Goal: Task Accomplishment & Management: Manage account settings

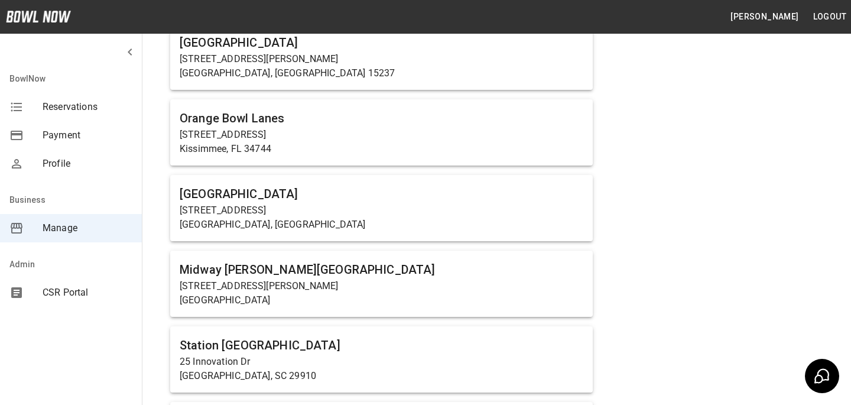
scroll to position [687, 0]
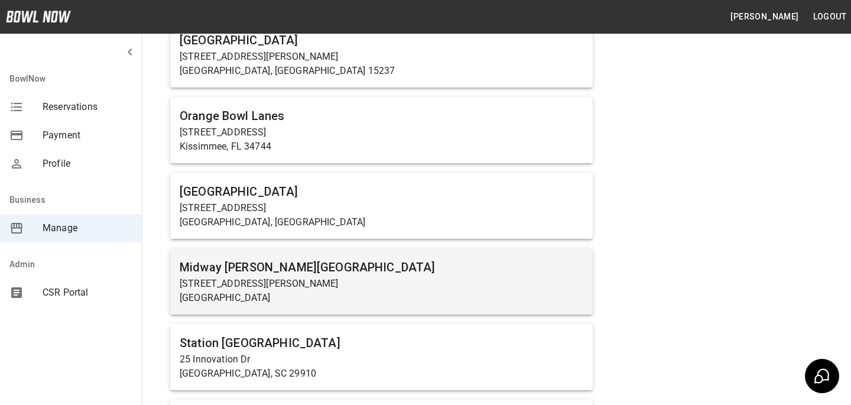
click at [354, 279] on p "[STREET_ADDRESS][PERSON_NAME]" at bounding box center [382, 283] width 404 height 14
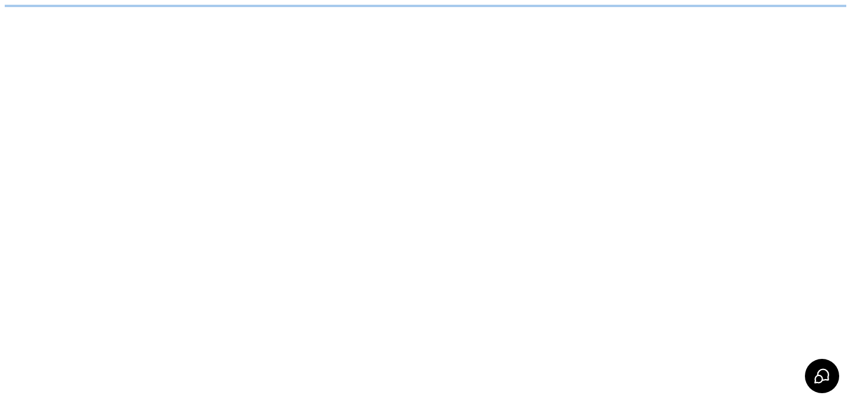
click at [354, 12] on html "/businesses/786dY9abBeLeGwSSJhDg/reservations" at bounding box center [425, 6] width 851 height 12
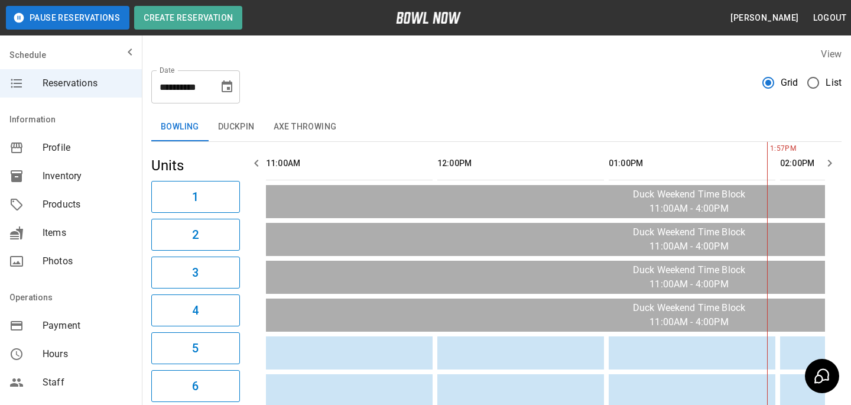
click at [231, 84] on icon "Choose date, selected date is Sep 6, 2025" at bounding box center [227, 86] width 11 height 12
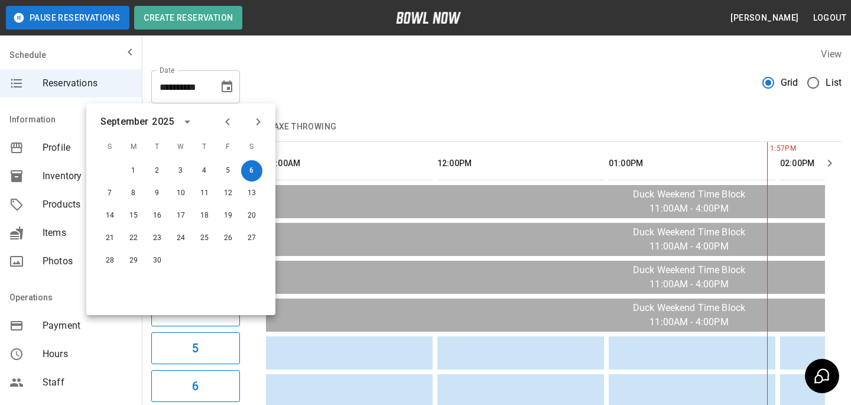
scroll to position [0, 343]
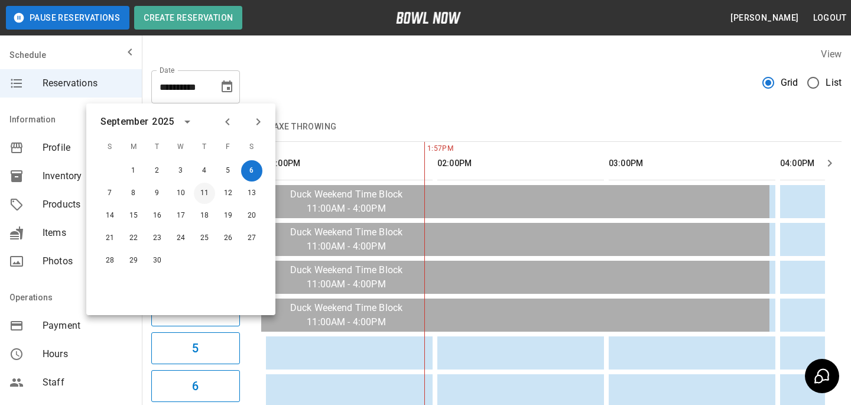
click at [212, 197] on button "11" at bounding box center [204, 193] width 21 height 21
type input "**********"
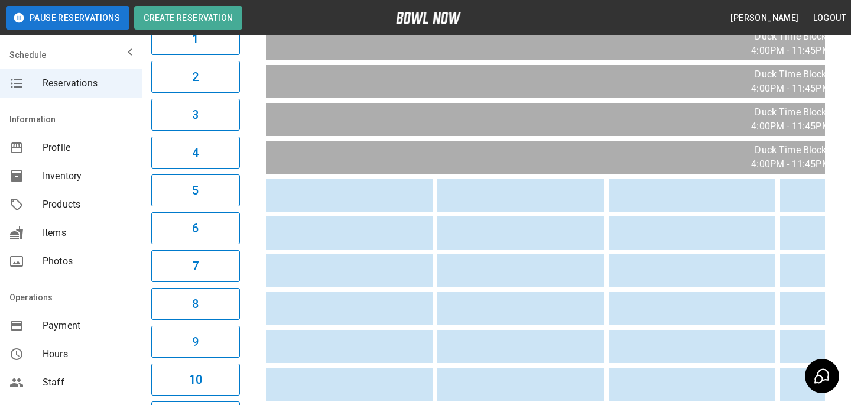
scroll to position [0, 0]
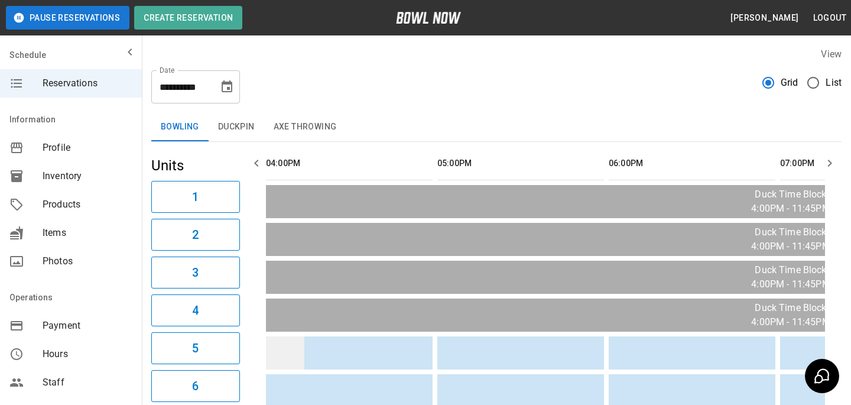
click at [302, 352] on td "sticky table" at bounding box center [285, 352] width 38 height 33
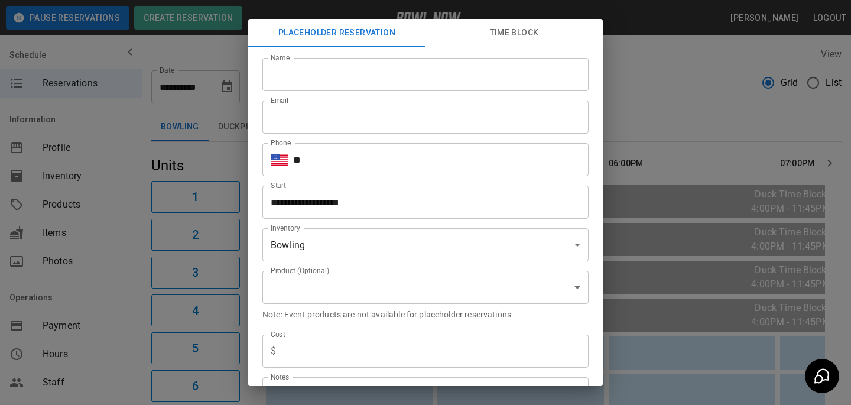
type input "**********"
click at [490, 41] on button "Time Block" at bounding box center [513, 33] width 177 height 28
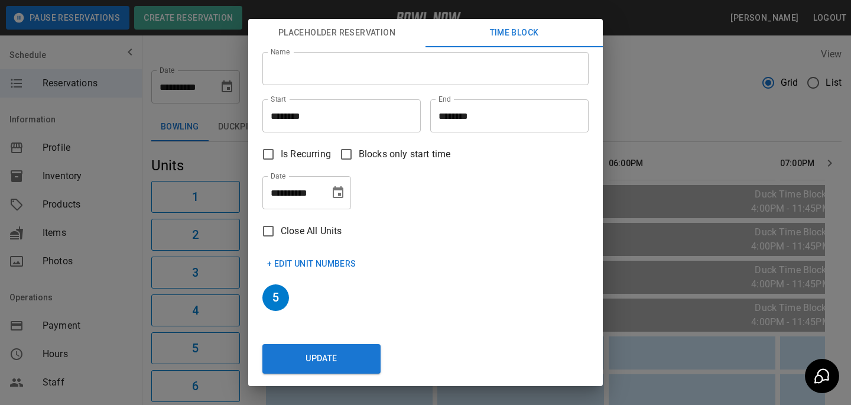
click at [614, 110] on div "**********" at bounding box center [425, 202] width 851 height 405
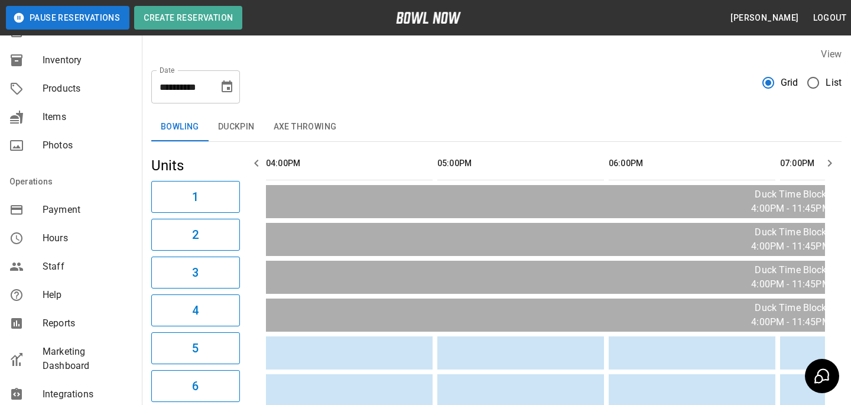
scroll to position [304, 0]
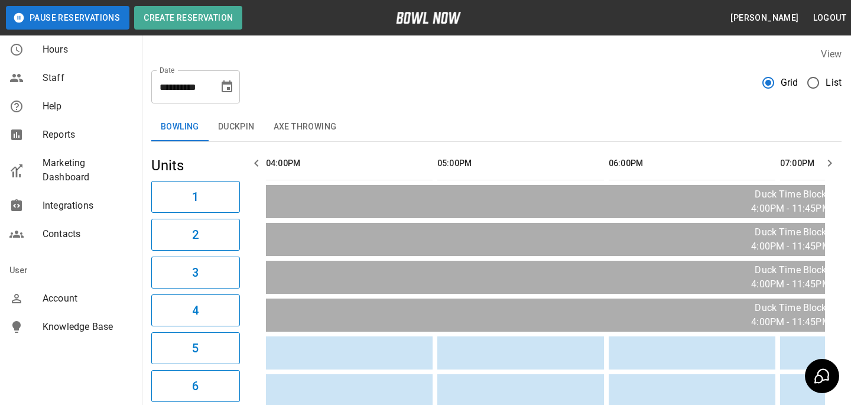
click at [79, 294] on span "Account" at bounding box center [88, 298] width 90 height 14
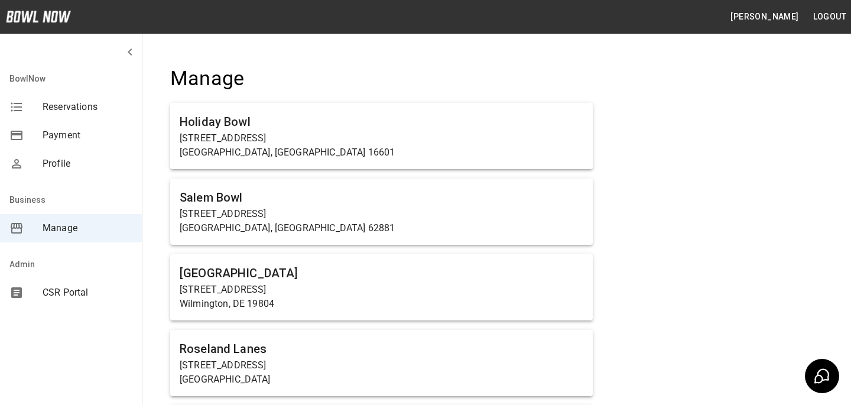
scroll to position [4003, 0]
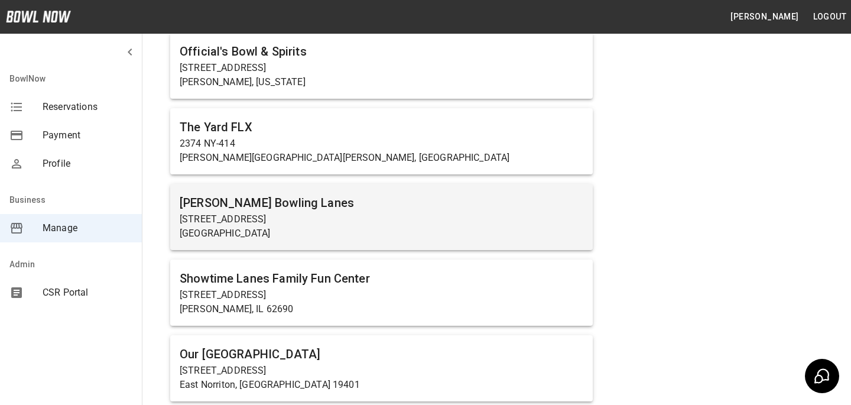
click at [238, 246] on div "[PERSON_NAME] Bowling Lanes [STREET_ADDRESS]" at bounding box center [381, 217] width 422 height 66
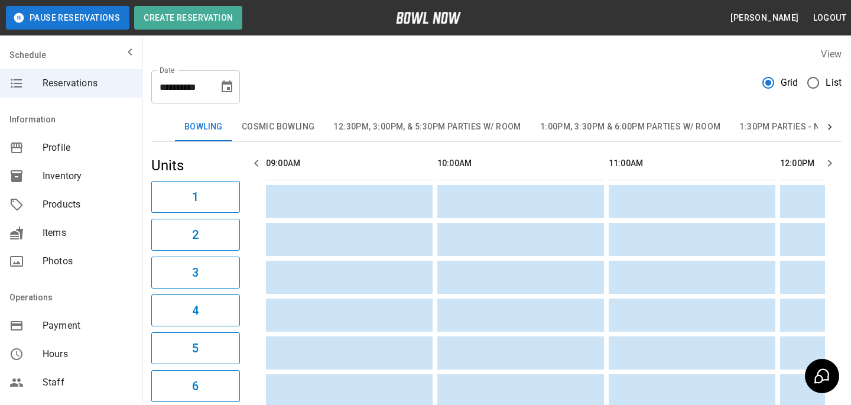
scroll to position [0, 685]
click at [106, 201] on span "Products" at bounding box center [88, 204] width 90 height 14
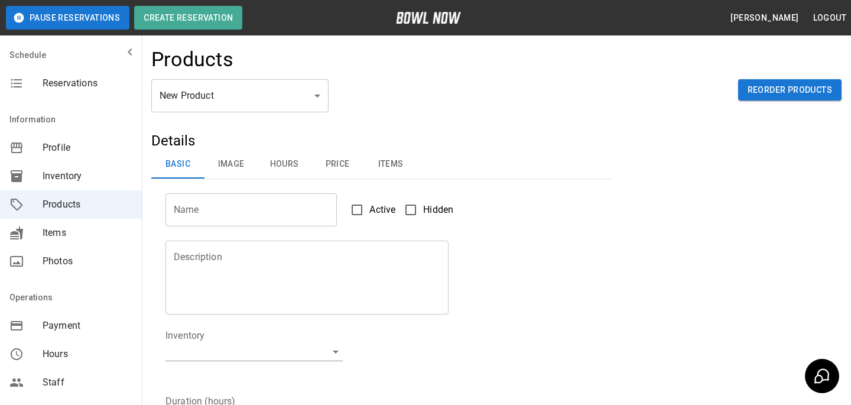
click at [288, 97] on body "Pause Reservations Create Reservation [PERSON_NAME] Logout Schedule Reservation…" at bounding box center [425, 381] width 851 height 762
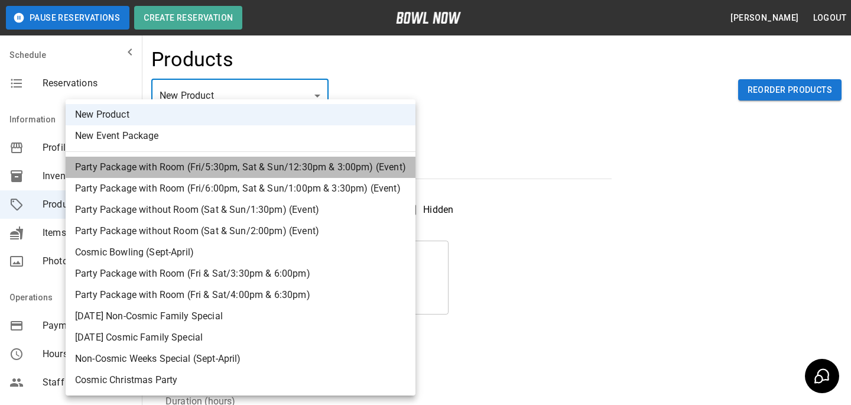
click at [280, 172] on li "Party Package with Room (Fri/5:30pm, Sat & Sun/12:30pm & 3:00pm) (Event)" at bounding box center [241, 167] width 350 height 21
type input "*"
type input "**********"
type textarea "**********"
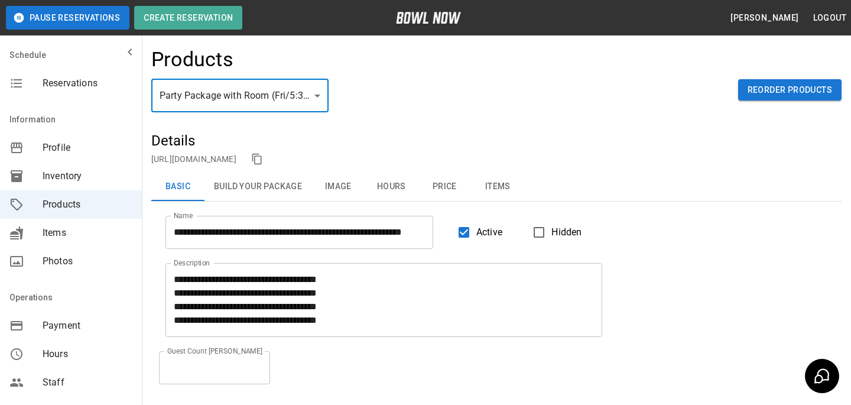
click at [268, 70] on div "Products" at bounding box center [496, 63] width 690 height 32
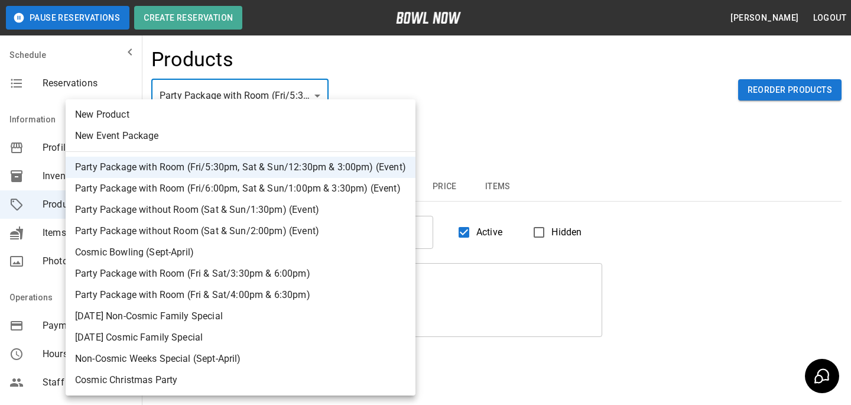
click at [268, 105] on body "**********" at bounding box center [425, 267] width 851 height 534
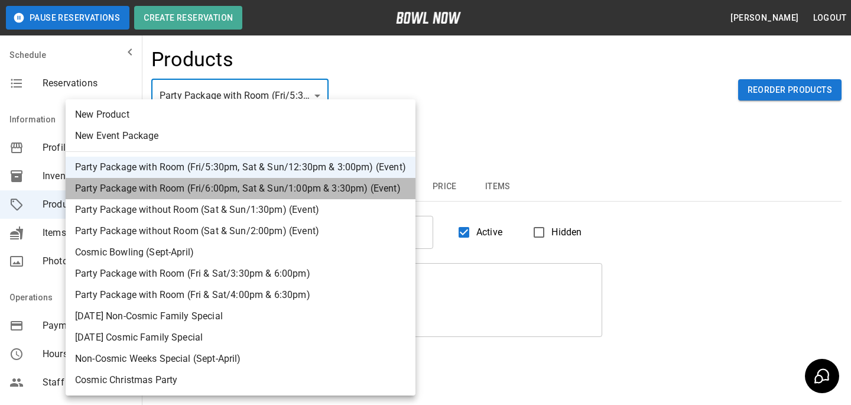
click at [266, 193] on li "Party Package with Room (Fri/6:00pm, Sat & Sun/1:00pm & 3:30pm) (Event)" at bounding box center [241, 188] width 350 height 21
type input "*"
type input "**********"
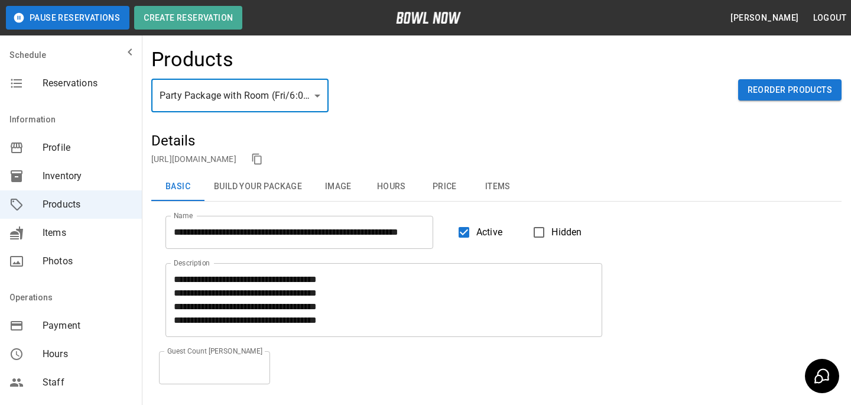
click at [73, 83] on span "Reservations" at bounding box center [88, 83] width 90 height 14
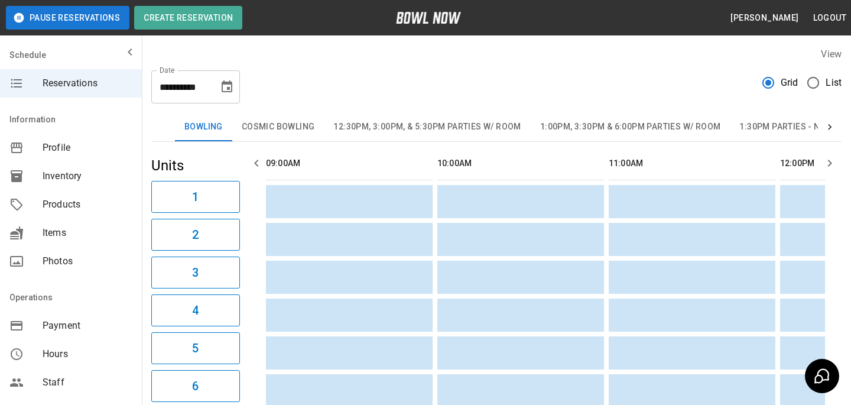
scroll to position [0, 685]
click at [448, 131] on button "12:30pm, 3:00pm, & 5:30pm Parties w/ Room" at bounding box center [427, 127] width 206 height 28
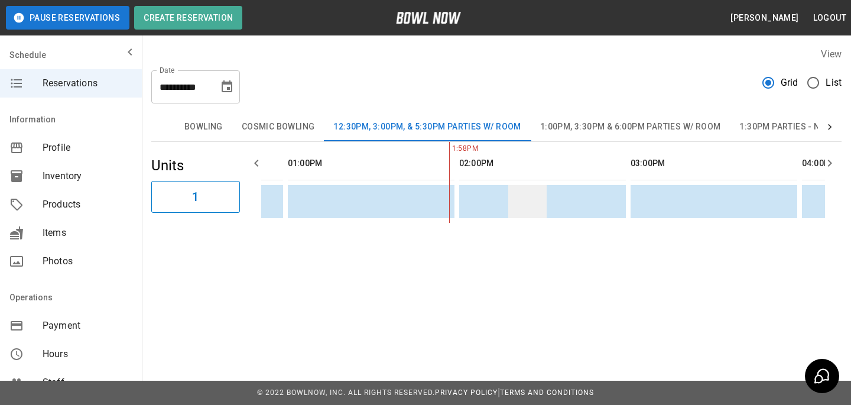
scroll to position [0, 643]
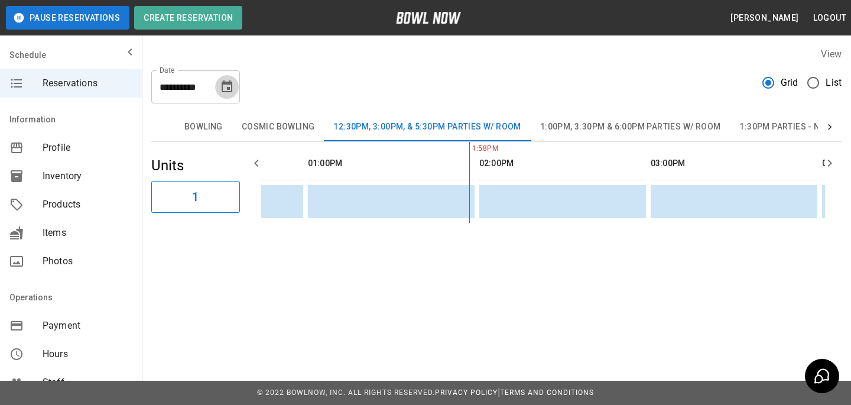
click at [229, 84] on icon "Choose date, selected date is Sep 6, 2025" at bounding box center [227, 87] width 14 height 14
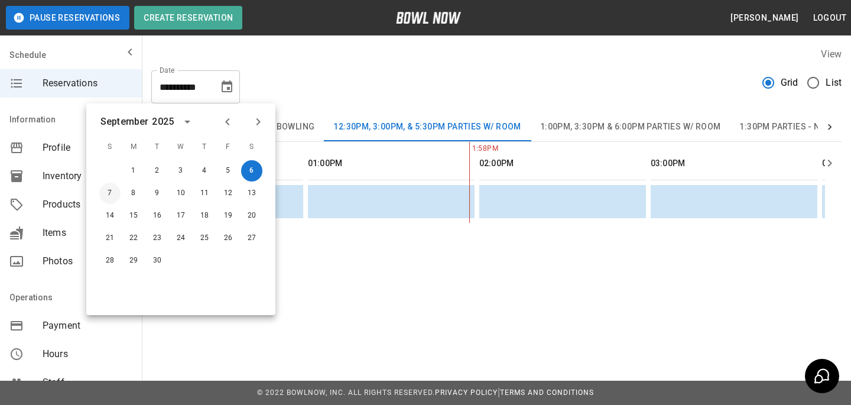
click at [114, 193] on button "7" at bounding box center [109, 193] width 21 height 21
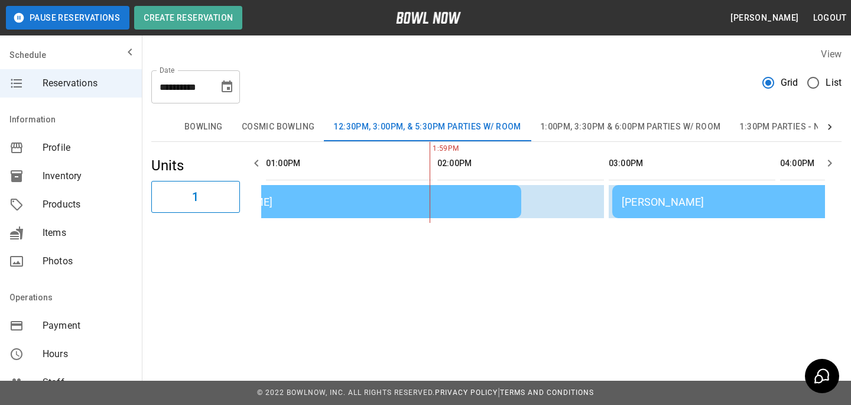
scroll to position [0, 0]
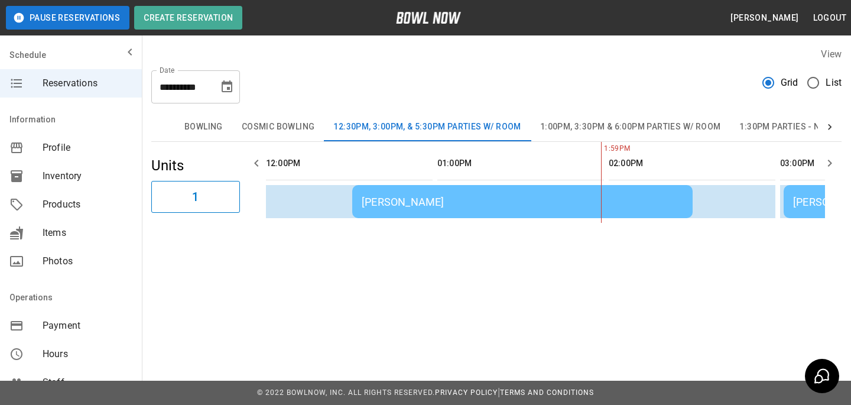
click at [230, 95] on button "Choose date, selected date is Sep 7, 2025" at bounding box center [227, 87] width 24 height 24
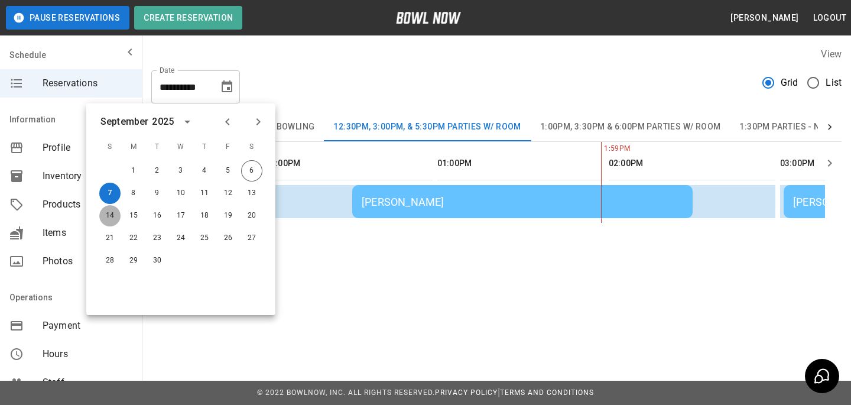
click at [119, 217] on button "14" at bounding box center [109, 215] width 21 height 21
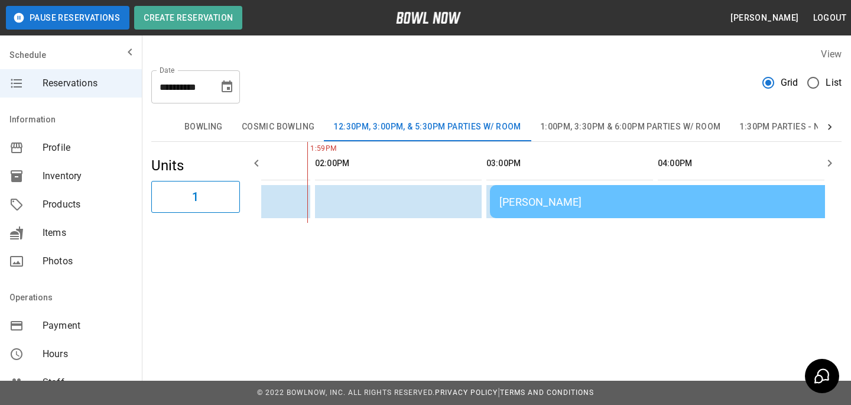
scroll to position [0, 296]
click at [225, 86] on icon "Choose date, selected date is Sep 14, 2025" at bounding box center [227, 87] width 14 height 14
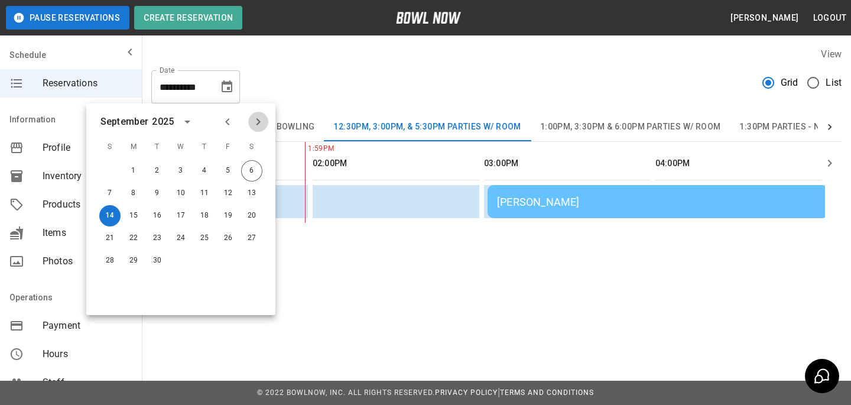
click at [258, 126] on icon "Next month" at bounding box center [258, 122] width 14 height 14
click at [110, 211] on button "14" at bounding box center [109, 215] width 21 height 21
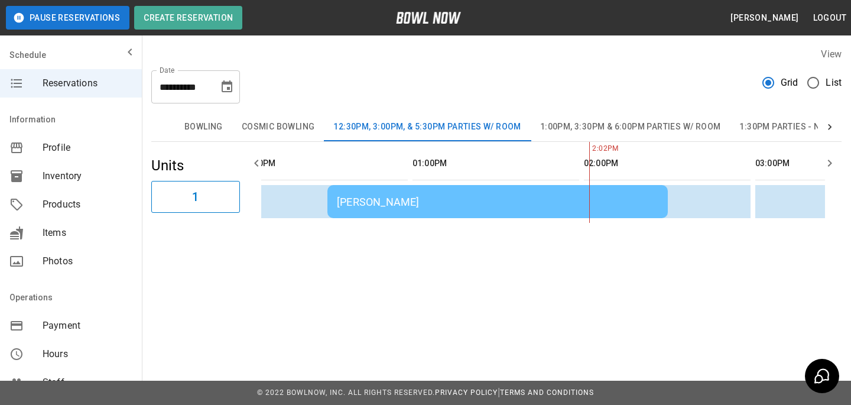
scroll to position [0, 0]
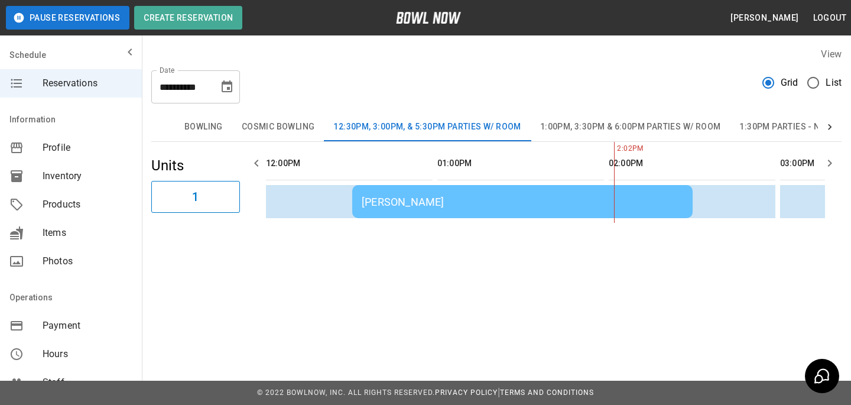
click at [228, 85] on icon "Choose date, selected date is Dec 14, 2025" at bounding box center [227, 87] width 14 height 14
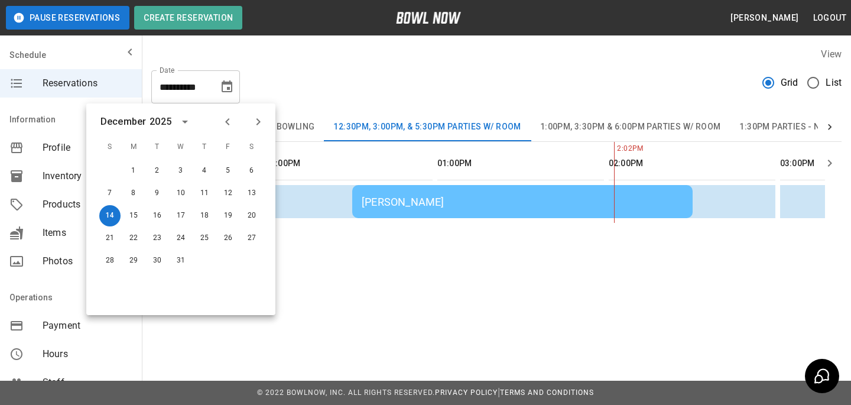
click at [227, 126] on icon "Previous month" at bounding box center [227, 122] width 14 height 14
click at [223, 234] on button "26" at bounding box center [227, 237] width 21 height 21
type input "**********"
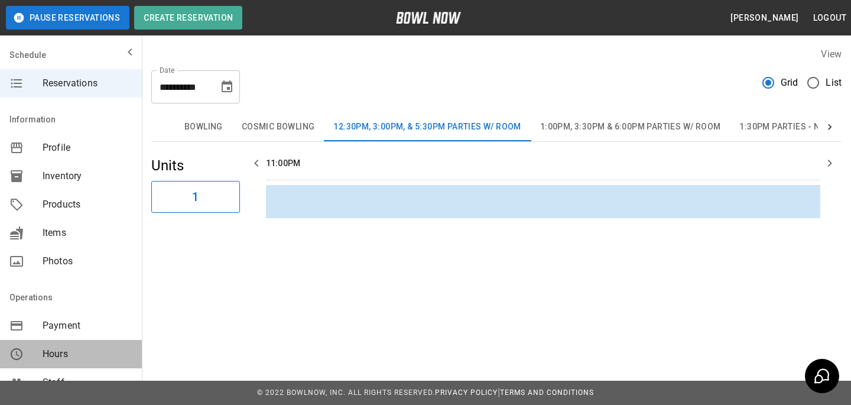
click at [69, 347] on span "Hours" at bounding box center [88, 354] width 90 height 14
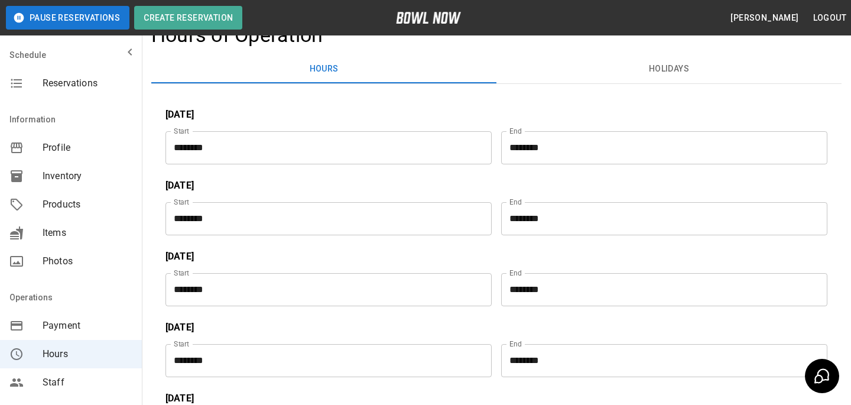
scroll to position [3, 0]
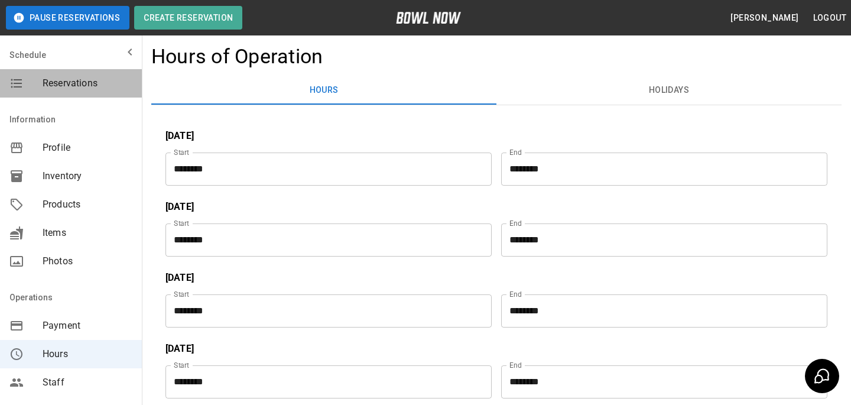
click at [81, 79] on span "Reservations" at bounding box center [88, 83] width 90 height 14
click at [69, 87] on span "Reservations" at bounding box center [88, 83] width 90 height 14
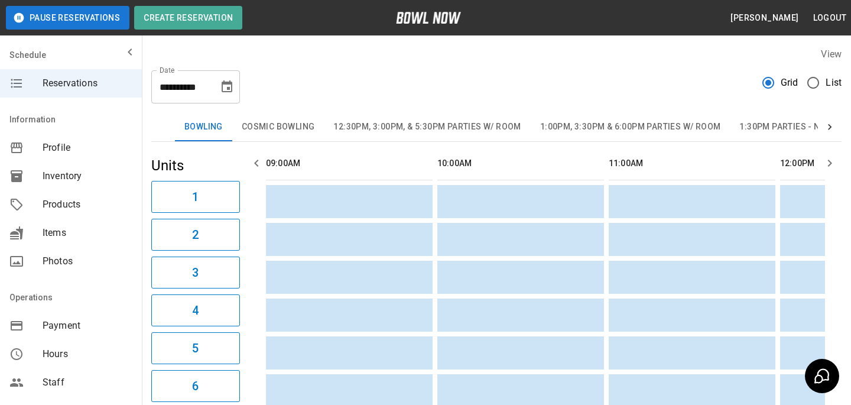
scroll to position [0, 857]
click at [235, 84] on button "Choose date, selected date is Sep 6, 2025" at bounding box center [227, 87] width 24 height 24
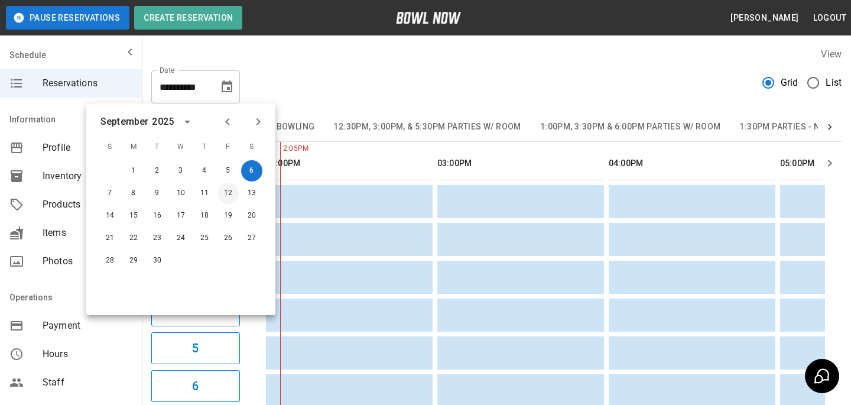
click at [227, 193] on button "12" at bounding box center [227, 193] width 21 height 21
type input "**********"
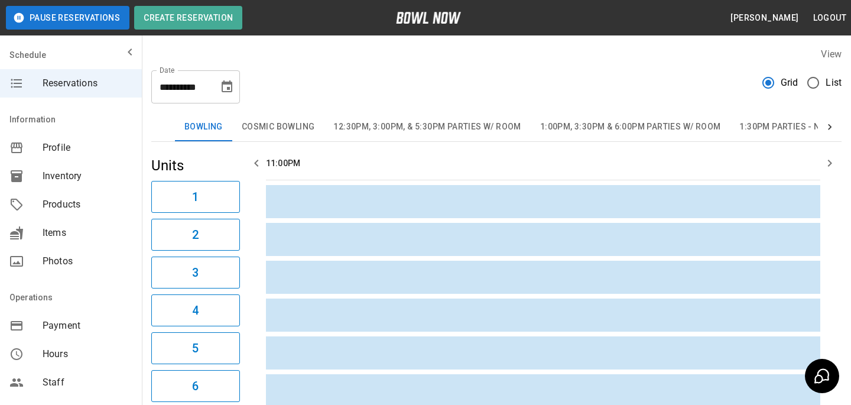
scroll to position [0, 0]
click at [447, 135] on button "12:30pm, 3:00pm, & 5:30pm Parties w/ Room" at bounding box center [427, 127] width 206 height 28
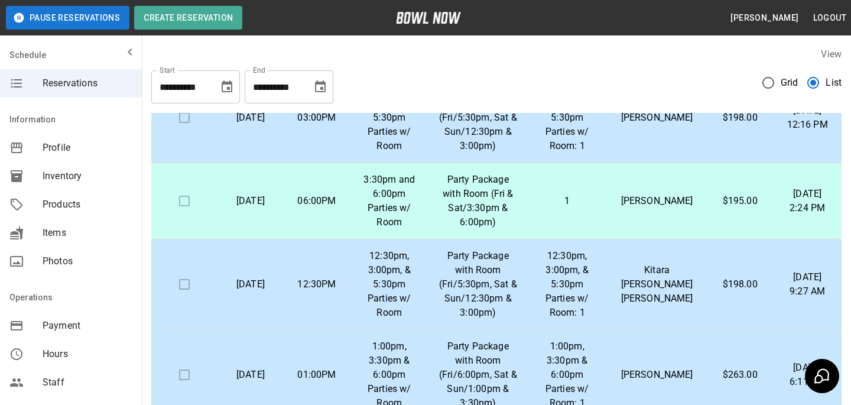
scroll to position [153, 0]
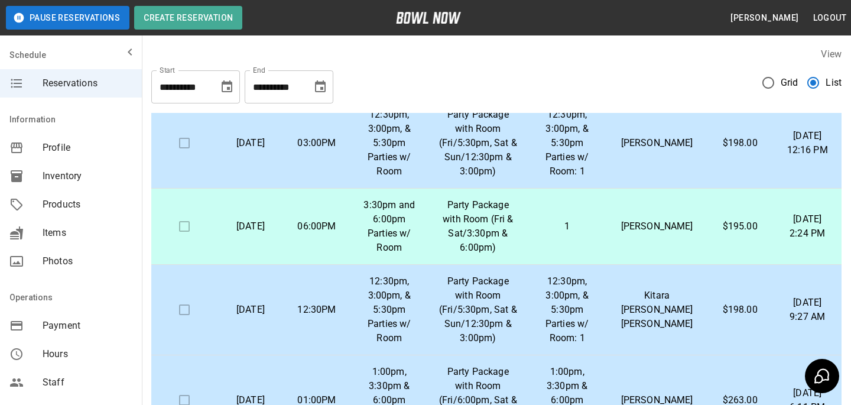
click at [59, 364] on div "Hours" at bounding box center [71, 354] width 142 height 28
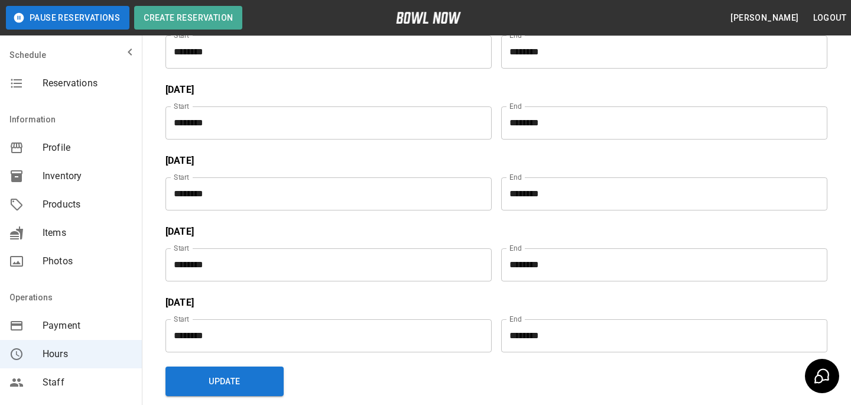
scroll to position [261, 0]
click at [301, 251] on input "********" at bounding box center [324, 265] width 318 height 33
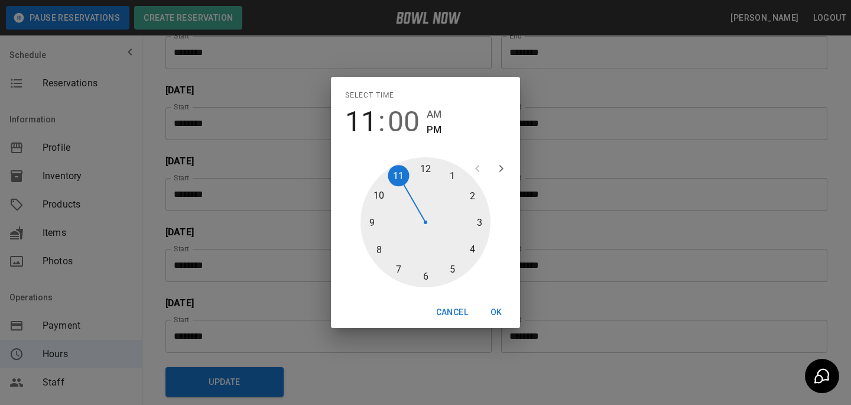
click at [435, 117] on span "AM" at bounding box center [434, 114] width 15 height 16
type input "********"
click at [502, 317] on button "OK" at bounding box center [496, 312] width 38 height 22
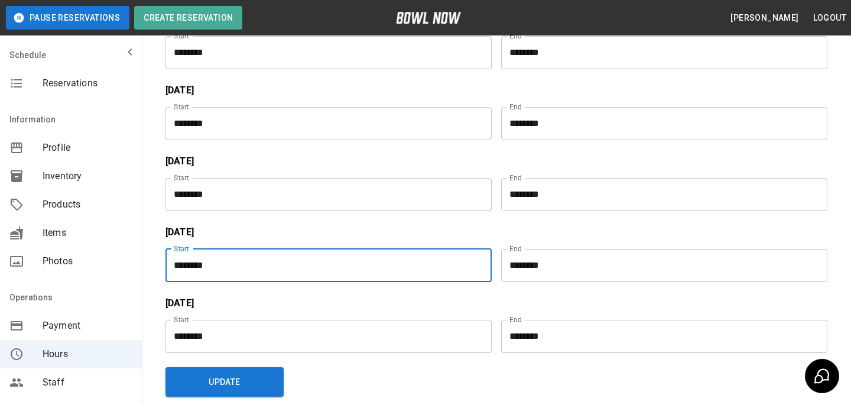
click at [218, 385] on button "Update" at bounding box center [224, 382] width 118 height 30
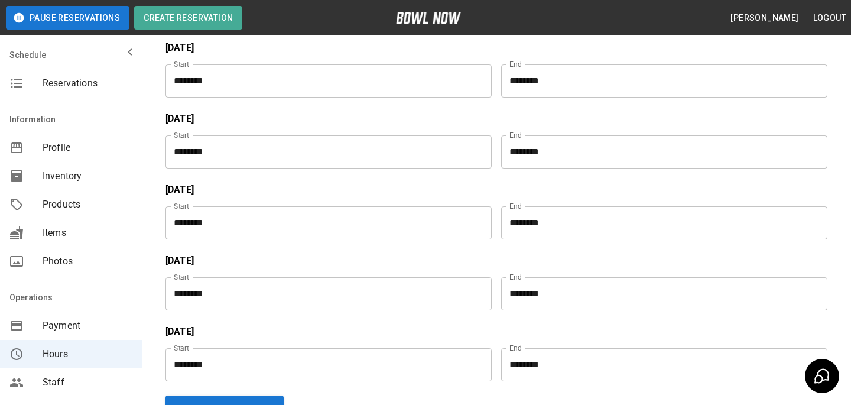
click at [112, 93] on div "Reservations" at bounding box center [71, 83] width 142 height 28
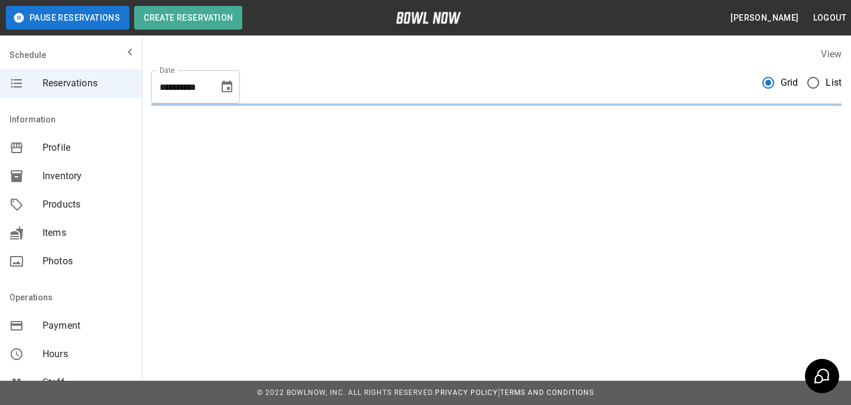
click at [226, 80] on icon "Choose date, selected date is Sep 6, 2025" at bounding box center [227, 87] width 14 height 14
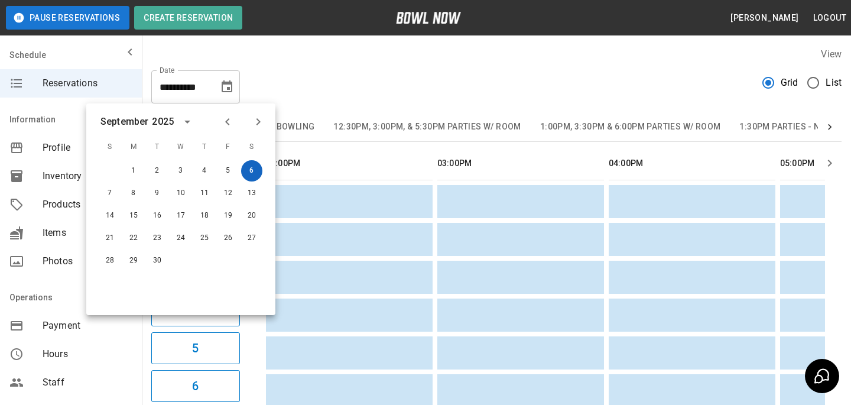
scroll to position [0, 857]
click at [253, 63] on div "**********" at bounding box center [496, 82] width 690 height 43
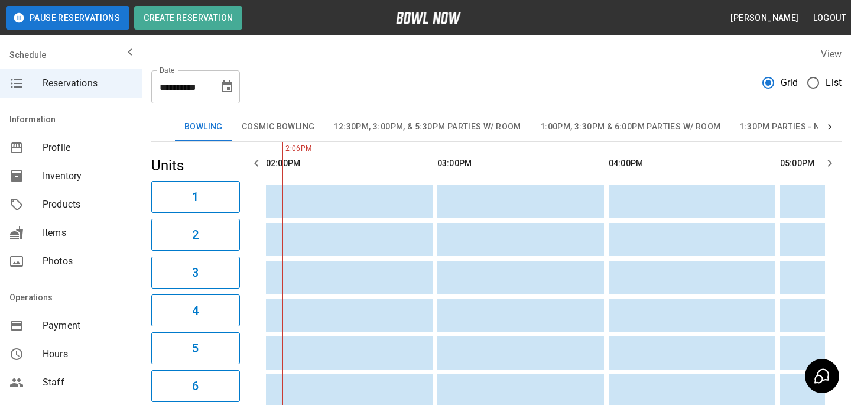
click at [357, 126] on button "12:30pm, 3:00pm, & 5:30pm Parties w/ Room" at bounding box center [427, 127] width 206 height 28
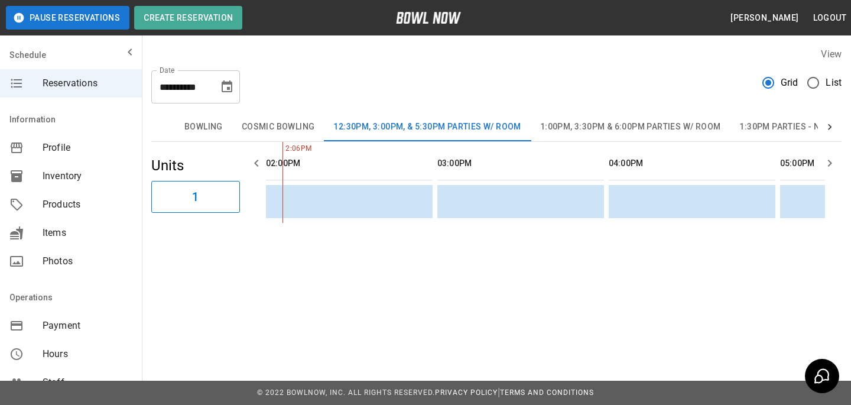
click at [223, 80] on icon "Choose date, selected date is Sep 6, 2025" at bounding box center [227, 87] width 14 height 14
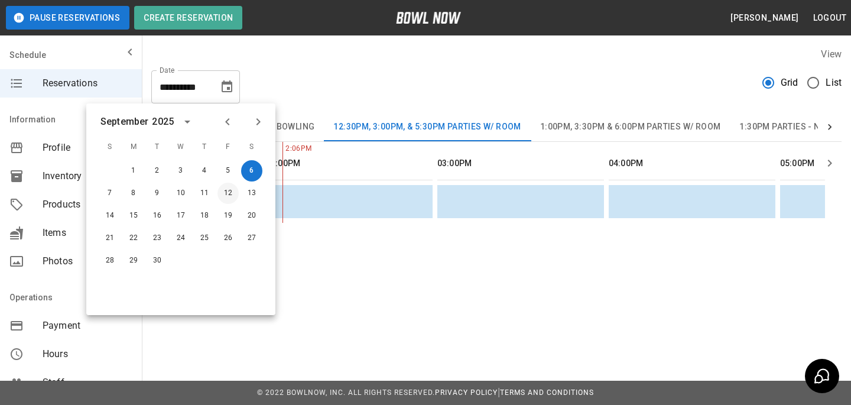
click at [227, 195] on button "12" at bounding box center [227, 193] width 21 height 21
type input "**********"
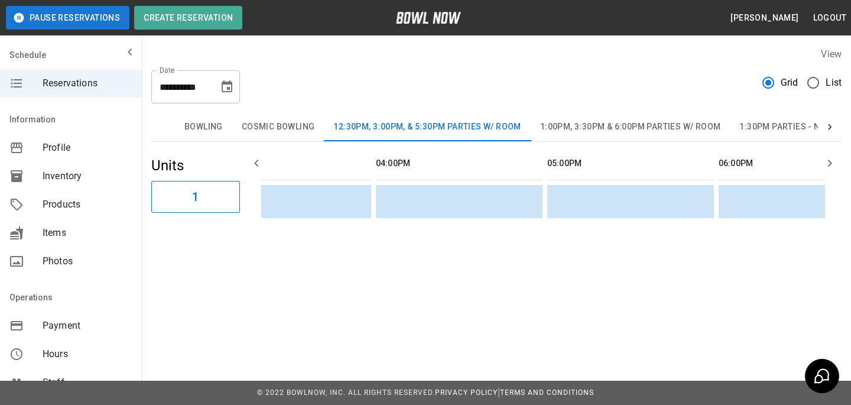
scroll to position [0, 916]
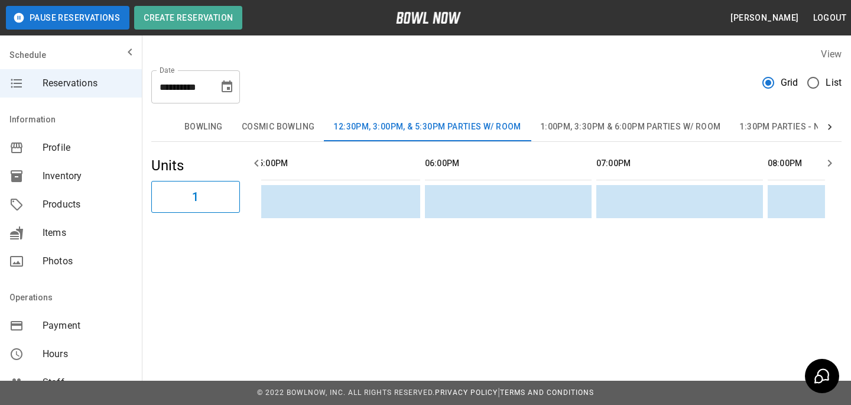
click at [231, 81] on icon "Choose date, selected date is Sep 12, 2025" at bounding box center [227, 87] width 14 height 14
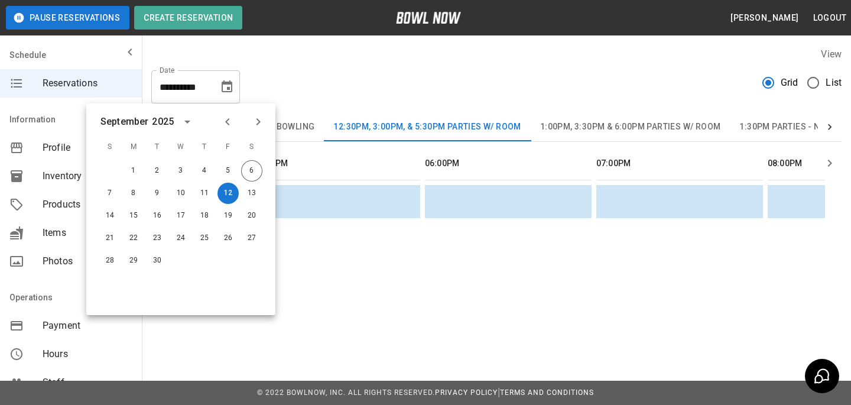
click at [407, 115] on button "12:30pm, 3:00pm, & 5:30pm Parties w/ Room" at bounding box center [427, 127] width 206 height 28
click at [600, 126] on button "1:00pm, 3:30pm & 6:00pm Parties w/ Room" at bounding box center [631, 127] width 200 height 28
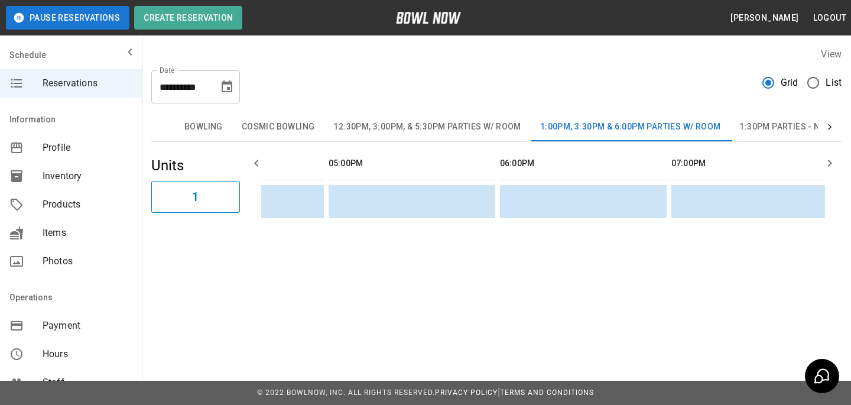
click at [825, 84] on span "List" at bounding box center [833, 83] width 16 height 14
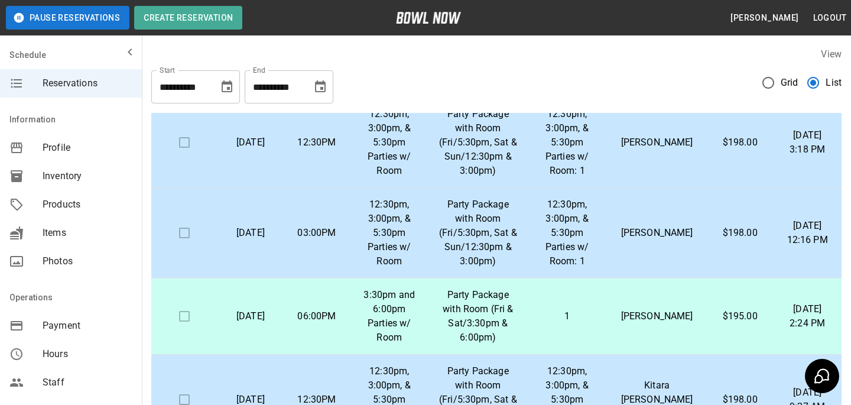
click at [337, 337] on td "06:00PM" at bounding box center [317, 316] width 66 height 76
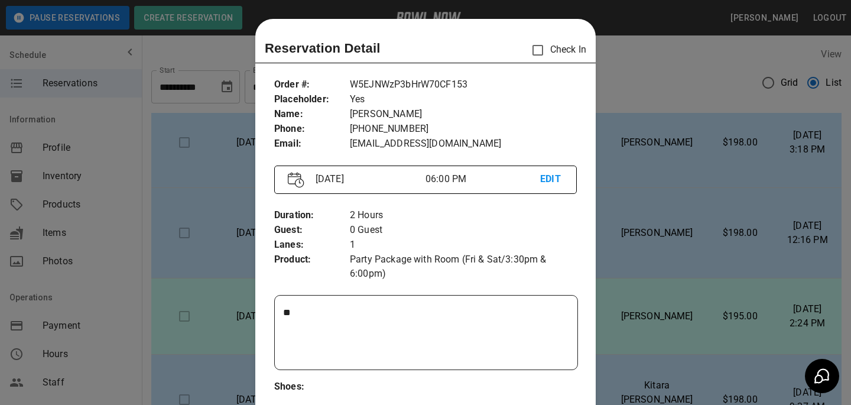
click at [401, 114] on p "[PERSON_NAME]" at bounding box center [463, 114] width 227 height 15
copy p "[PERSON_NAME]"
click at [385, 142] on p "[EMAIL_ADDRESS][DOMAIN_NAME]" at bounding box center [463, 143] width 227 height 15
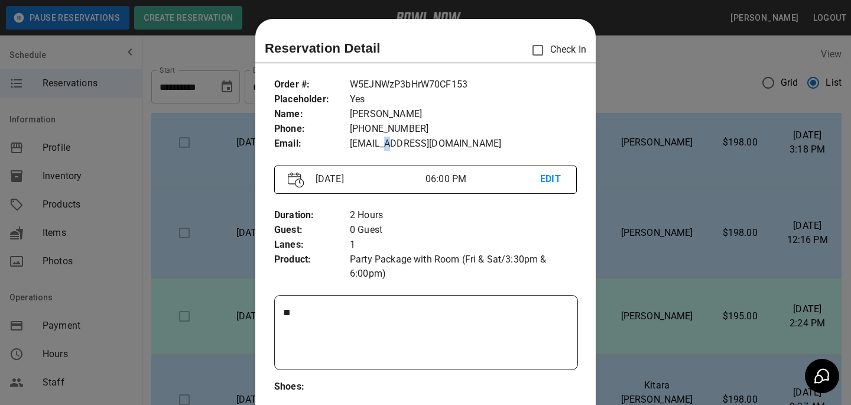
click at [385, 142] on p "[EMAIL_ADDRESS][DOMAIN_NAME]" at bounding box center [463, 143] width 227 height 15
click at [384, 142] on p "[EMAIL_ADDRESS][DOMAIN_NAME]" at bounding box center [463, 143] width 227 height 15
copy p "[EMAIL_ADDRESS][DOMAIN_NAME]"
drag, startPoint x: 441, startPoint y: 129, endPoint x: 363, endPoint y: 123, distance: 78.8
click at [363, 123] on p "[PHONE_NUMBER]" at bounding box center [463, 129] width 227 height 15
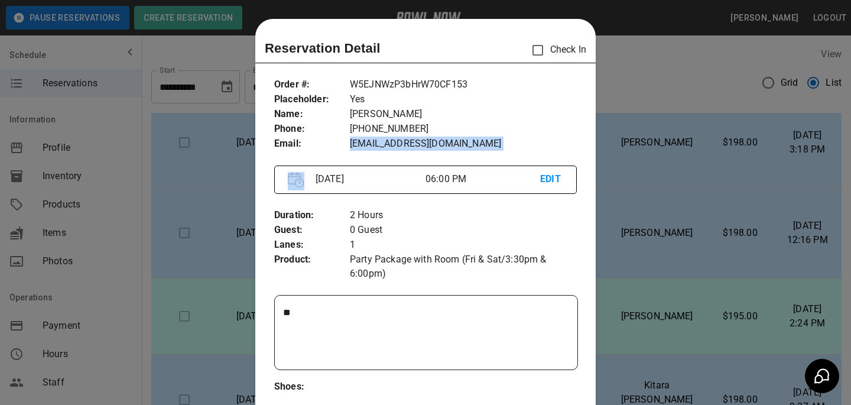
copy p "[PHONE_NUMBER]"
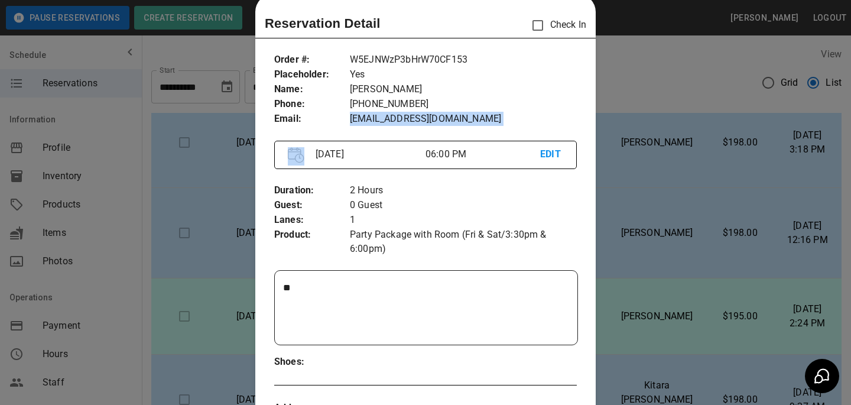
scroll to position [24, 0]
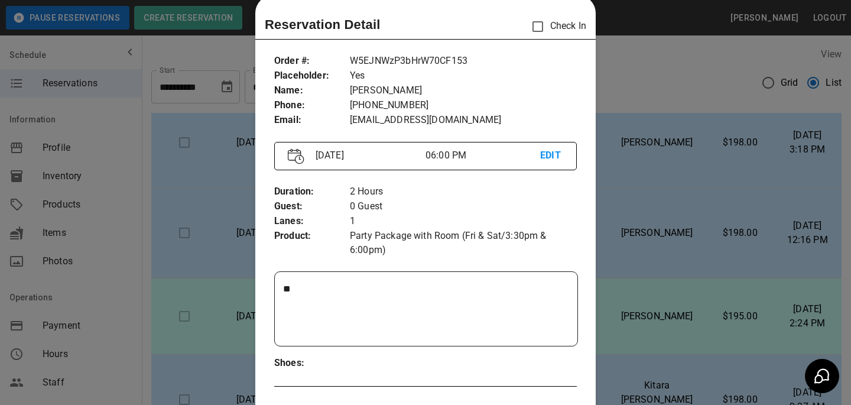
click at [351, 288] on textarea "**" at bounding box center [426, 309] width 286 height 54
click at [668, 169] on div at bounding box center [425, 202] width 851 height 405
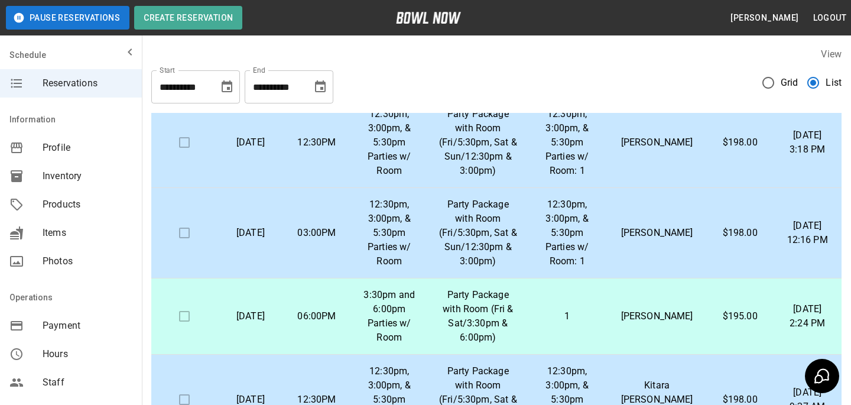
click at [788, 85] on span "Grid" at bounding box center [789, 83] width 18 height 14
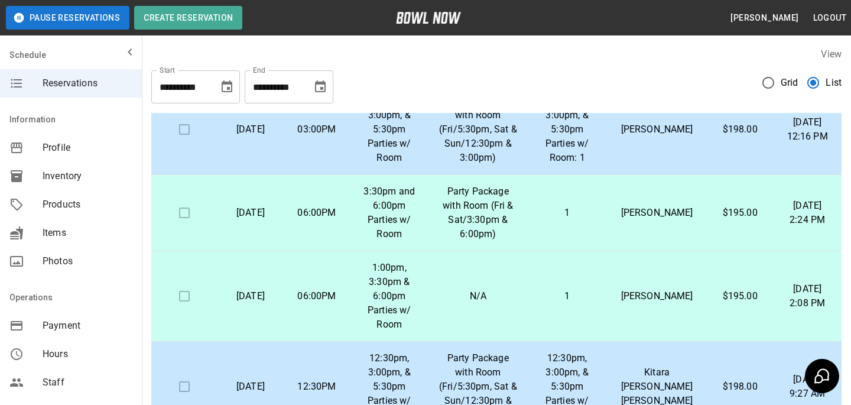
scroll to position [162, 0]
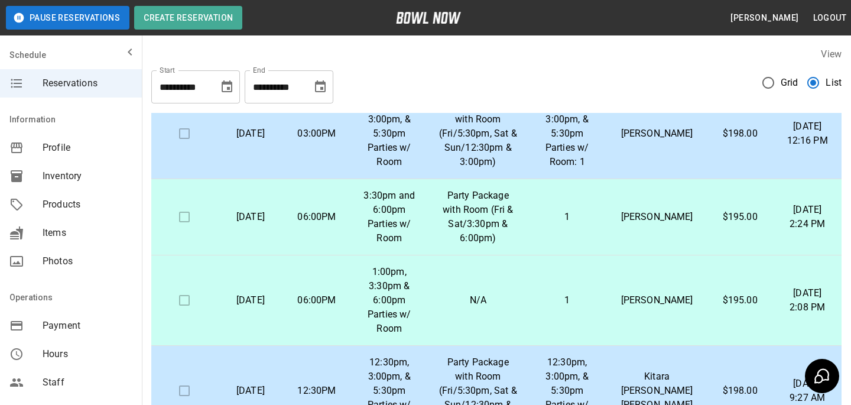
click at [549, 222] on td "1" at bounding box center [567, 217] width 80 height 76
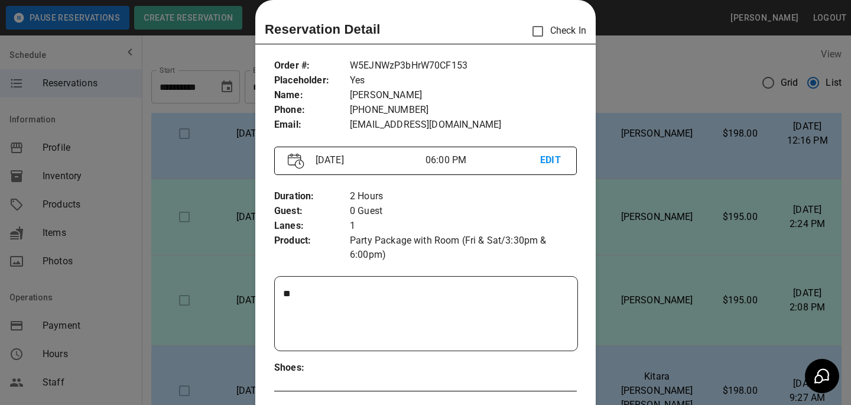
scroll to position [451, 0]
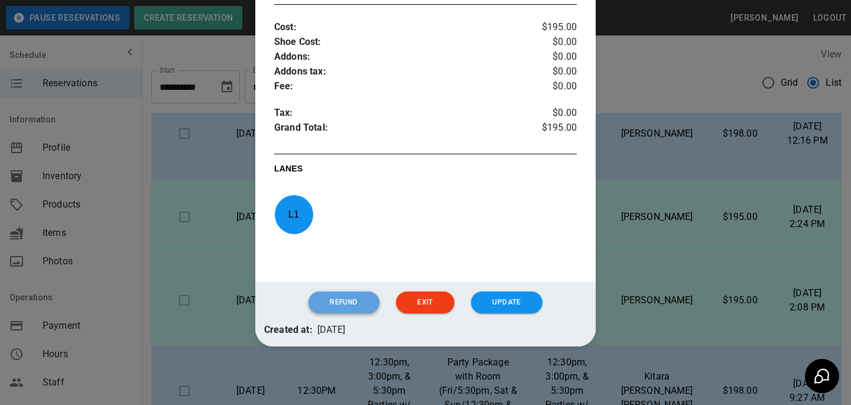
click at [354, 294] on button "Refund" at bounding box center [343, 302] width 70 height 22
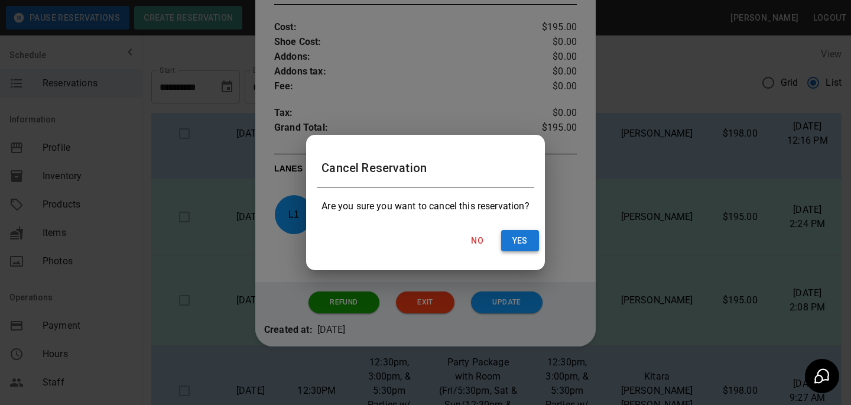
click at [519, 249] on button "Yes" at bounding box center [520, 241] width 38 height 22
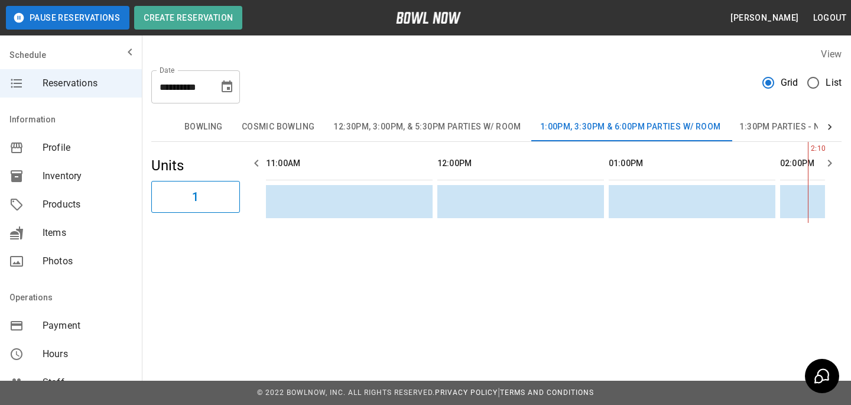
scroll to position [0, 514]
click at [832, 88] on span "List" at bounding box center [833, 83] width 16 height 14
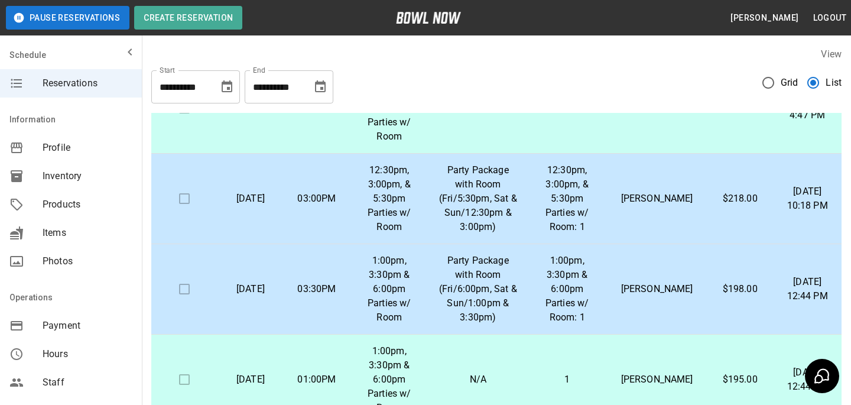
scroll to position [731, 0]
click at [655, 295] on p "[PERSON_NAME]" at bounding box center [656, 288] width 81 height 14
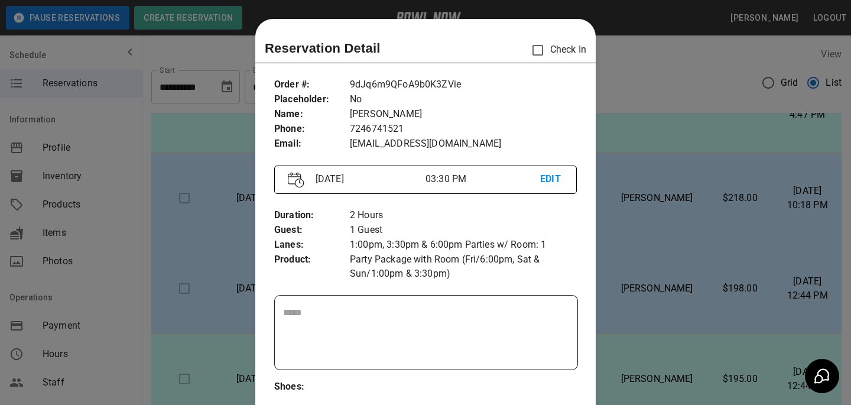
scroll to position [19, 0]
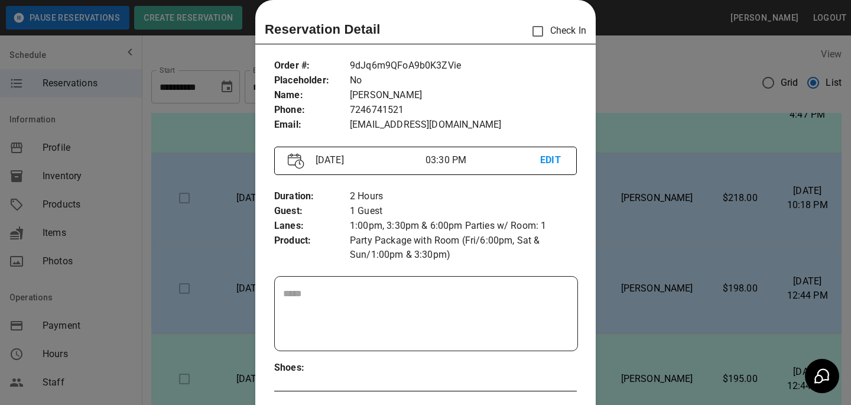
click at [401, 91] on p "[PERSON_NAME]" at bounding box center [463, 95] width 227 height 15
copy p "[PERSON_NAME]"
click at [454, 123] on p "[EMAIL_ADDRESS][DOMAIN_NAME]" at bounding box center [463, 125] width 227 height 15
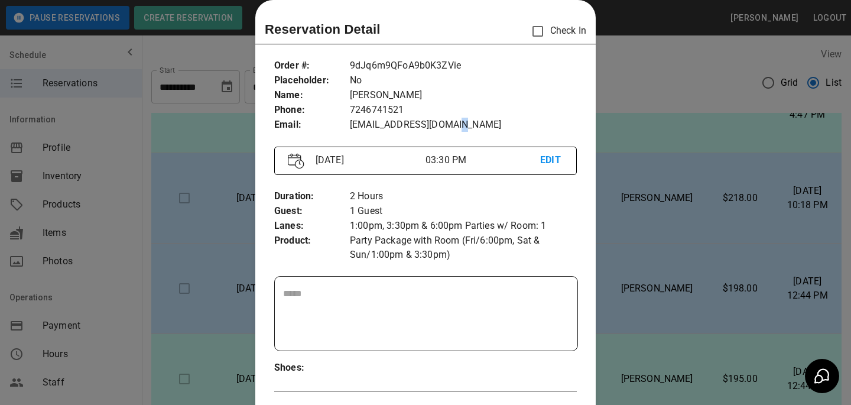
click at [454, 123] on p "[EMAIL_ADDRESS][DOMAIN_NAME]" at bounding box center [463, 125] width 227 height 15
copy p "[EMAIL_ADDRESS][DOMAIN_NAME]"
click at [395, 113] on p "7246741521" at bounding box center [463, 110] width 227 height 15
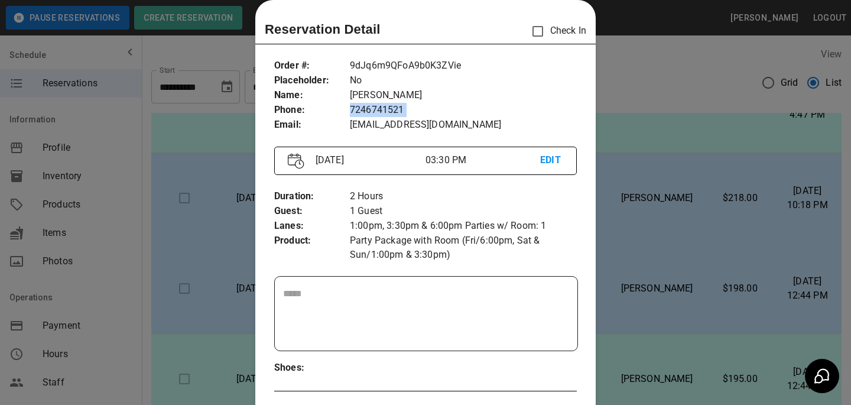
click at [395, 113] on p "7246741521" at bounding box center [463, 110] width 227 height 15
copy p "7246741521"
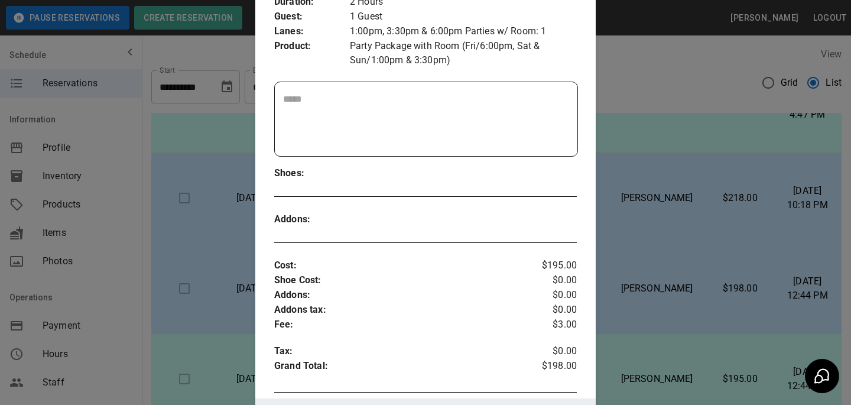
scroll to position [217, 0]
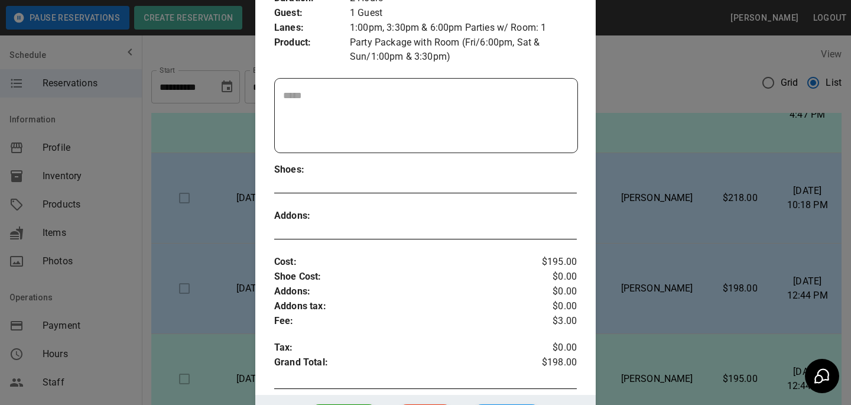
click at [564, 360] on p "$198.00" at bounding box center [551, 364] width 50 height 18
drag, startPoint x: 581, startPoint y: 365, endPoint x: 548, endPoint y: 361, distance: 33.9
click at [548, 361] on div "Order # : Placeholder : Name : Phone : Email : 9dJq6m9QFoA9b0K3ZVie No [PERSON_…" at bounding box center [425, 120] width 340 height 538
copy p "198.00"
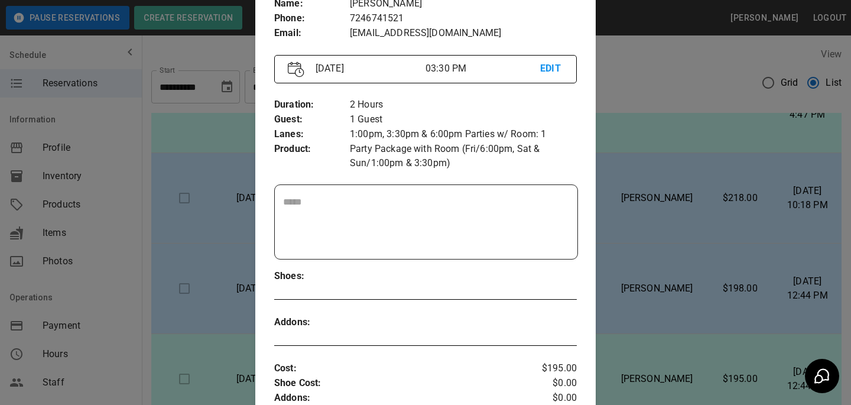
scroll to position [0, 0]
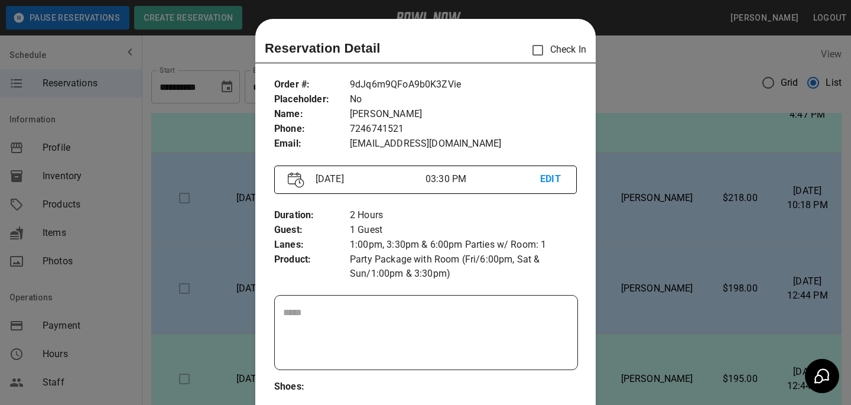
click at [391, 109] on p "[PERSON_NAME]" at bounding box center [463, 114] width 227 height 15
copy p "[PERSON_NAME]"
click at [390, 148] on p "[EMAIL_ADDRESS][DOMAIN_NAME]" at bounding box center [463, 143] width 227 height 15
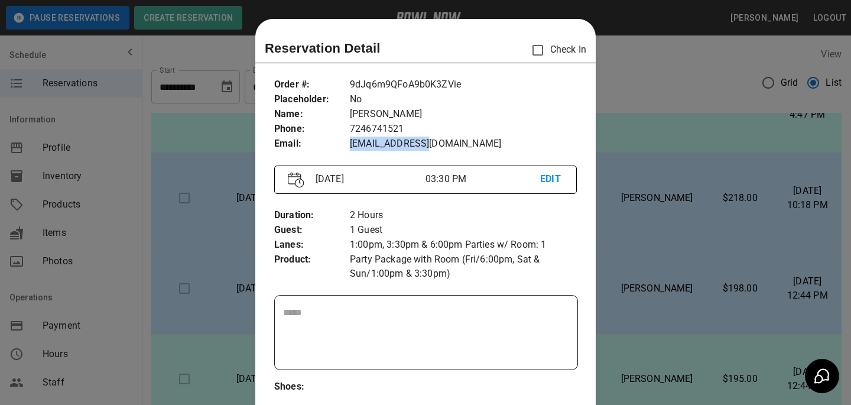
click at [390, 148] on p "[EMAIL_ADDRESS][DOMAIN_NAME]" at bounding box center [463, 143] width 227 height 15
copy p "[EMAIL_ADDRESS][DOMAIN_NAME]"
click at [386, 123] on p "7246741521" at bounding box center [463, 129] width 227 height 15
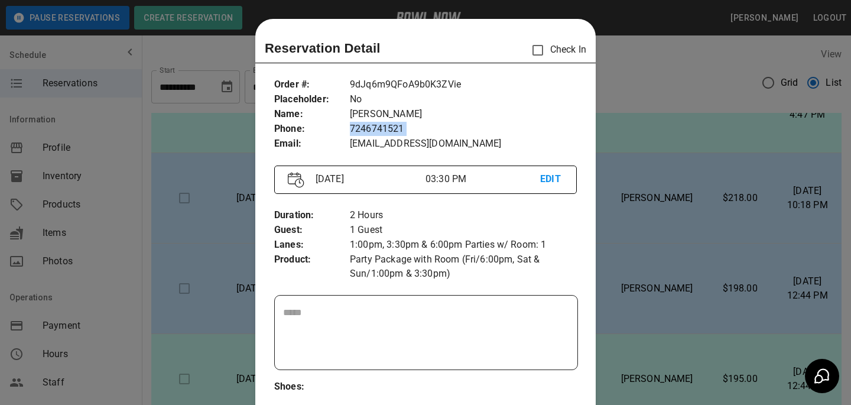
click at [386, 123] on p "7246741521" at bounding box center [463, 129] width 227 height 15
copy p "7246741521"
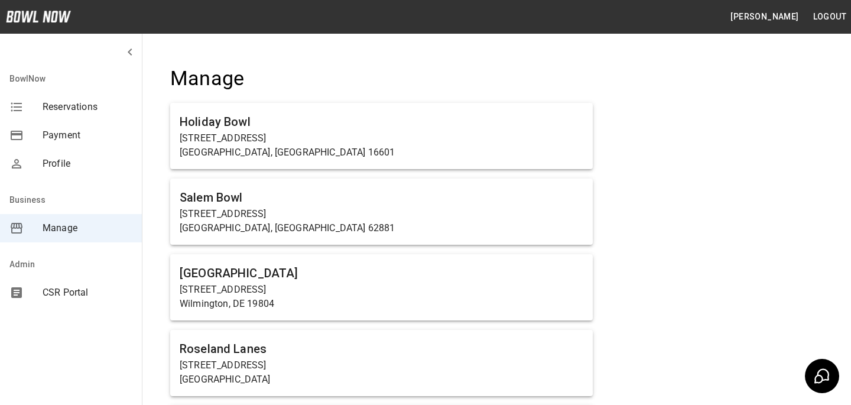
scroll to position [4003, 0]
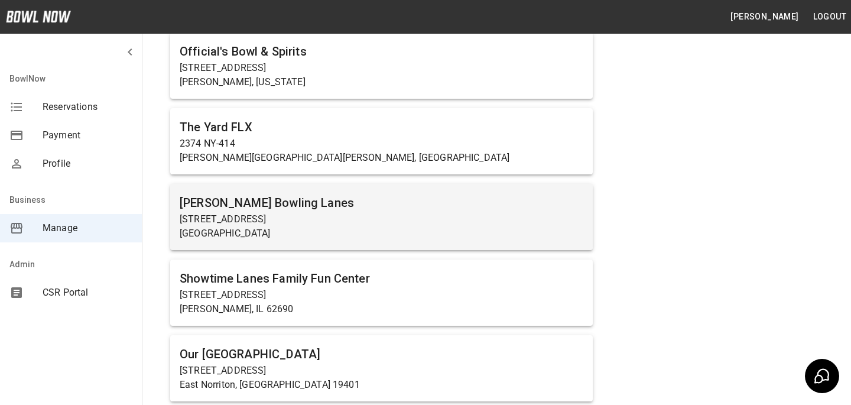
click at [288, 227] on p "Beaver Falls, PA 15010" at bounding box center [382, 233] width 404 height 14
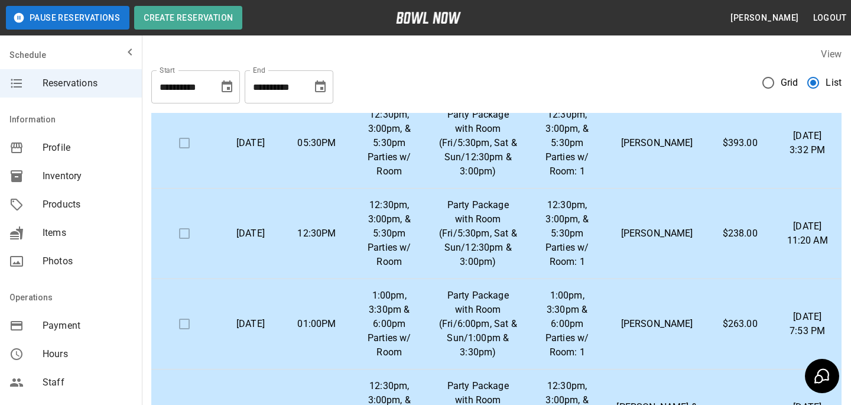
click at [320, 84] on icon "Choose date, selected date is Oct 6, 2025" at bounding box center [320, 86] width 11 height 12
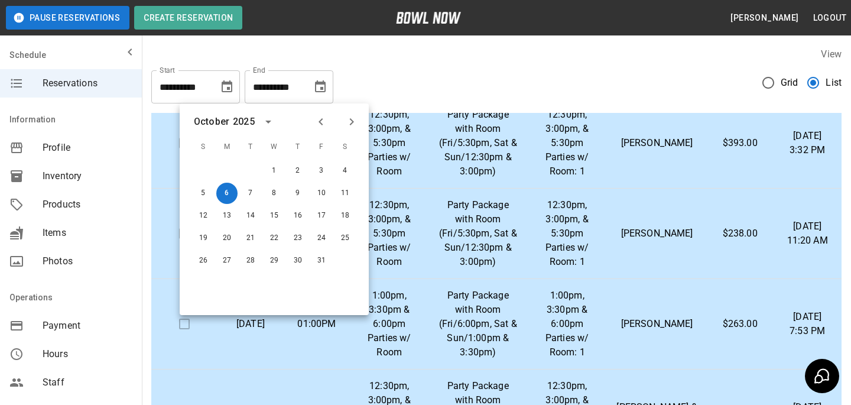
click at [353, 112] on button "Next month" at bounding box center [351, 122] width 20 height 20
click at [280, 262] on button "31" at bounding box center [274, 260] width 21 height 21
type input "**********"
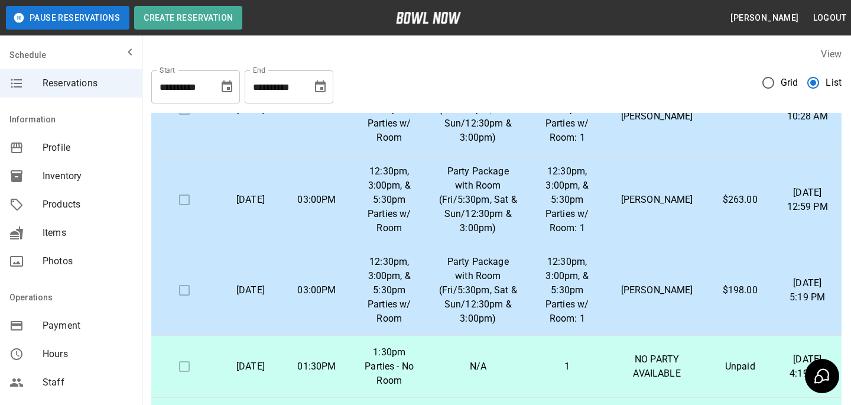
scroll to position [249, 0]
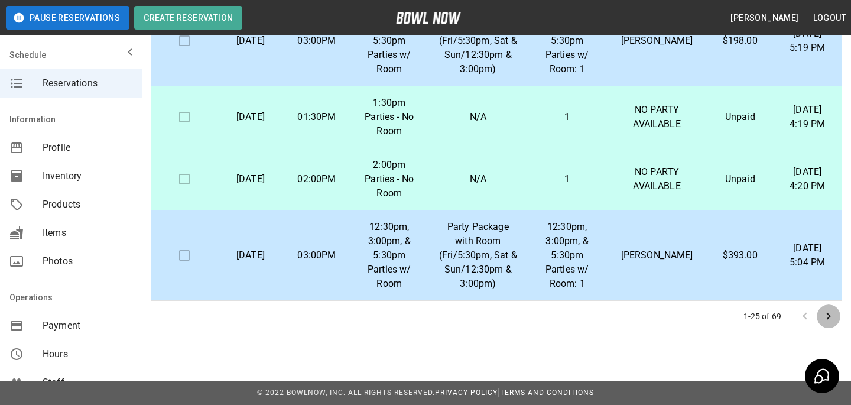
click at [830, 321] on icon "Go to next page" at bounding box center [828, 316] width 14 height 14
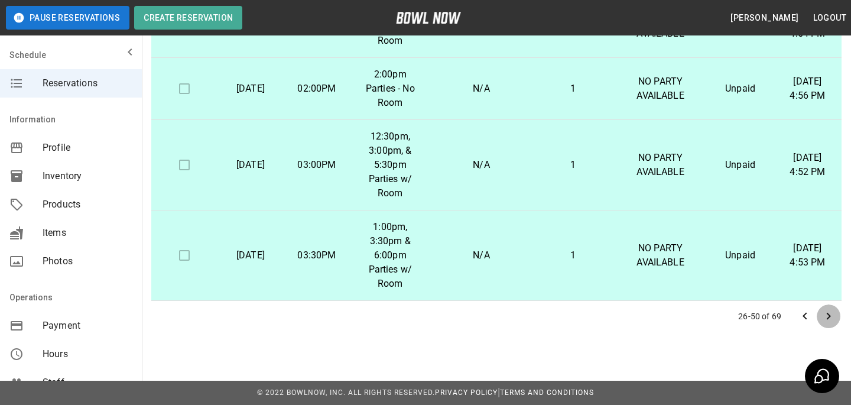
click at [824, 315] on icon "Go to next page" at bounding box center [828, 316] width 14 height 14
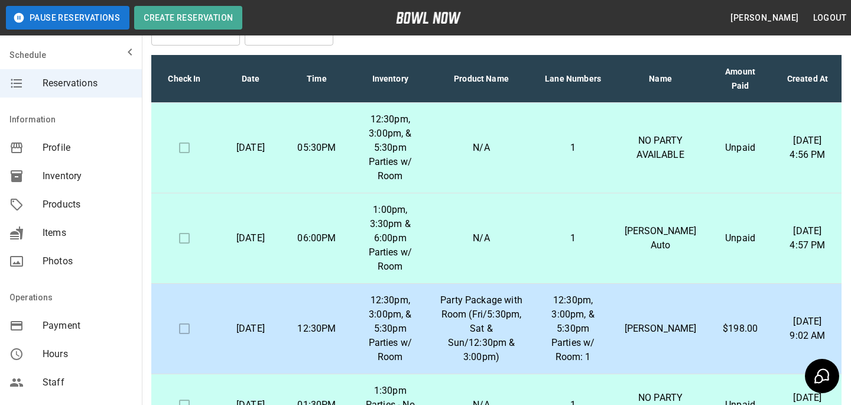
scroll to position [0, 0]
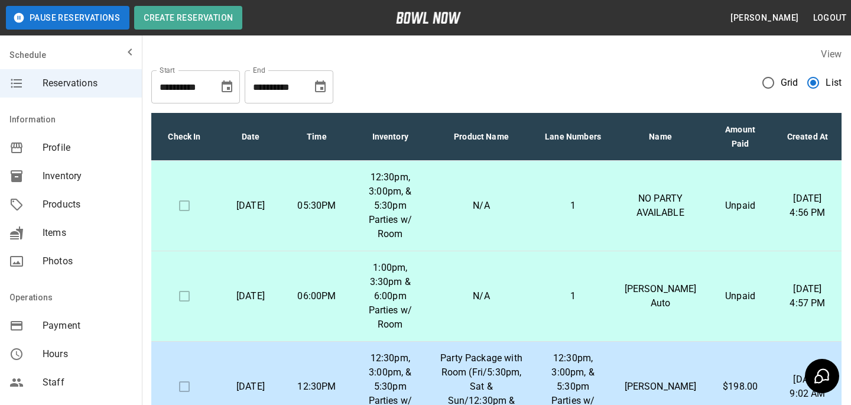
click at [229, 84] on icon "Choose date, selected date is Sep 6, 2025" at bounding box center [227, 87] width 14 height 14
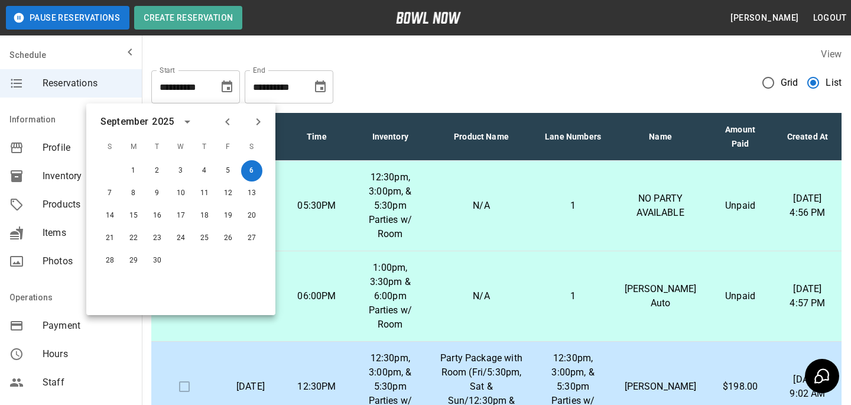
click at [227, 122] on icon "Previous month" at bounding box center [227, 122] width 14 height 14
click at [255, 123] on icon "Next month" at bounding box center [258, 122] width 14 height 14
click at [226, 236] on button "26" at bounding box center [227, 237] width 21 height 21
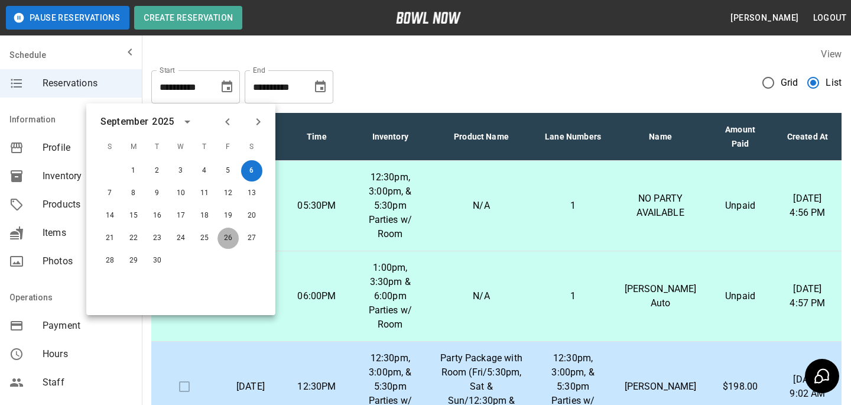
type input "**********"
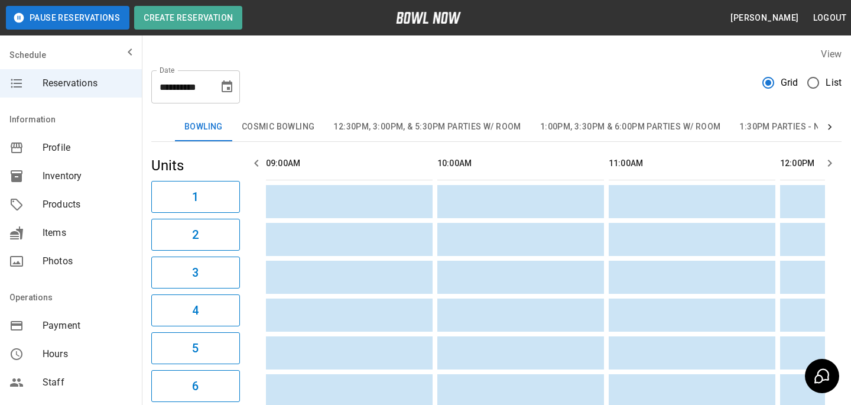
click at [225, 84] on icon "Choose date, selected date is Sep 6, 2025" at bounding box center [227, 87] width 14 height 14
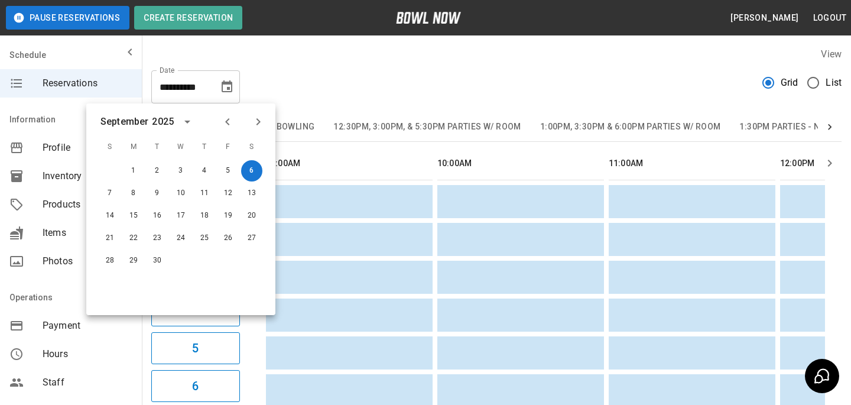
scroll to position [0, 857]
click at [233, 192] on button "12" at bounding box center [227, 193] width 21 height 21
type input "**********"
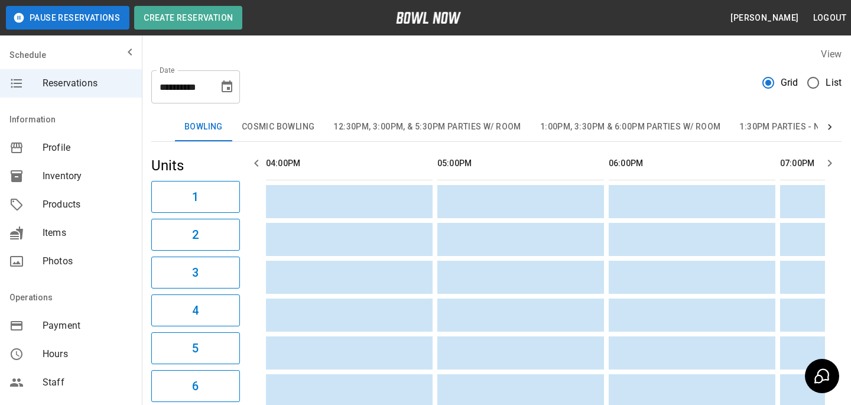
scroll to position [0, 514]
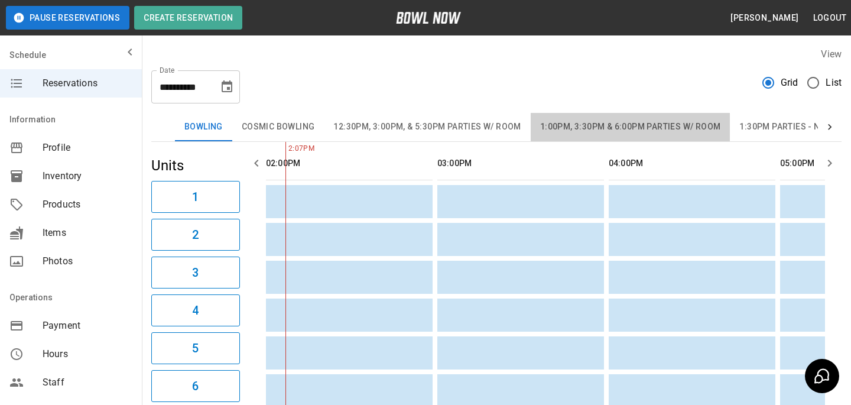
click at [656, 115] on button "1:00pm, 3:30pm & 6:00pm Parties w/ Room" at bounding box center [631, 127] width 200 height 28
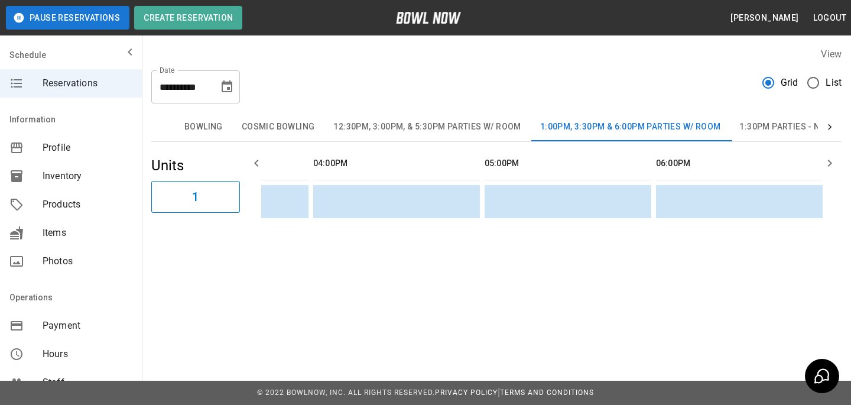
scroll to position [0, 0]
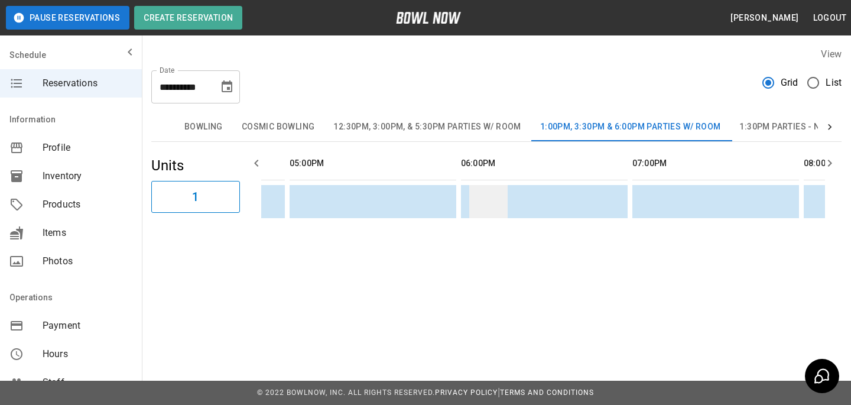
click at [473, 196] on td "sticky table" at bounding box center [488, 201] width 38 height 33
paste input "**********"
type input "**********"
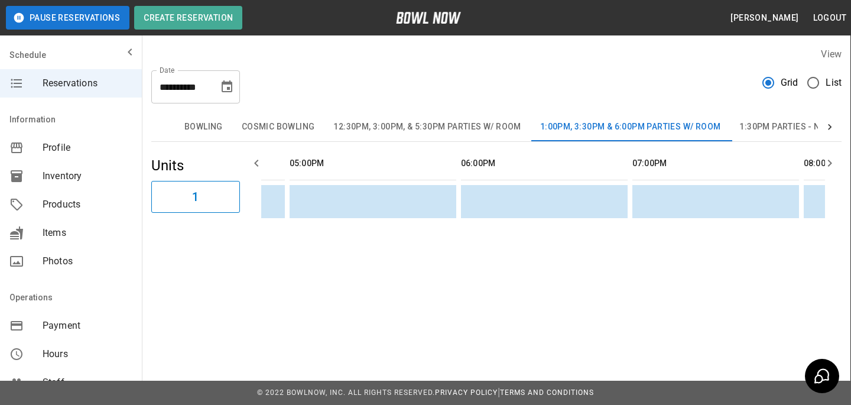
paste input "**********"
type input "**********"
paste input "**********"
type input "**********"
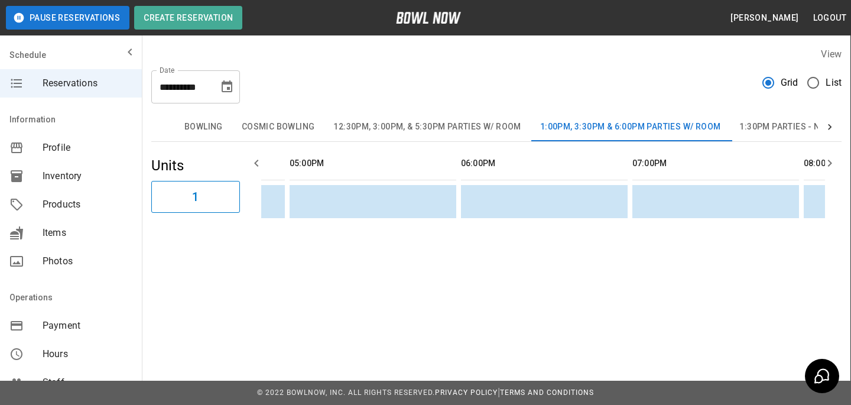
paste textarea "**"
type textarea "**"
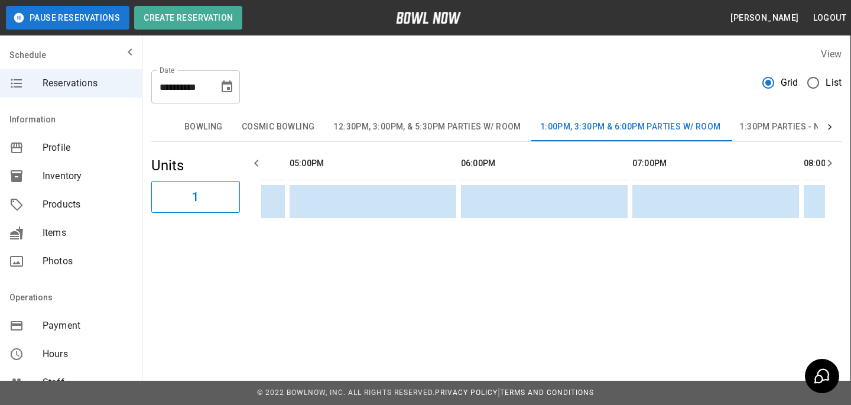
scroll to position [191, 0]
type input "***"
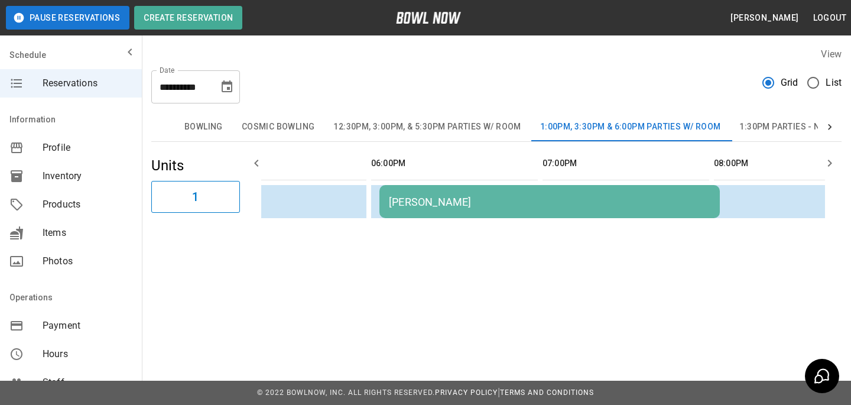
scroll to position [0, 1118]
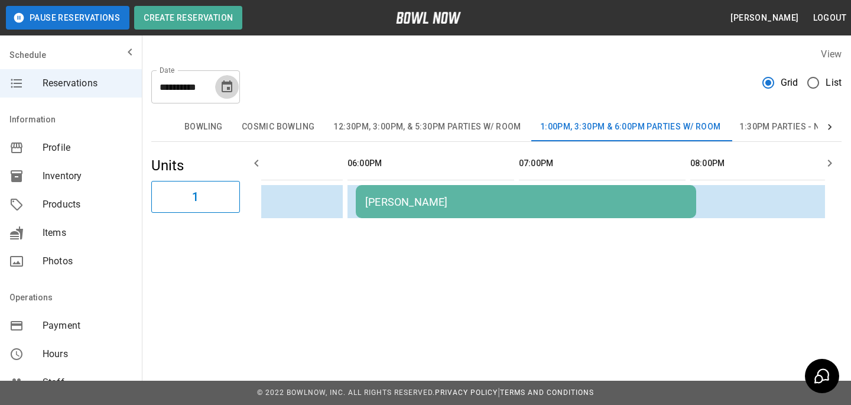
click at [232, 83] on icon "Choose date, selected date is Sep 12, 2025" at bounding box center [227, 87] width 14 height 14
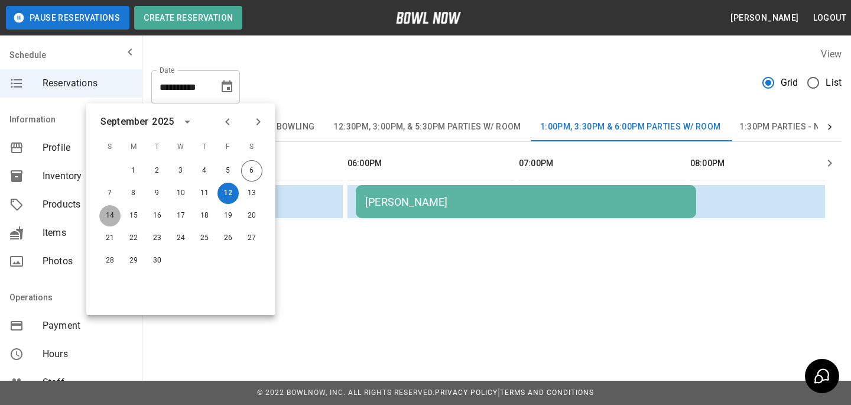
click at [112, 218] on button "14" at bounding box center [109, 215] width 21 height 21
type input "**********"
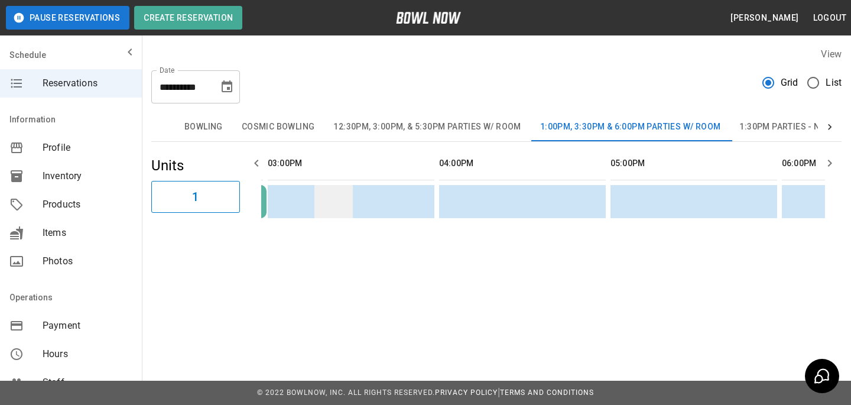
scroll to position [0, 509]
click at [327, 197] on td "sticky table" at bounding box center [336, 201] width 38 height 33
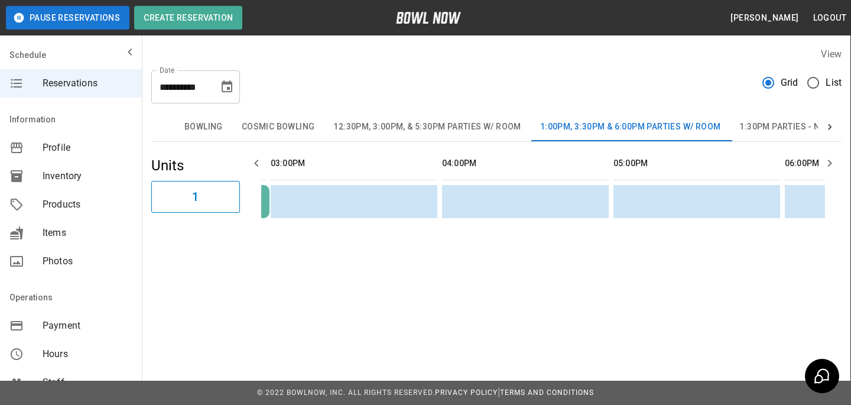
paste input "**********"
type input "**********"
paste input "**********"
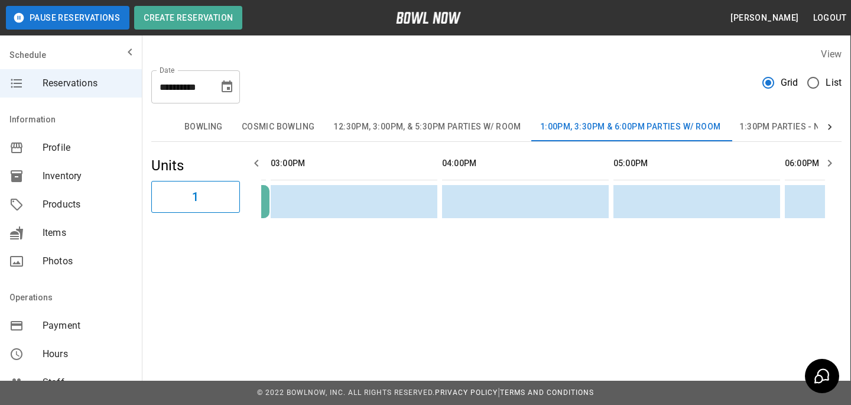
type input "**********"
paste input "**********"
type input "**********"
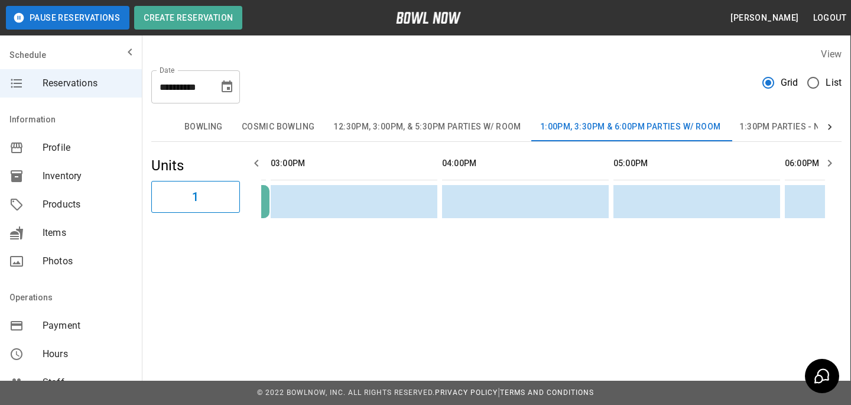
paste input "******"
type input "******"
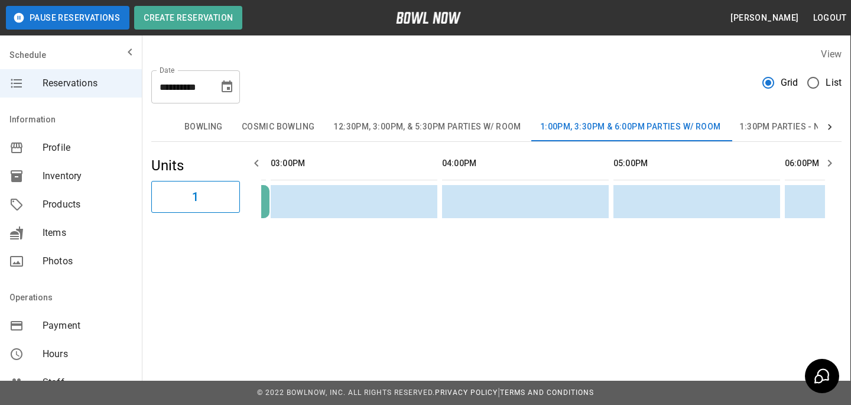
type textarea "**"
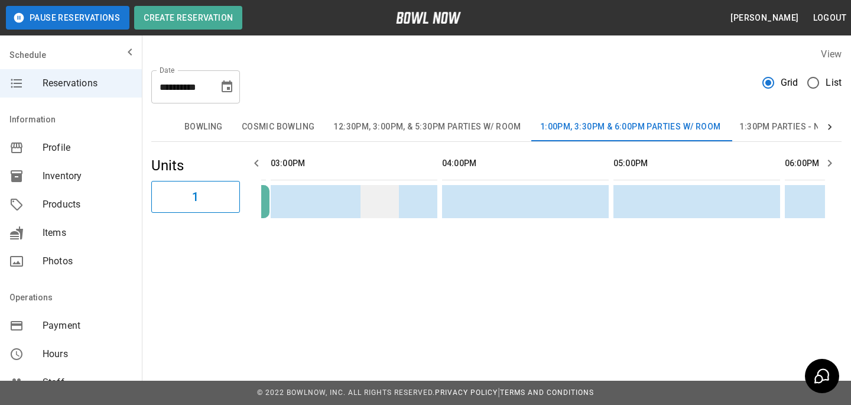
click at [363, 204] on td "sticky table" at bounding box center [379, 201] width 38 height 33
paste input "*********"
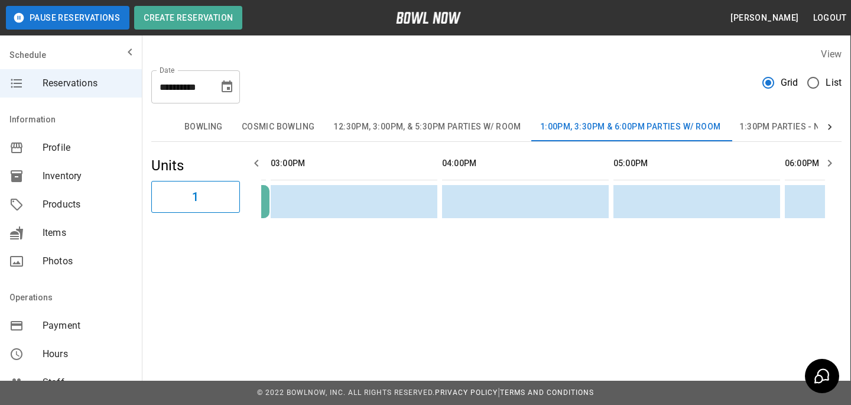
drag, startPoint x: 375, startPoint y: 157, endPoint x: 307, endPoint y: 155, distance: 68.6
type input "**"
paste input "******"
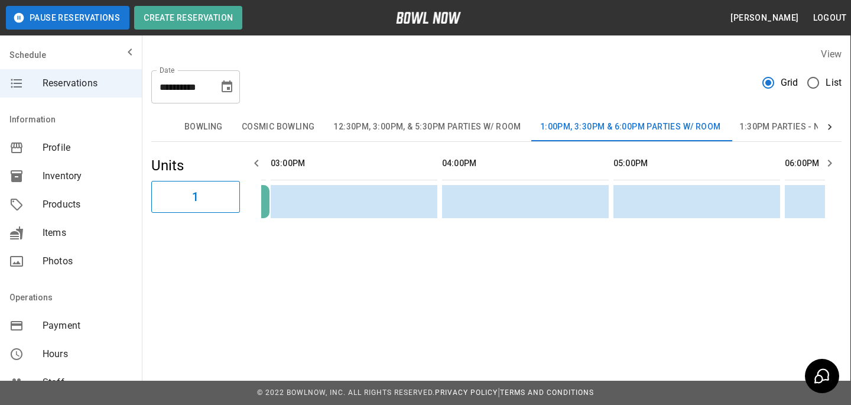
type input "******"
paste input "**********"
type input "**********"
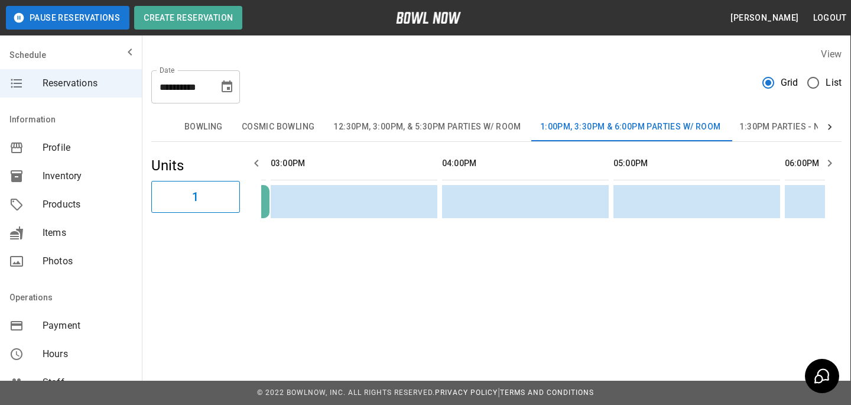
paste input "**********"
type input "**********"
paste input "**********"
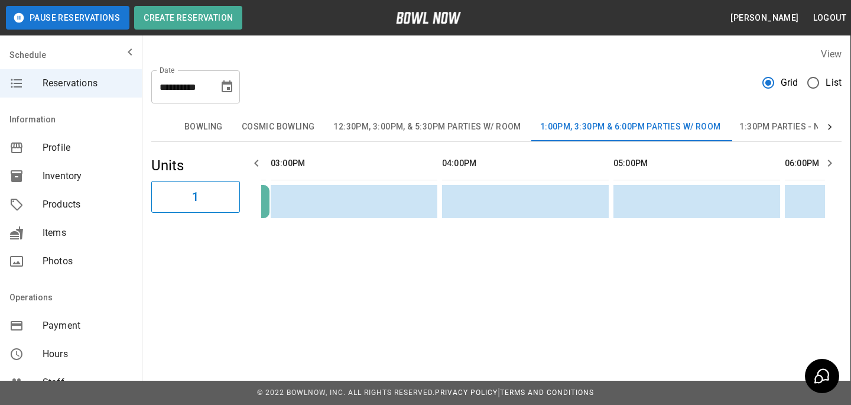
scroll to position [280, 0]
type input "**********"
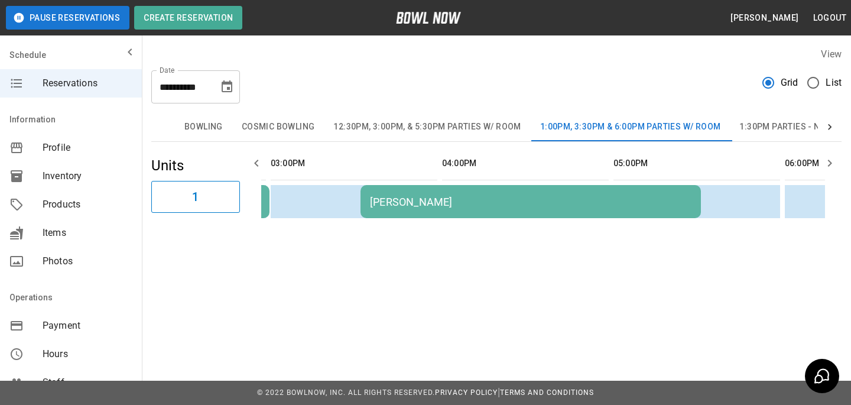
click at [450, 204] on div "[PERSON_NAME]" at bounding box center [530, 202] width 321 height 12
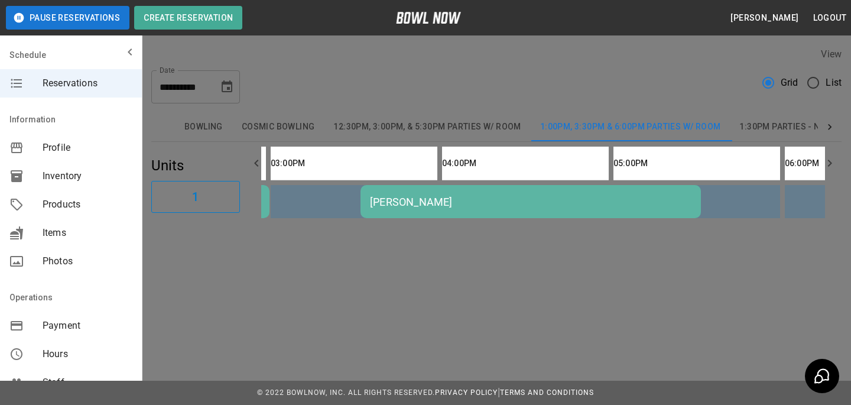
scroll to position [157, 0]
type textarea "**"
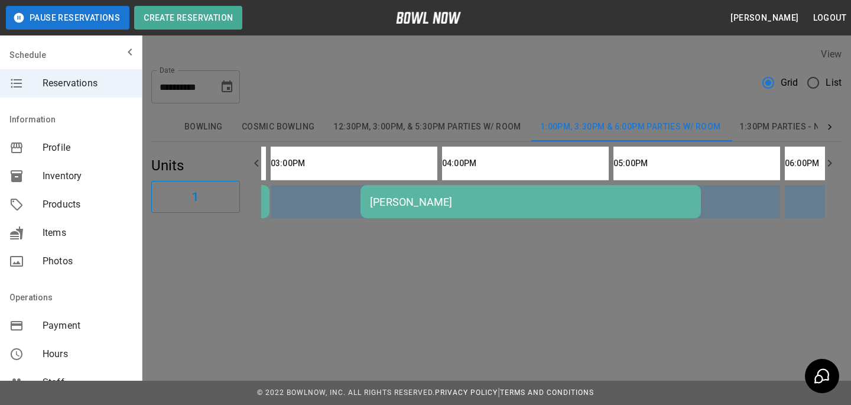
scroll to position [379, 0]
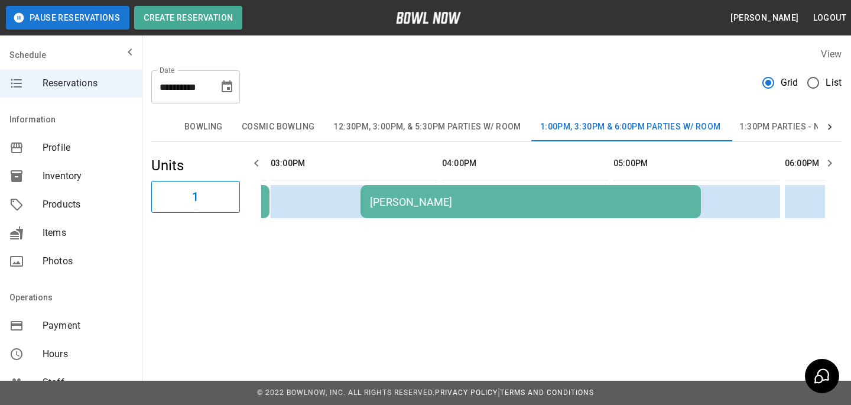
click at [226, 95] on button "Choose date, selected date is Sep 14, 2025" at bounding box center [227, 87] width 24 height 24
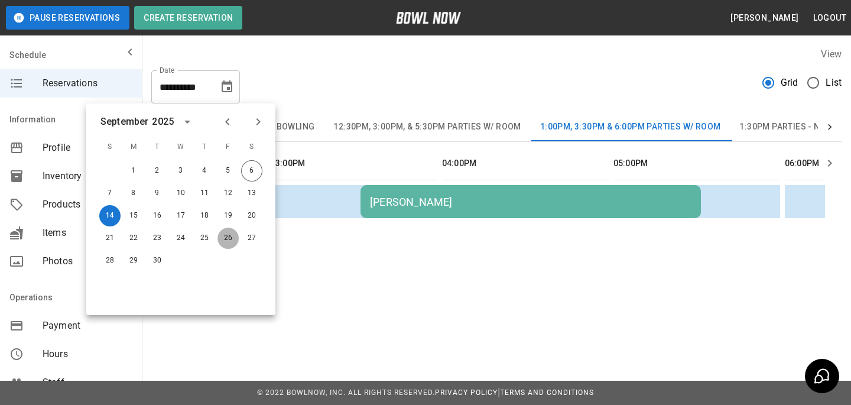
click at [222, 237] on button "26" at bounding box center [227, 237] width 21 height 21
type input "**********"
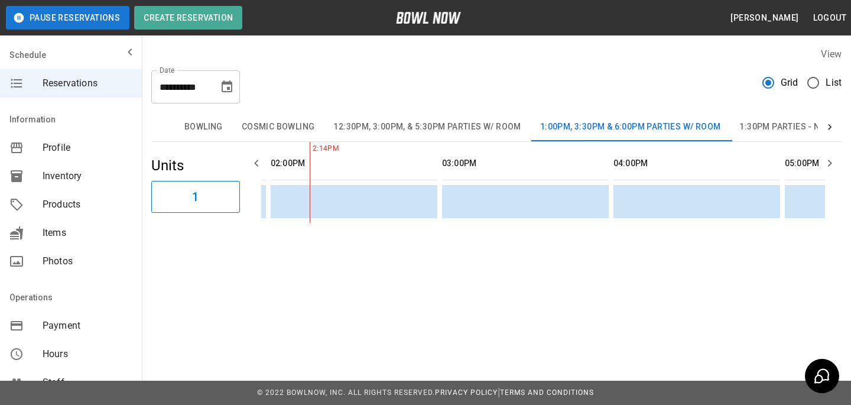
scroll to position [0, 514]
click at [418, 108] on div "**********" at bounding box center [496, 135] width 709 height 194
click at [418, 126] on button "12:30pm, 3:00pm, & 5:30pm Parties w/ Room" at bounding box center [427, 127] width 206 height 28
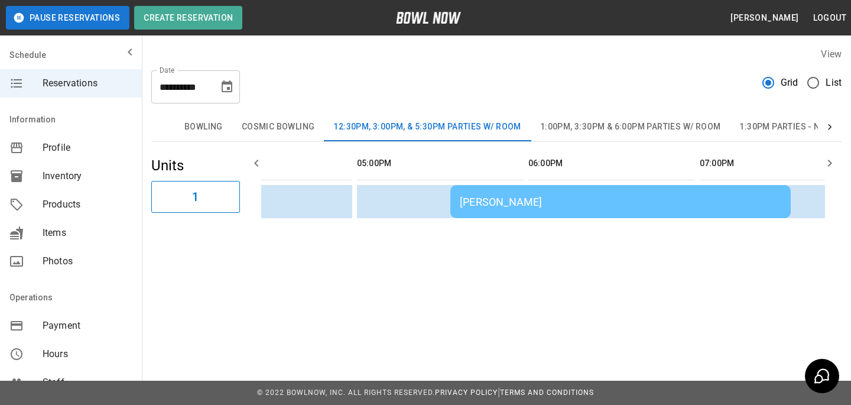
scroll to position [262, 0]
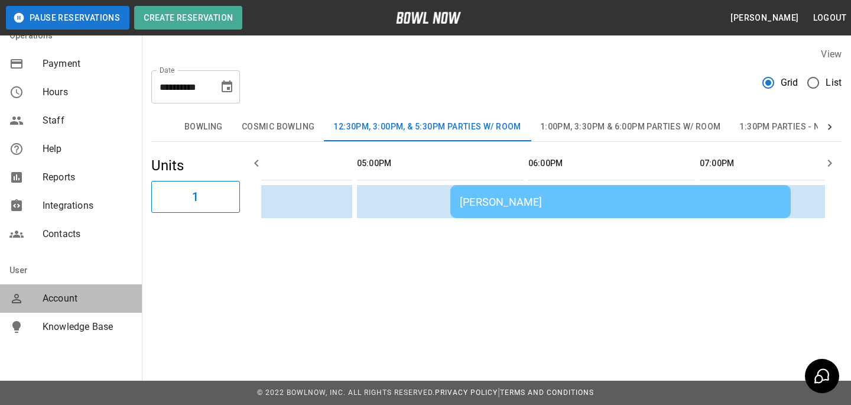
click at [85, 304] on span "Account" at bounding box center [88, 298] width 90 height 14
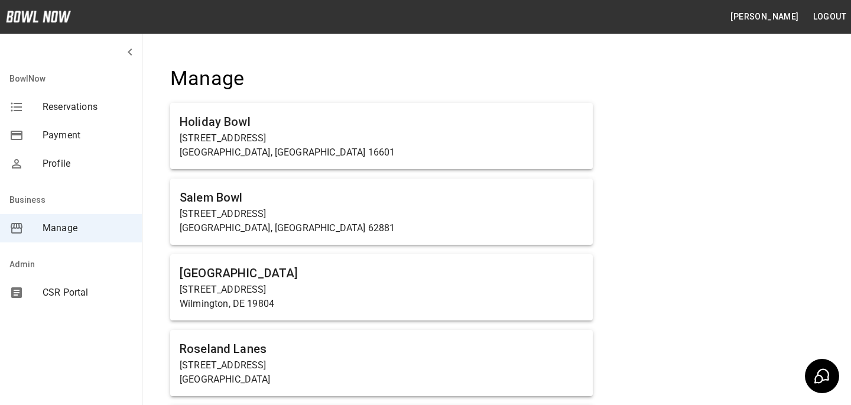
scroll to position [5742, 0]
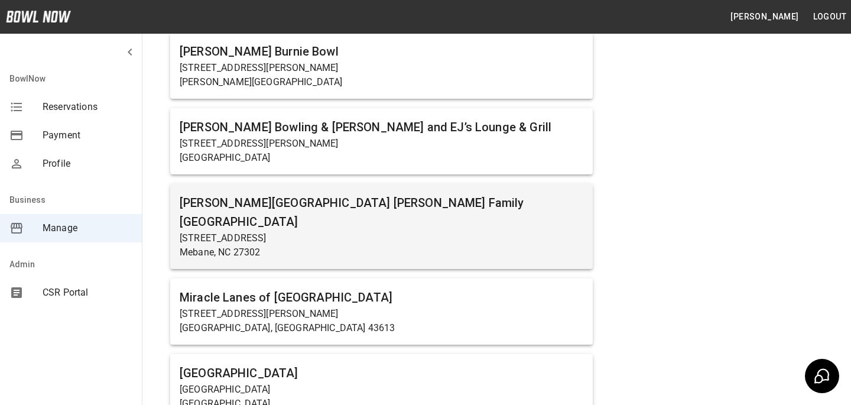
click at [385, 188] on div "Buffaloe Lanes Mebane Family Bowling Center 103 South 5th Street Mebane, NC 273…" at bounding box center [381, 226] width 422 height 85
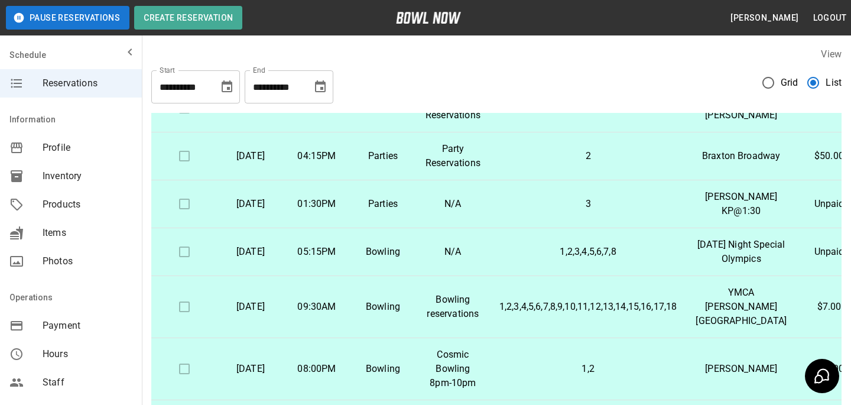
scroll to position [685, 0]
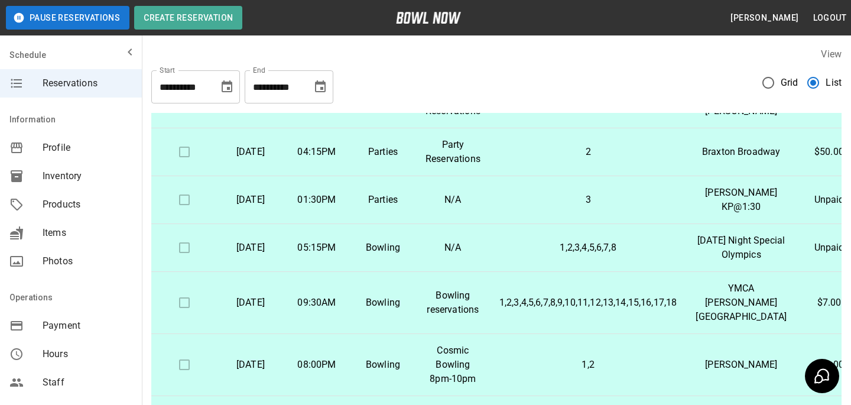
click at [596, 49] on p "Parties: 2" at bounding box center [588, 42] width 178 height 14
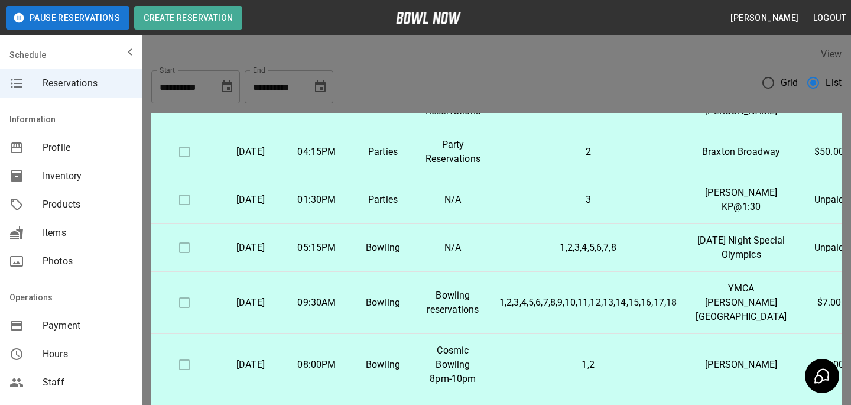
scroll to position [19, 0]
click at [646, 206] on div at bounding box center [425, 202] width 851 height 405
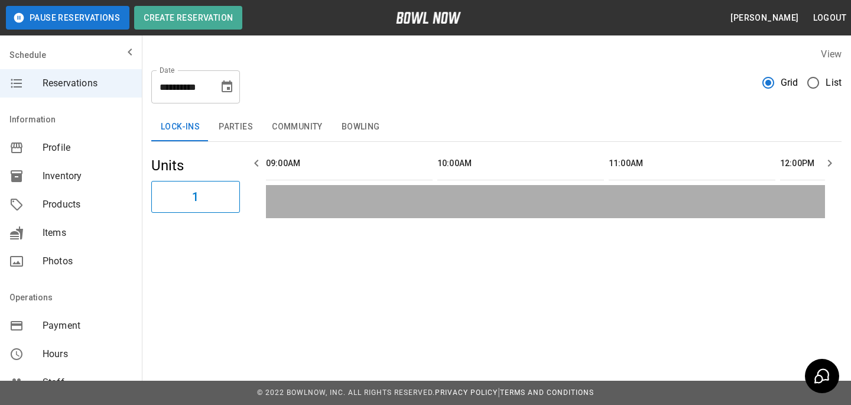
scroll to position [0, 857]
click at [228, 83] on icon "Choose date, selected date is Sep 6, 2025" at bounding box center [227, 86] width 11 height 12
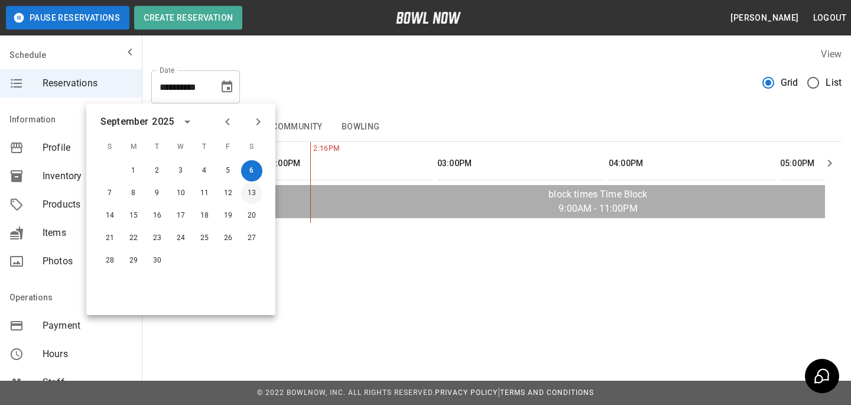
click at [251, 196] on button "13" at bounding box center [251, 193] width 21 height 21
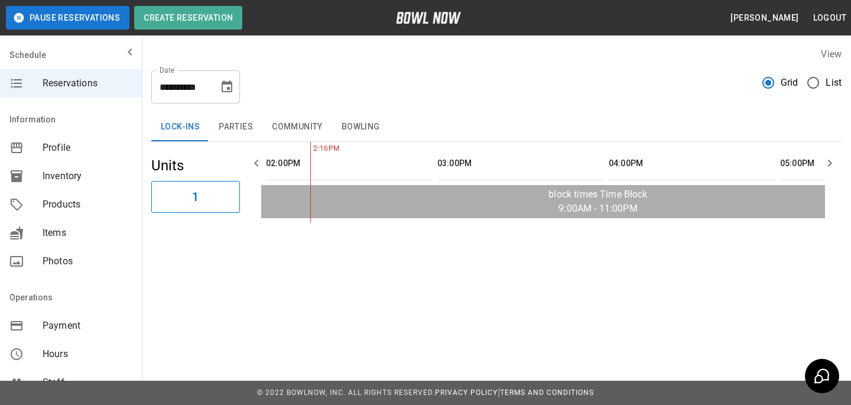
click at [242, 131] on button "Parties" at bounding box center [235, 127] width 53 height 28
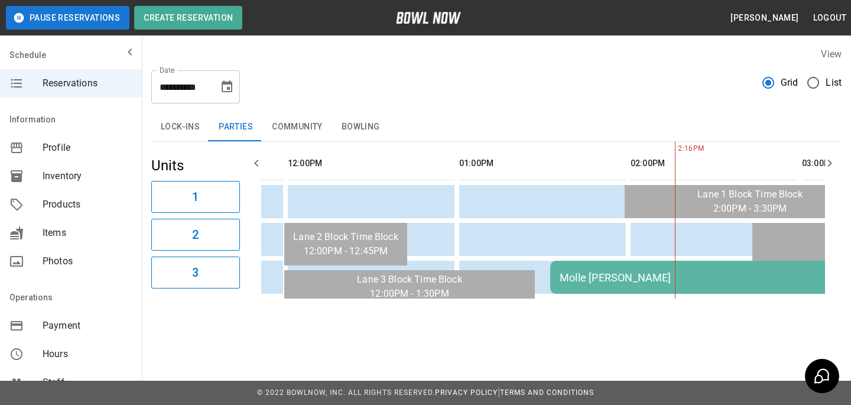
scroll to position [0, 589]
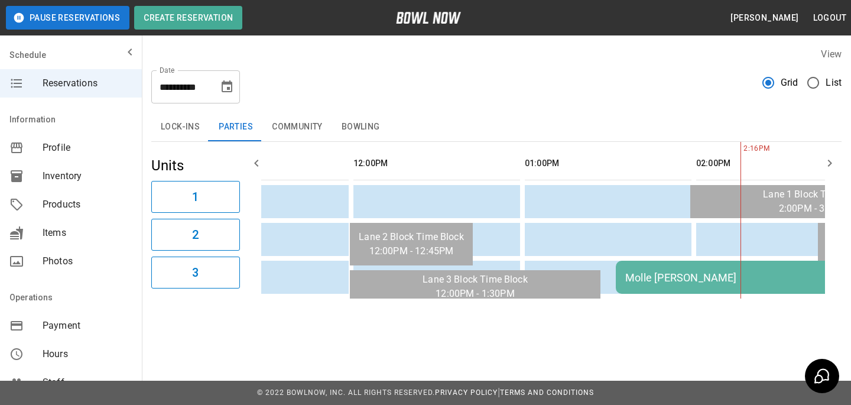
click at [221, 84] on icon "Choose date, selected date is Sep 13, 2025" at bounding box center [227, 87] width 14 height 14
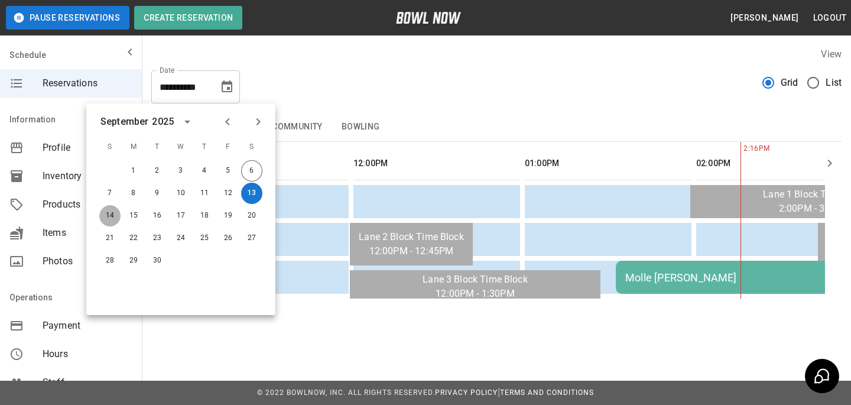
click at [103, 212] on button "14" at bounding box center [109, 215] width 21 height 21
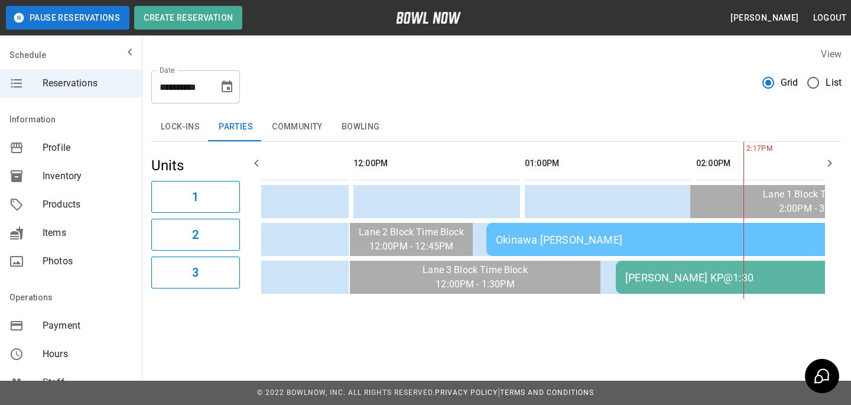
click at [545, 234] on div "Okinawa Glanton" at bounding box center [656, 239] width 321 height 12
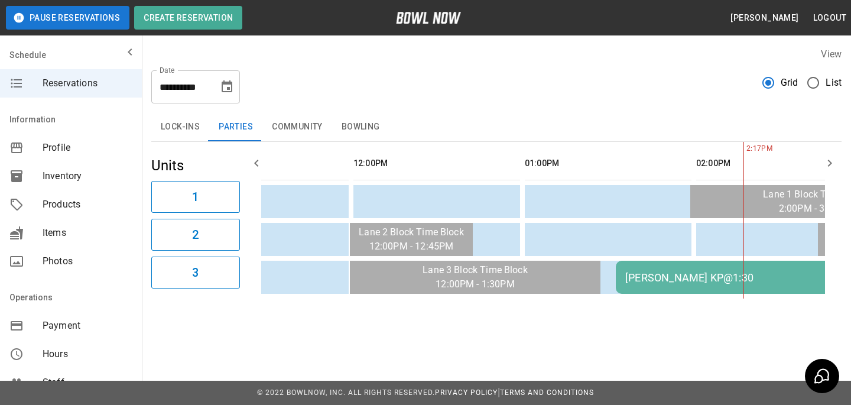
click at [230, 80] on icon "Choose date, selected date is Sep 14, 2025" at bounding box center [227, 87] width 14 height 14
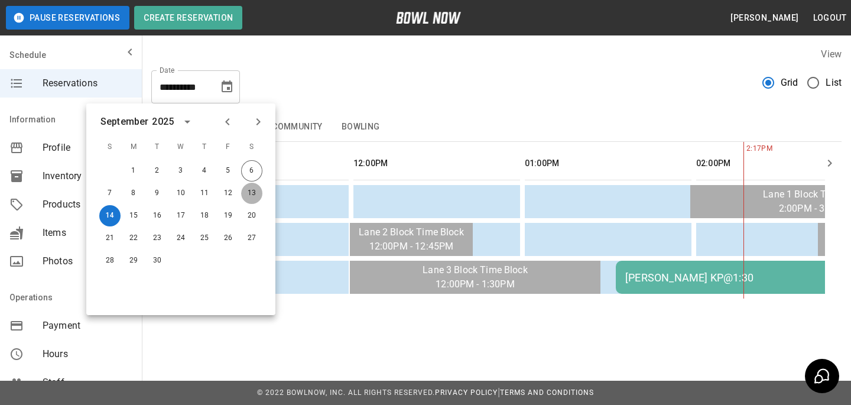
click at [251, 192] on button "13" at bounding box center [251, 193] width 21 height 21
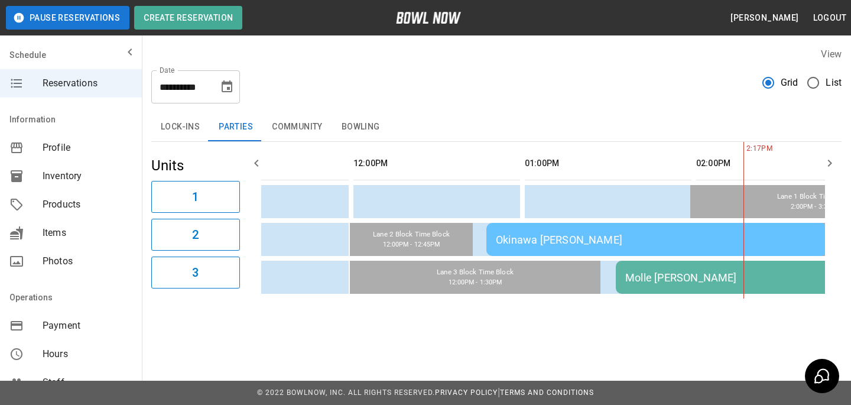
click at [548, 230] on td "Okinawa Glanton" at bounding box center [656, 239] width 340 height 33
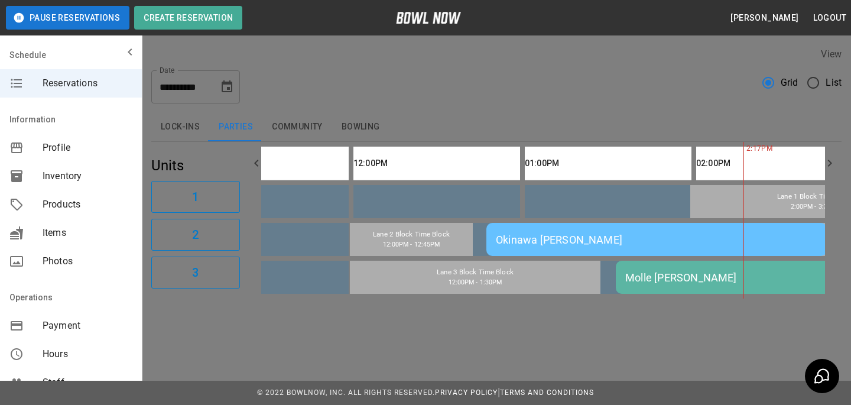
click at [671, 263] on div at bounding box center [425, 202] width 851 height 405
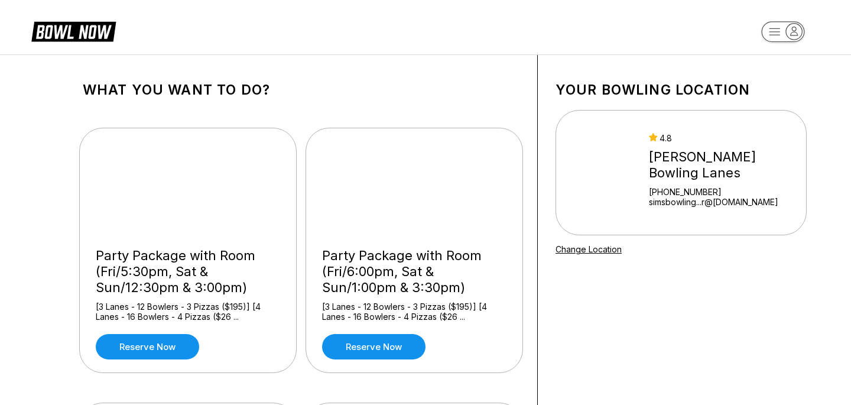
scroll to position [95, 0]
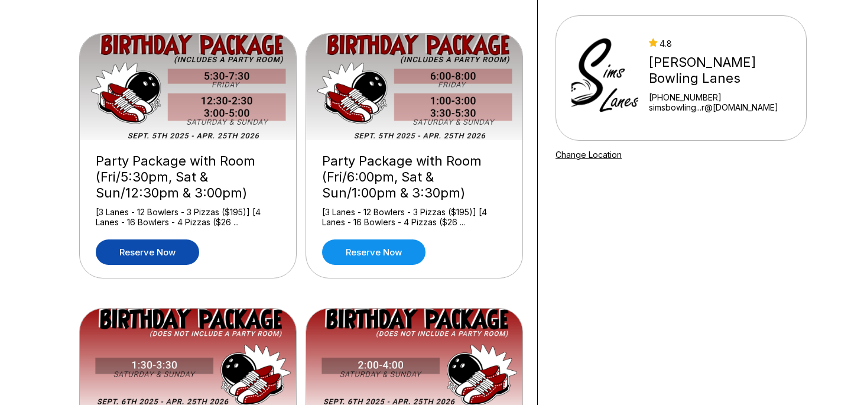
click at [136, 246] on link "Reserve now" at bounding box center [147, 251] width 103 height 25
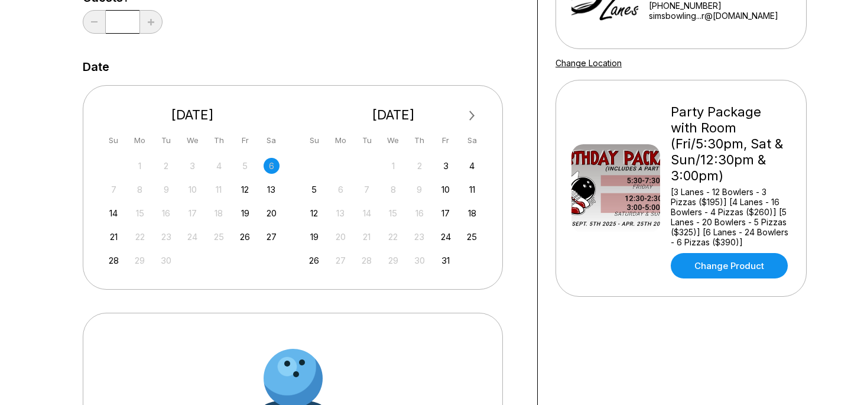
scroll to position [213, 0]
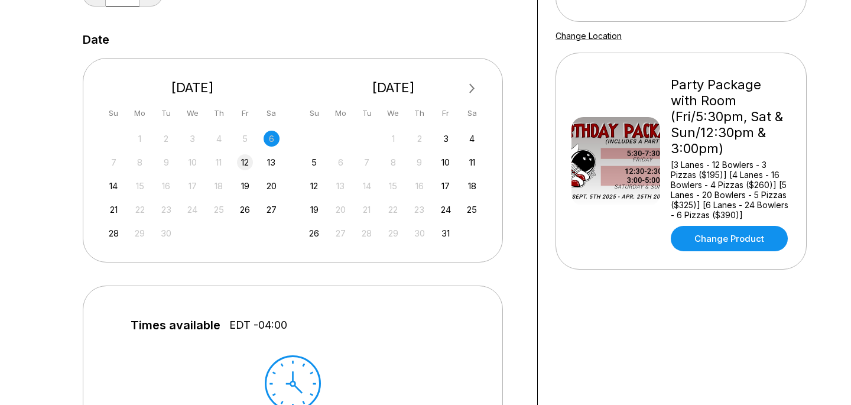
click at [246, 166] on div "12" at bounding box center [245, 162] width 16 height 16
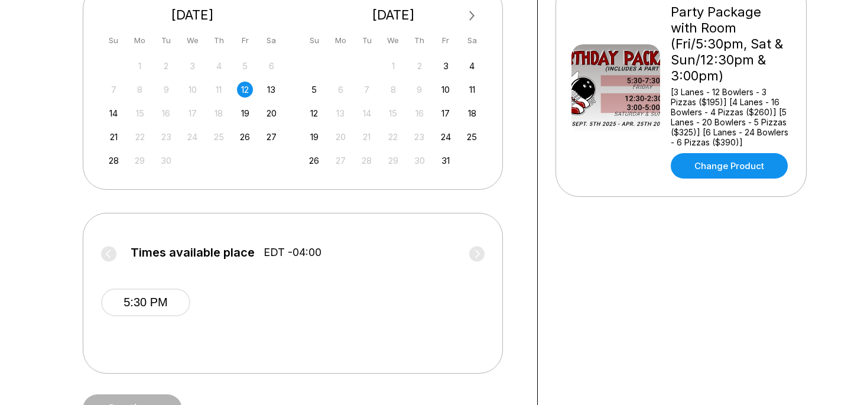
scroll to position [284, 0]
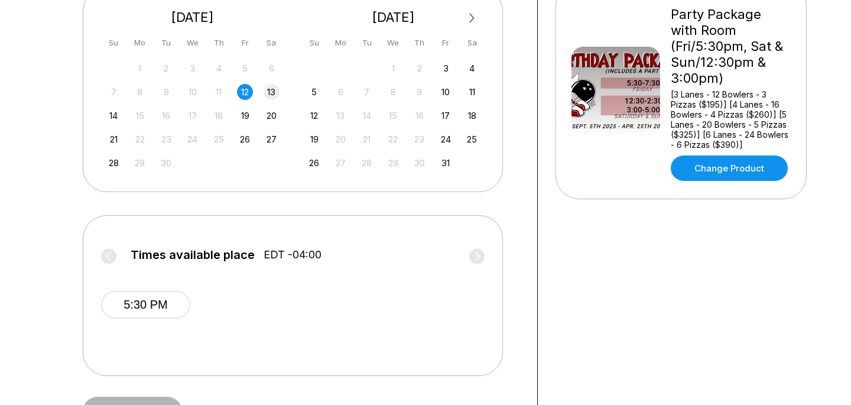
click at [270, 90] on div "13" at bounding box center [272, 92] width 16 height 16
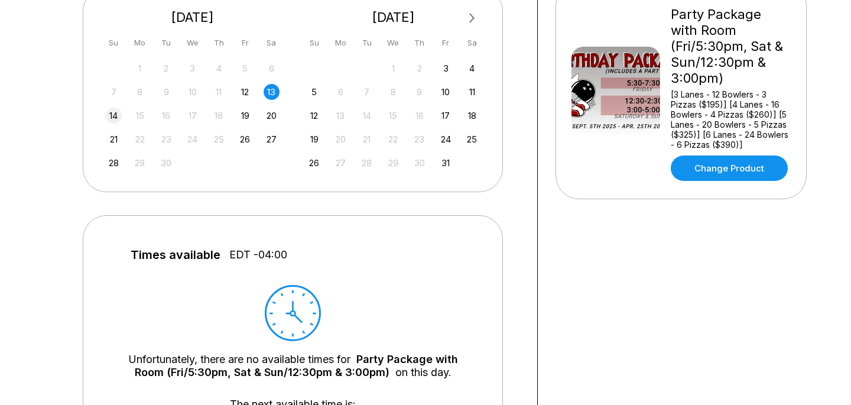
click at [109, 119] on div "14" at bounding box center [114, 116] width 16 height 16
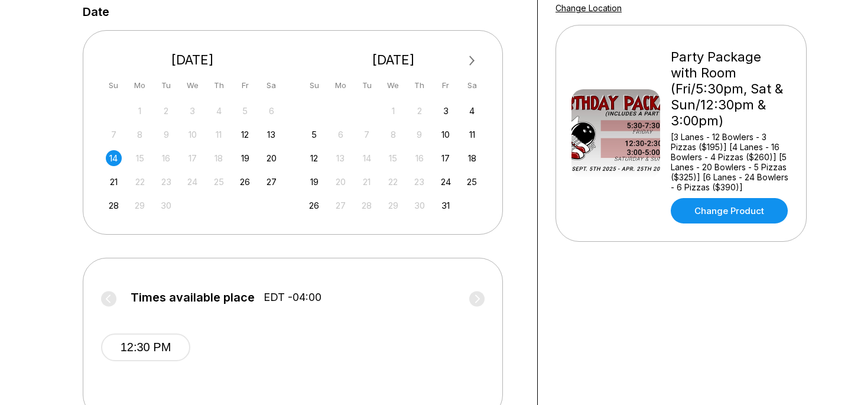
scroll to position [227, 0]
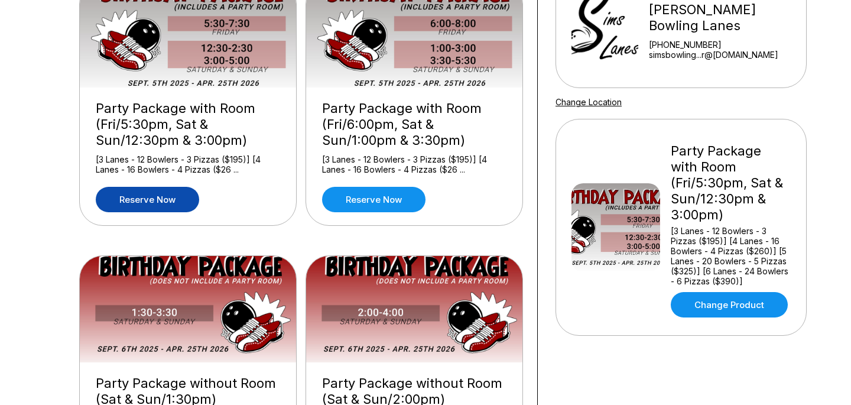
scroll to position [201, 0]
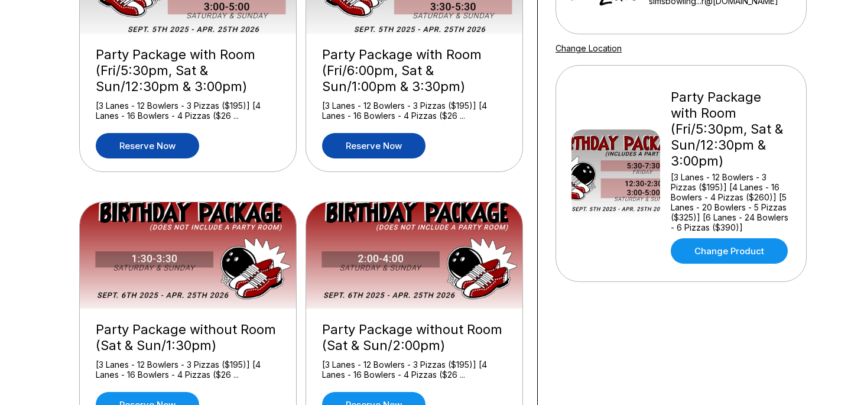
click at [379, 145] on link "Reserve now" at bounding box center [373, 145] width 103 height 25
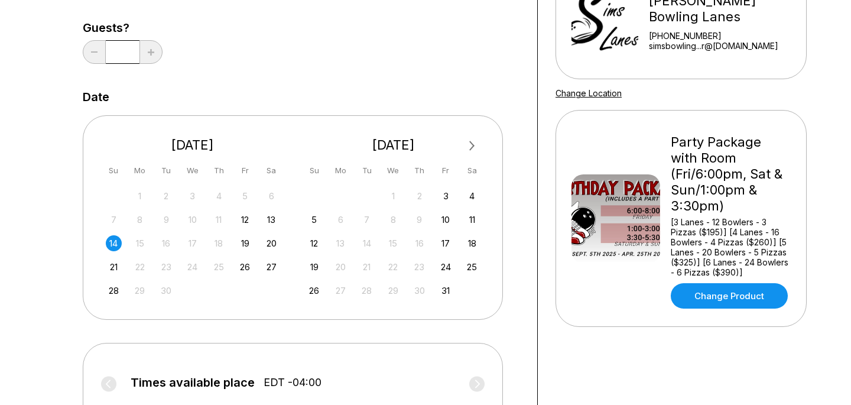
scroll to position [182, 0]
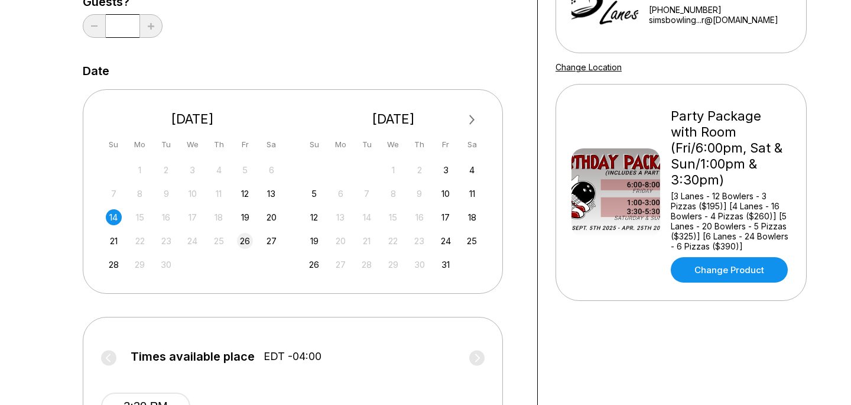
click at [249, 235] on div "26" at bounding box center [245, 241] width 16 height 16
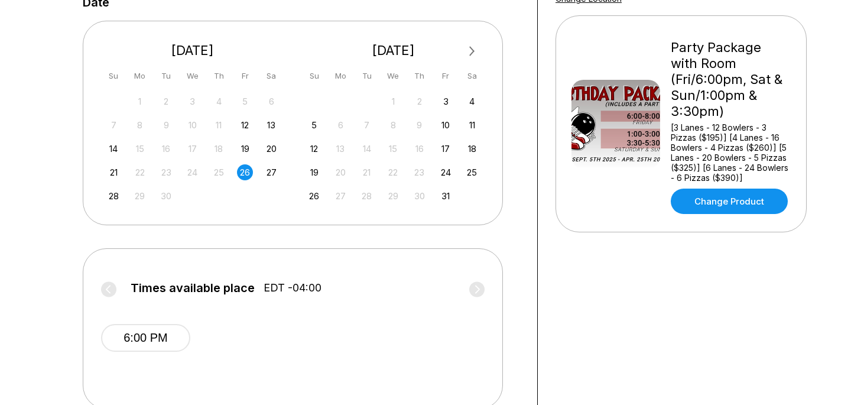
scroll to position [236, 0]
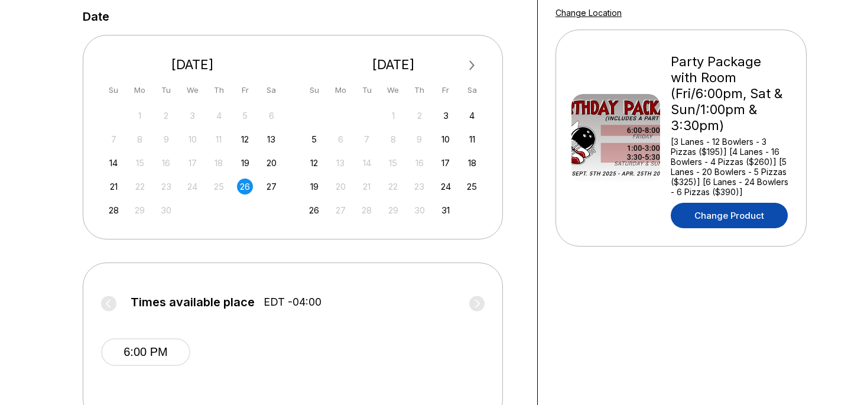
click at [699, 203] on link "Change Product" at bounding box center [729, 215] width 117 height 25
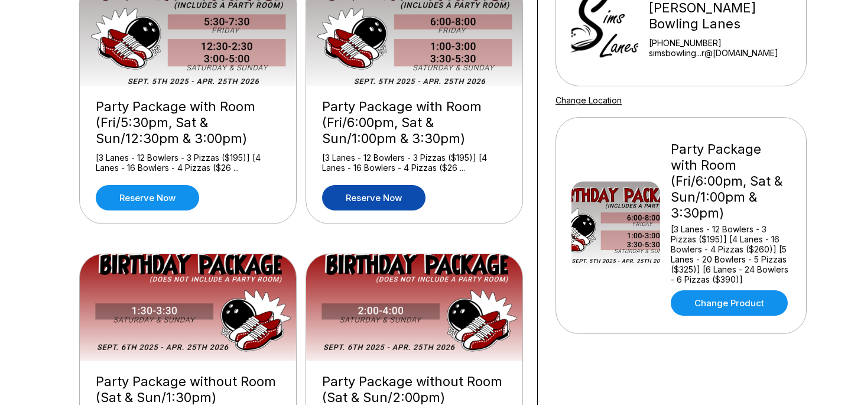
scroll to position [158, 0]
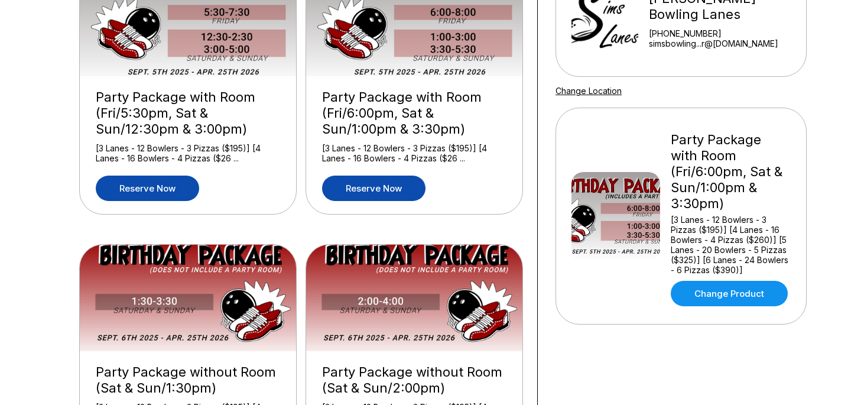
click at [188, 197] on link "Reserve now" at bounding box center [147, 187] width 103 height 25
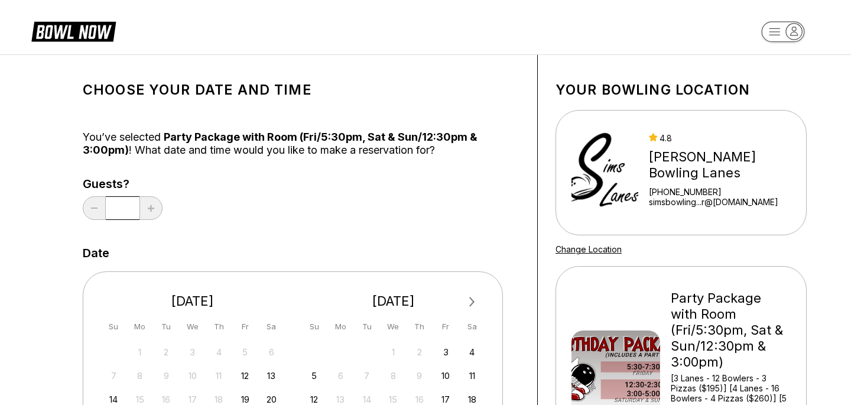
scroll to position [190, 0]
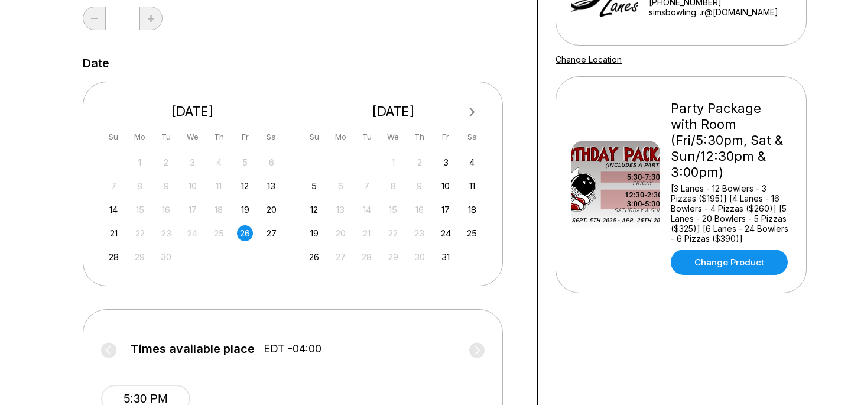
click at [465, 113] on button "Next Month" at bounding box center [472, 112] width 19 height 19
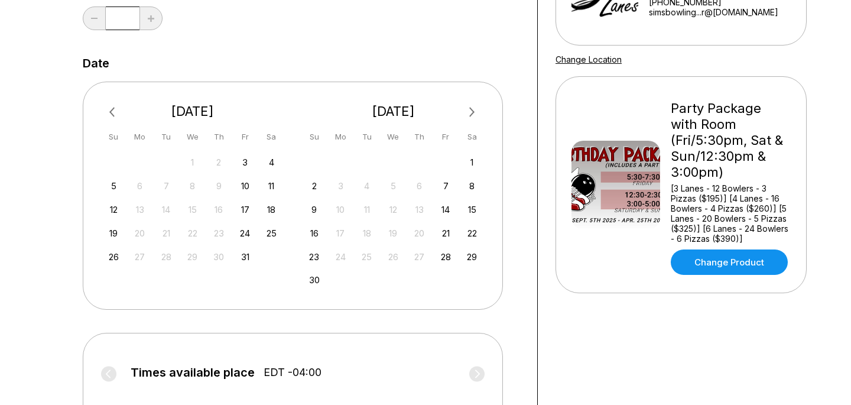
click at [465, 113] on button "Next Month" at bounding box center [472, 112] width 19 height 19
click at [320, 206] on div "14" at bounding box center [314, 209] width 16 height 16
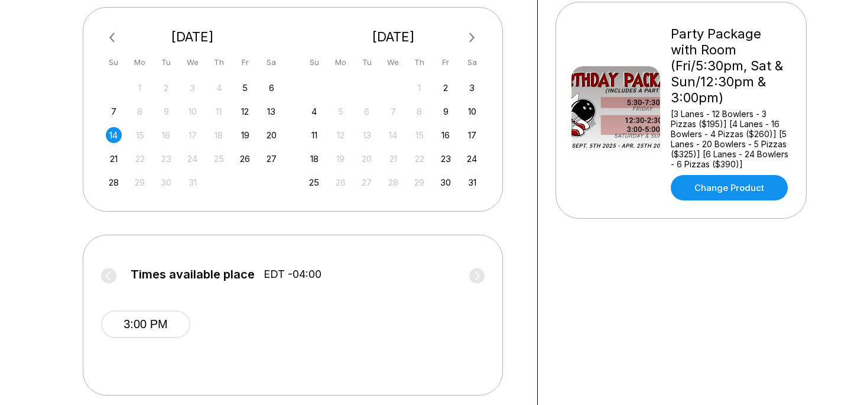
scroll to position [222, 0]
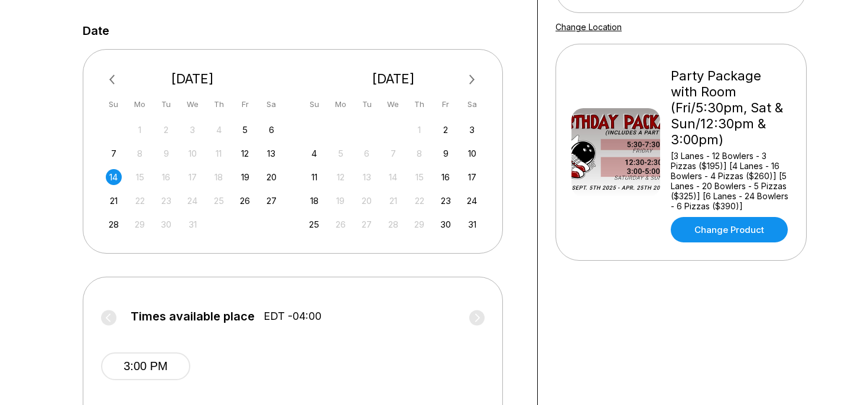
click at [105, 72] on button "Previous Month" at bounding box center [113, 79] width 19 height 19
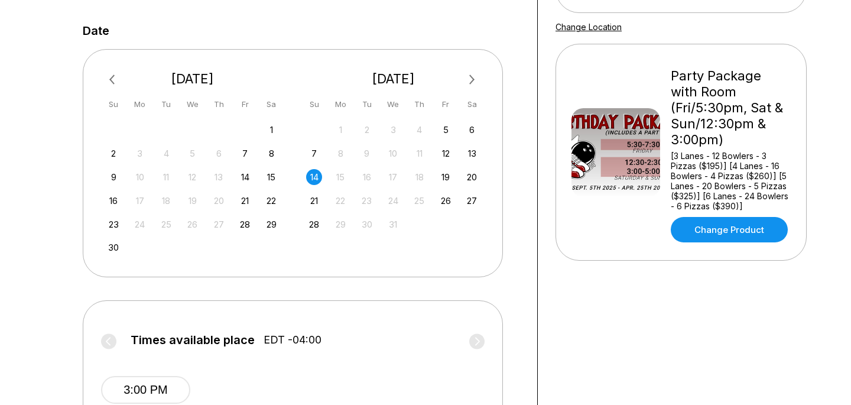
click at [105, 75] on button "Previous Month" at bounding box center [113, 79] width 19 height 19
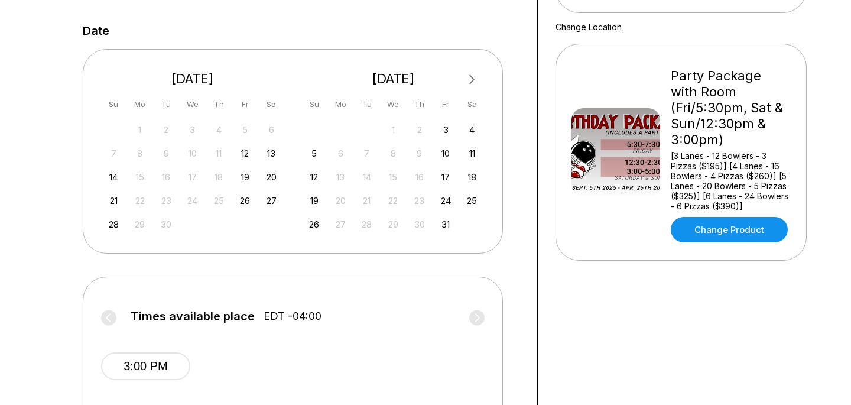
click at [247, 191] on div "21 22 23 24 25 26 27" at bounding box center [192, 200] width 177 height 18
click at [247, 208] on div "26" at bounding box center [245, 201] width 16 height 16
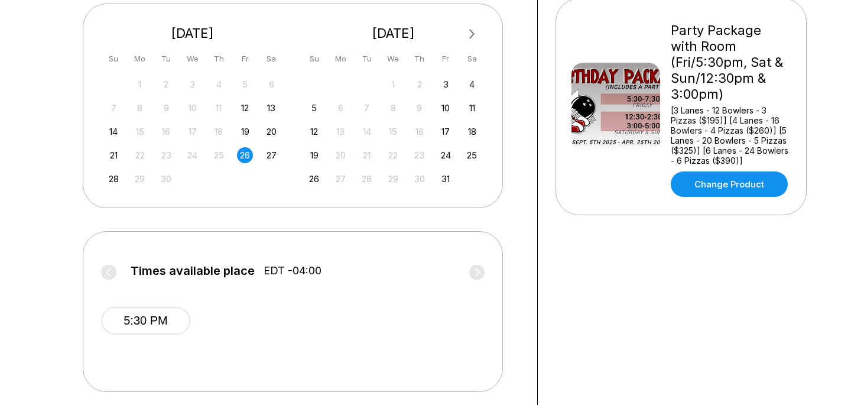
scroll to position [237, 0]
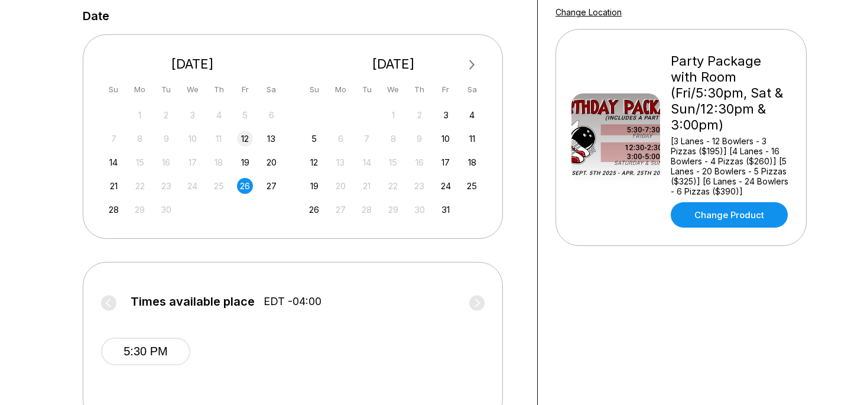
click at [249, 136] on div "12" at bounding box center [245, 139] width 16 height 16
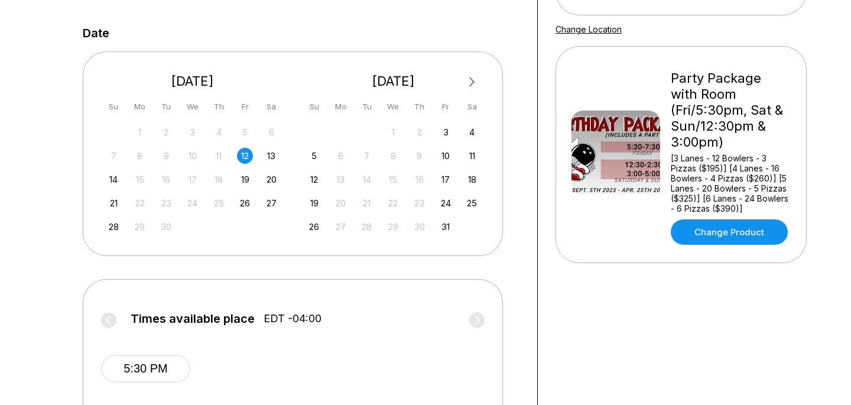
scroll to position [206, 0]
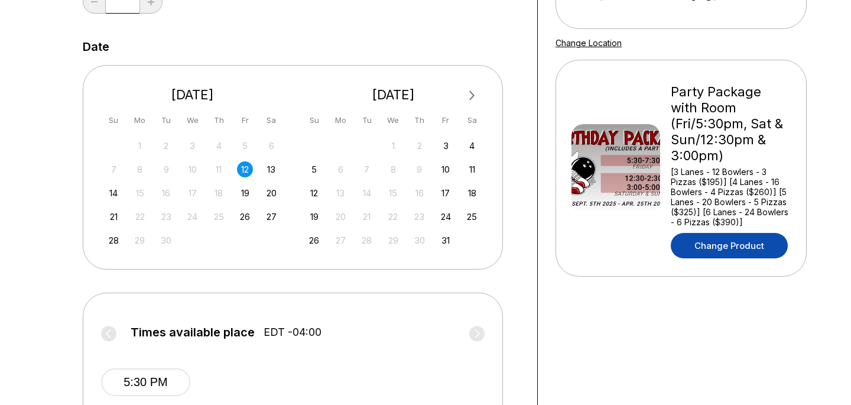
click at [775, 238] on link "Change Product" at bounding box center [729, 245] width 117 height 25
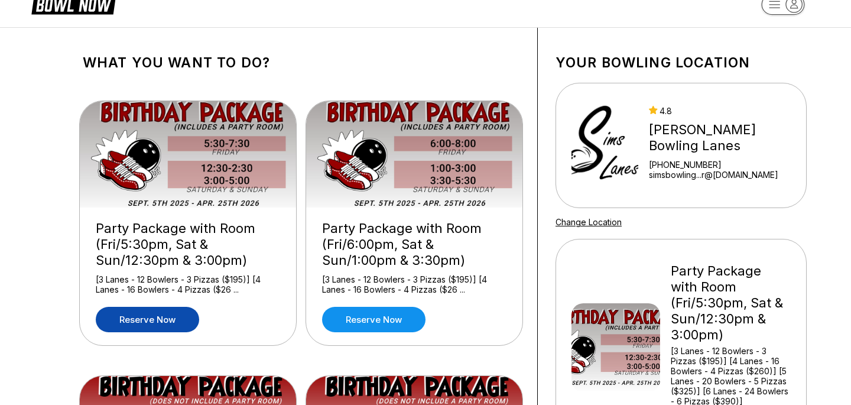
scroll to position [28, 0]
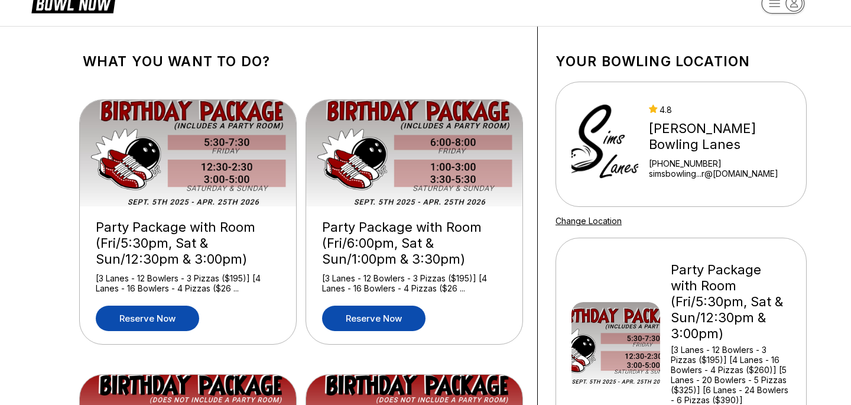
click at [372, 317] on link "Reserve now" at bounding box center [373, 317] width 103 height 25
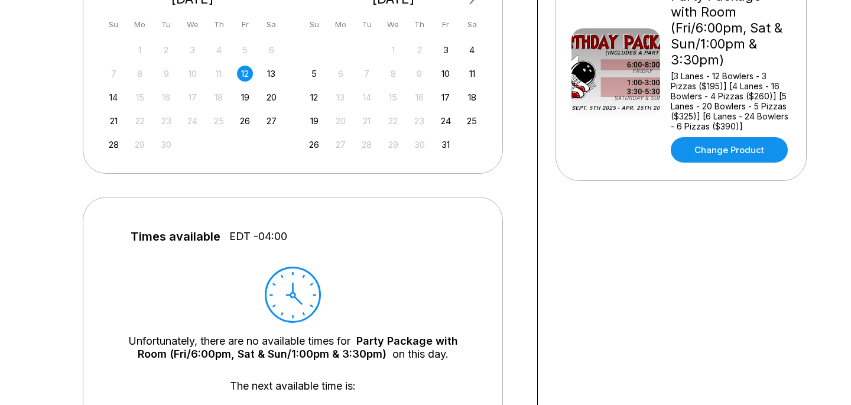
scroll to position [292, 0]
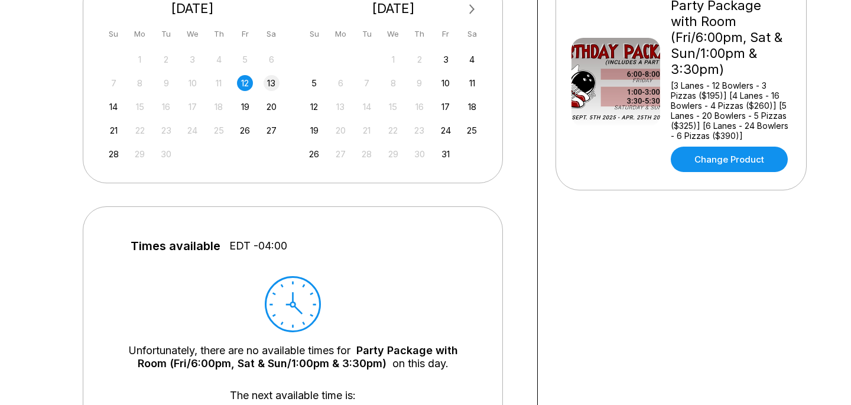
click at [275, 79] on div "13" at bounding box center [272, 83] width 16 height 16
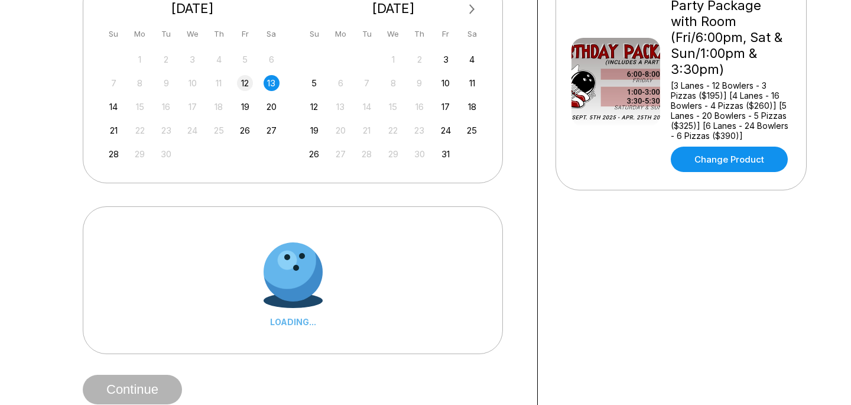
click at [241, 80] on div "12" at bounding box center [245, 83] width 16 height 16
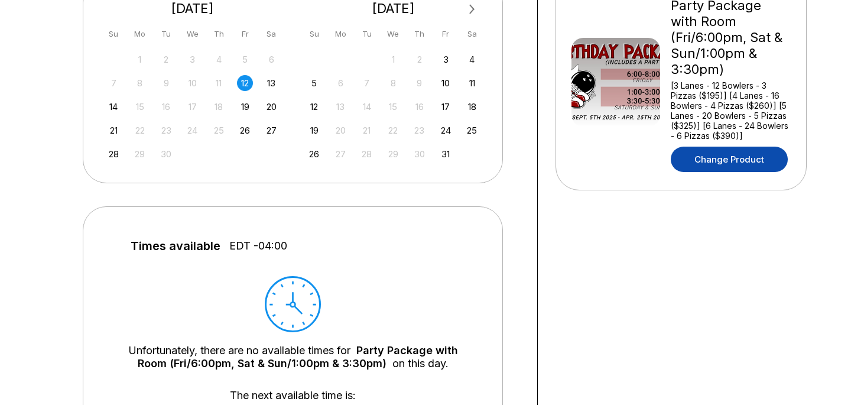
click at [704, 147] on link "Change Product" at bounding box center [729, 159] width 117 height 25
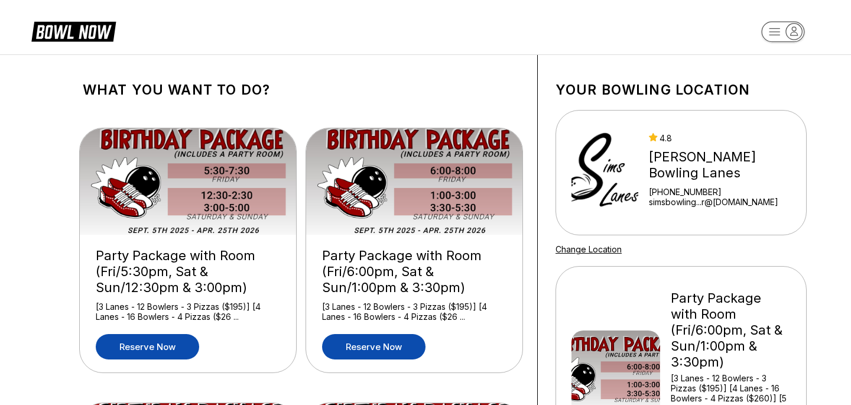
click at [168, 356] on link "Reserve now" at bounding box center [147, 346] width 103 height 25
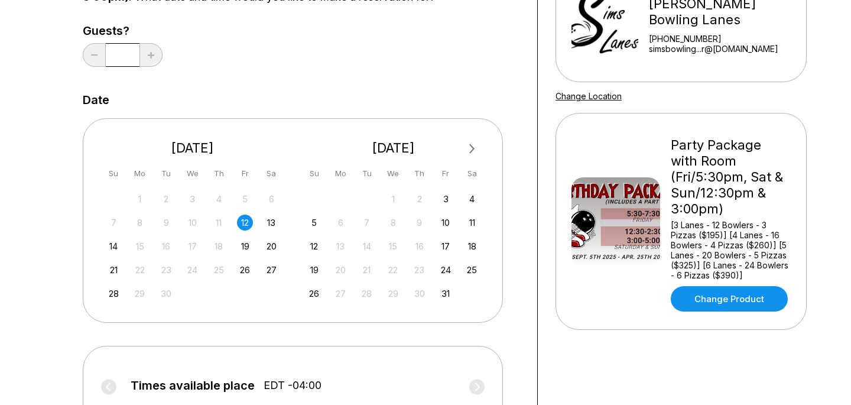
scroll to position [182, 0]
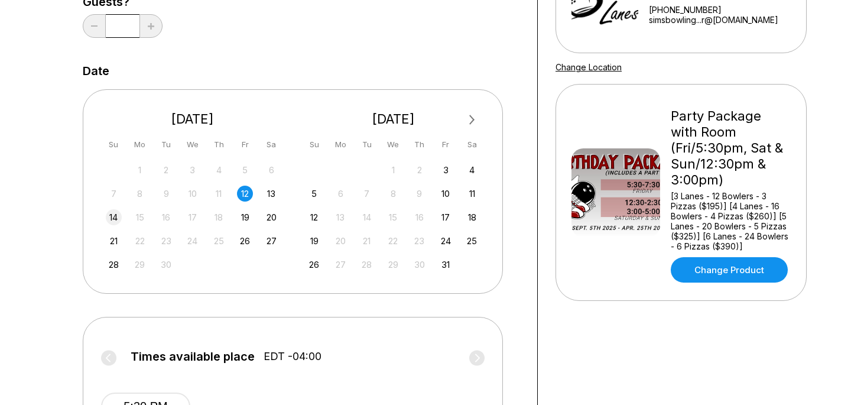
click at [112, 213] on div "14" at bounding box center [114, 217] width 16 height 16
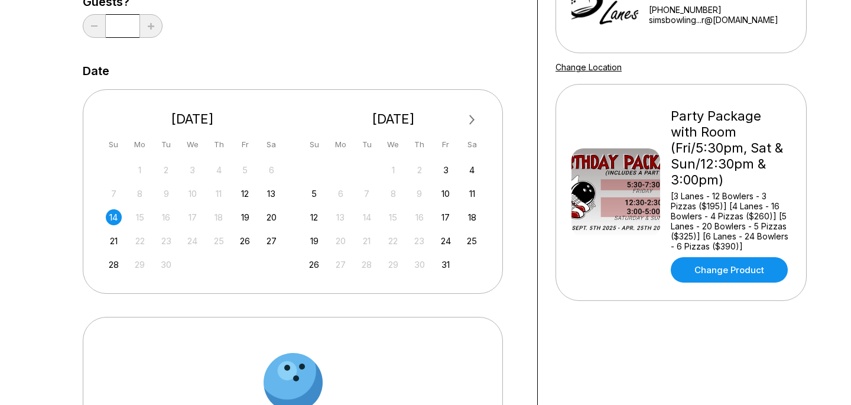
scroll to position [295, 0]
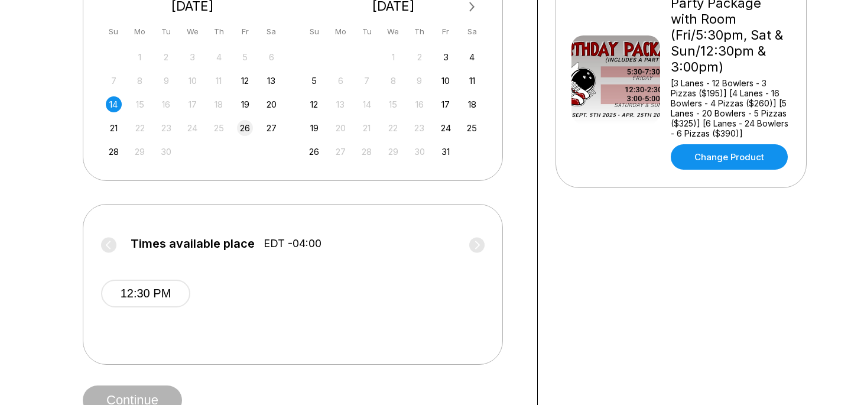
click at [246, 127] on div "26" at bounding box center [245, 128] width 16 height 16
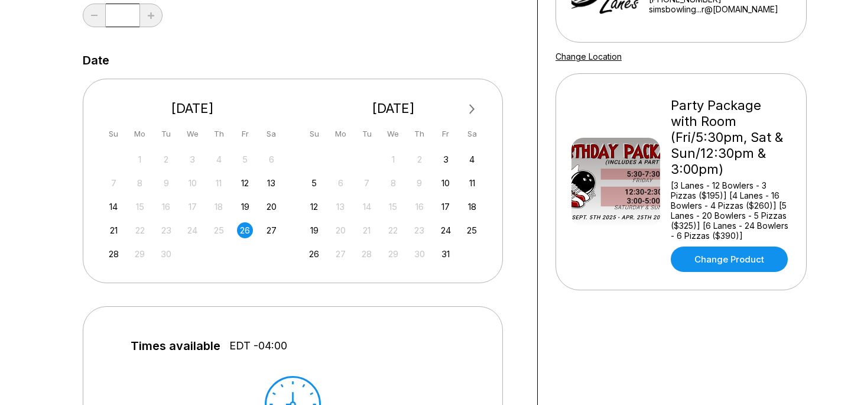
scroll to position [142, 0]
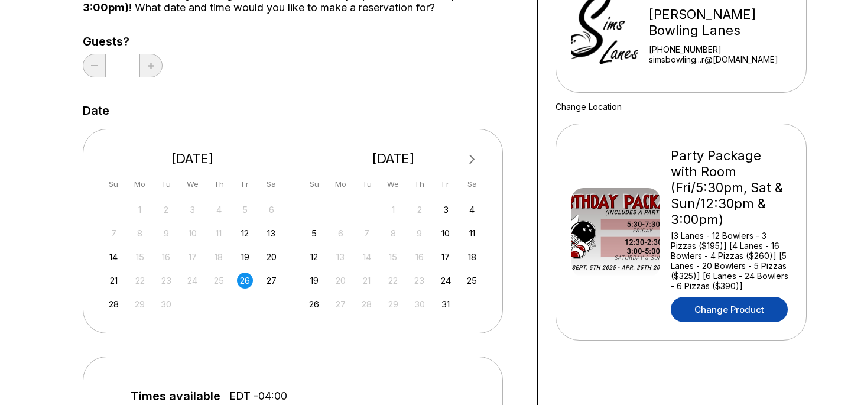
click at [747, 298] on link "Change Product" at bounding box center [729, 309] width 117 height 25
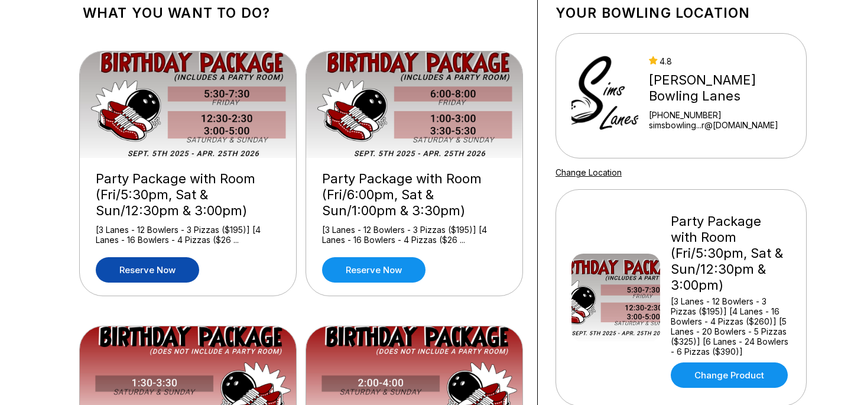
scroll to position [82, 0]
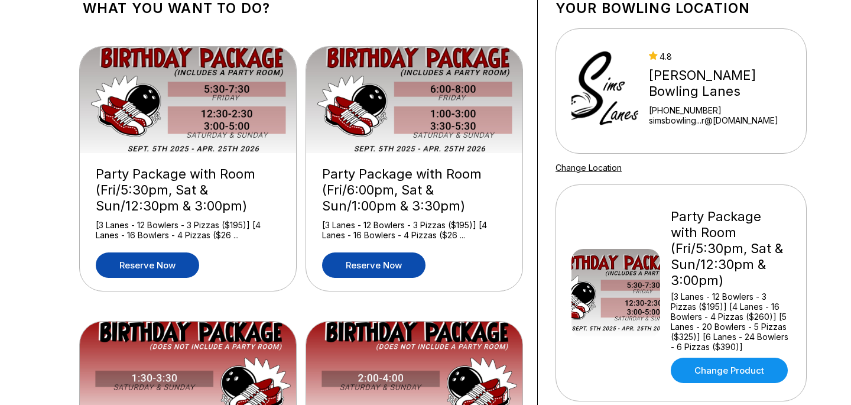
click at [370, 261] on link "Reserve now" at bounding box center [373, 264] width 103 height 25
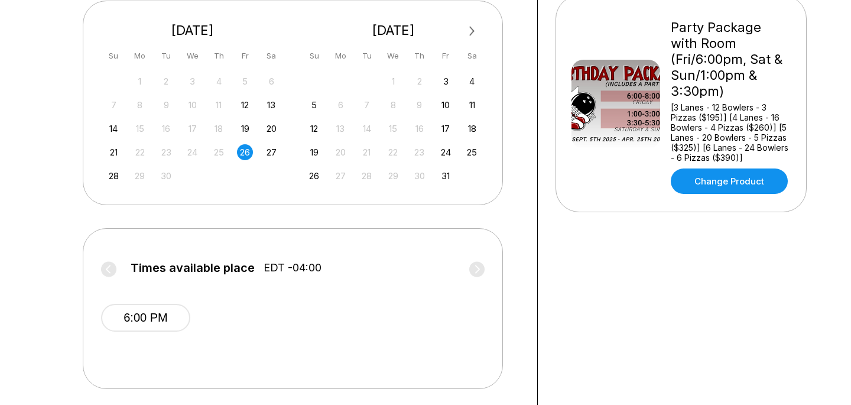
scroll to position [279, 0]
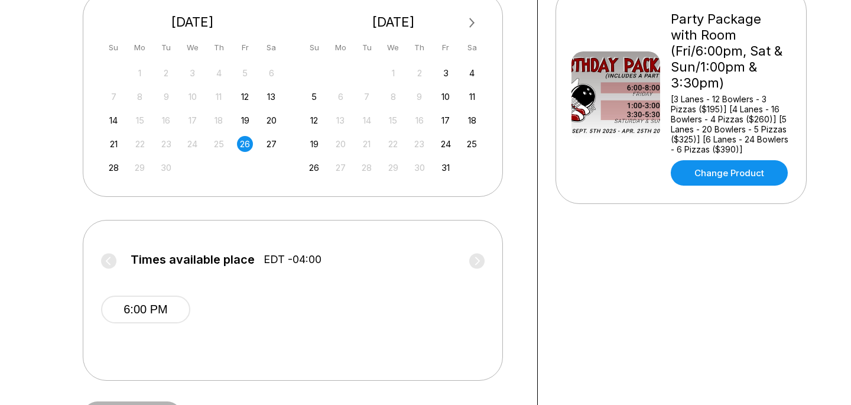
click at [112, 110] on div "14 15 16 17 18 19 20" at bounding box center [192, 119] width 177 height 18
click at [125, 121] on div "14 15 16 17 18 19 20" at bounding box center [192, 119] width 177 height 18
click at [119, 121] on div "14" at bounding box center [114, 120] width 16 height 16
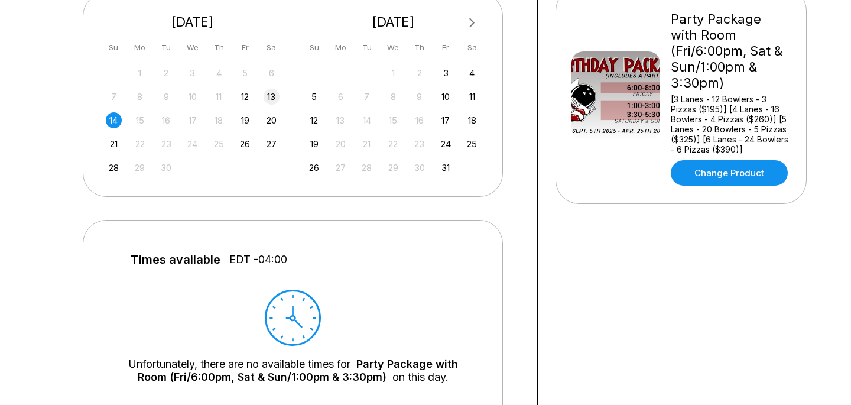
scroll to position [274, 0]
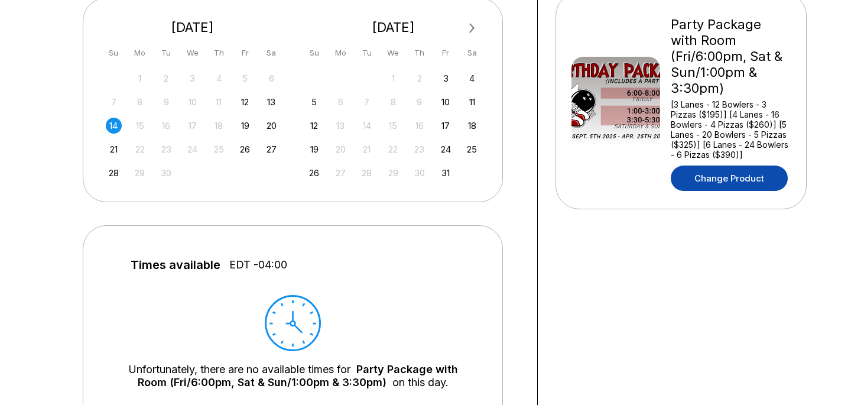
click at [740, 171] on link "Change Product" at bounding box center [729, 177] width 117 height 25
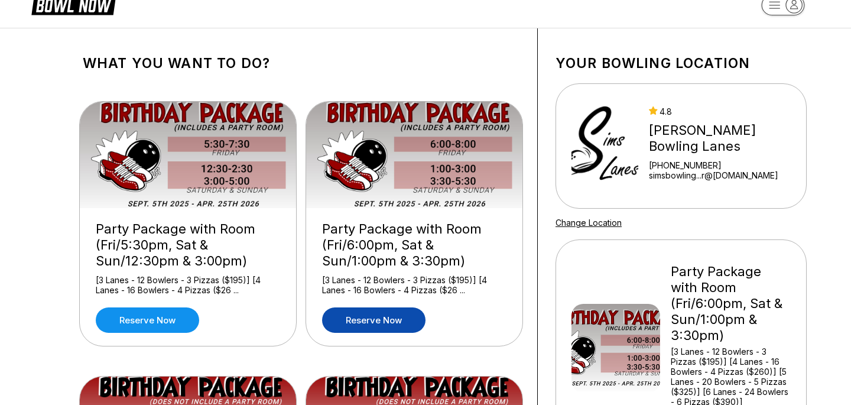
scroll to position [27, 0]
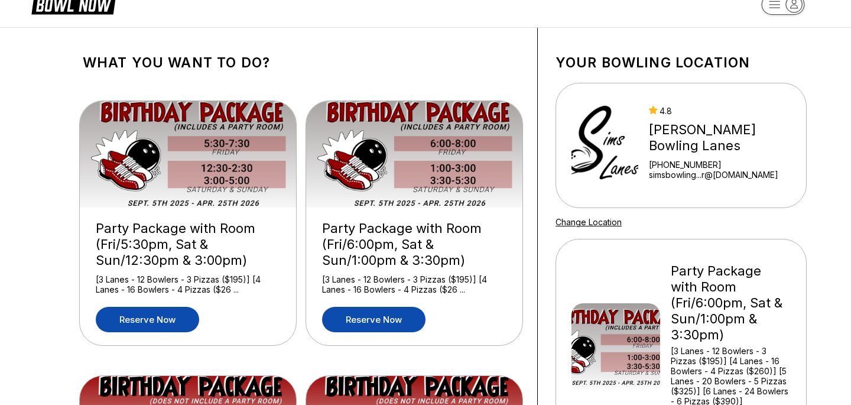
click at [183, 312] on link "Reserve now" at bounding box center [147, 319] width 103 height 25
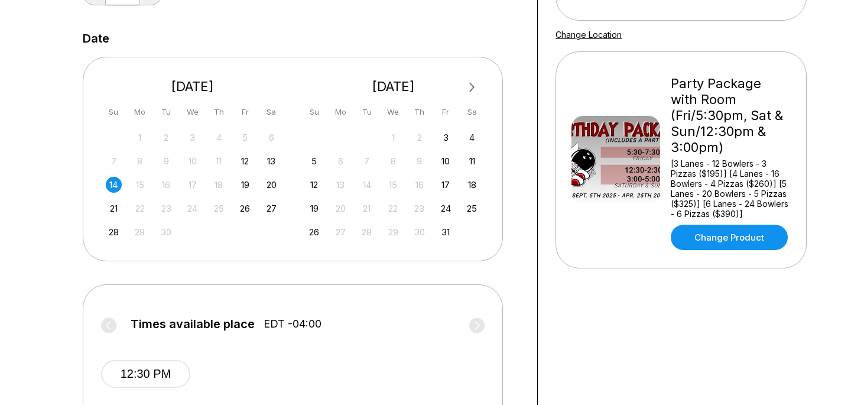
scroll to position [230, 0]
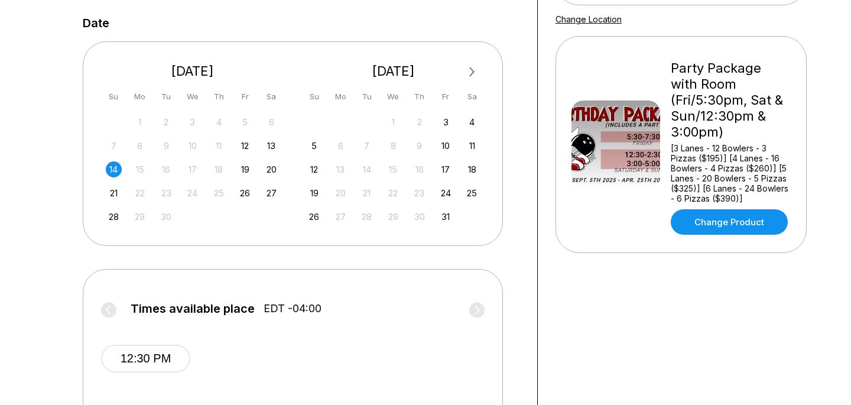
click at [244, 183] on div "31 1 2 3 4 5 6 7 8 9 10 11 12 13 14 15 16 17 18 19 20 21 22 23 24 25 26 27 28 2…" at bounding box center [192, 169] width 177 height 112
click at [244, 189] on div "26" at bounding box center [245, 193] width 16 height 16
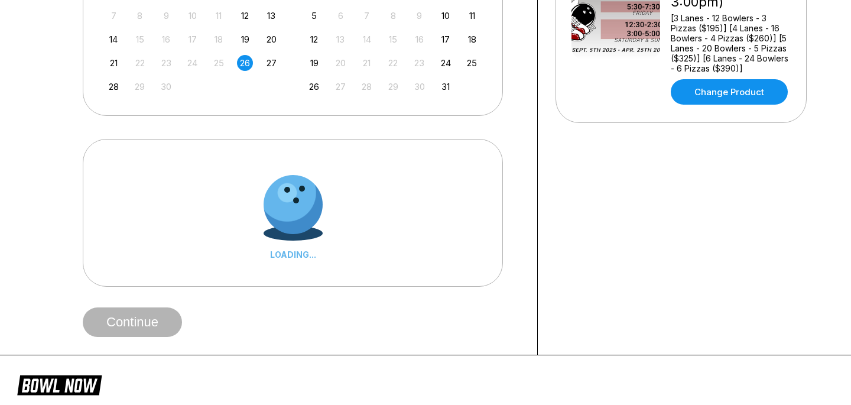
scroll to position [363, 0]
